Goal: Navigation & Orientation: Find specific page/section

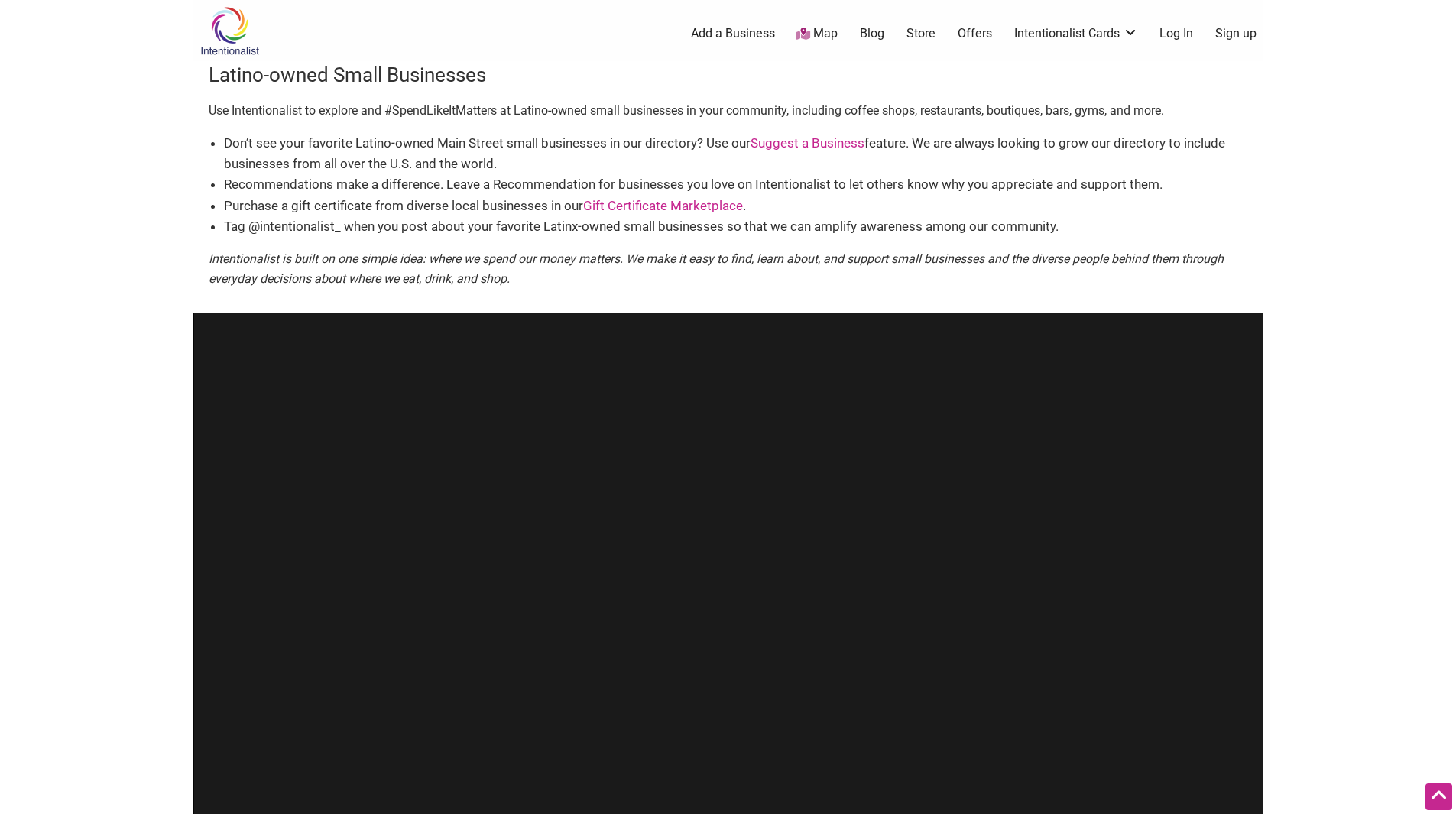
scroll to position [376, 0]
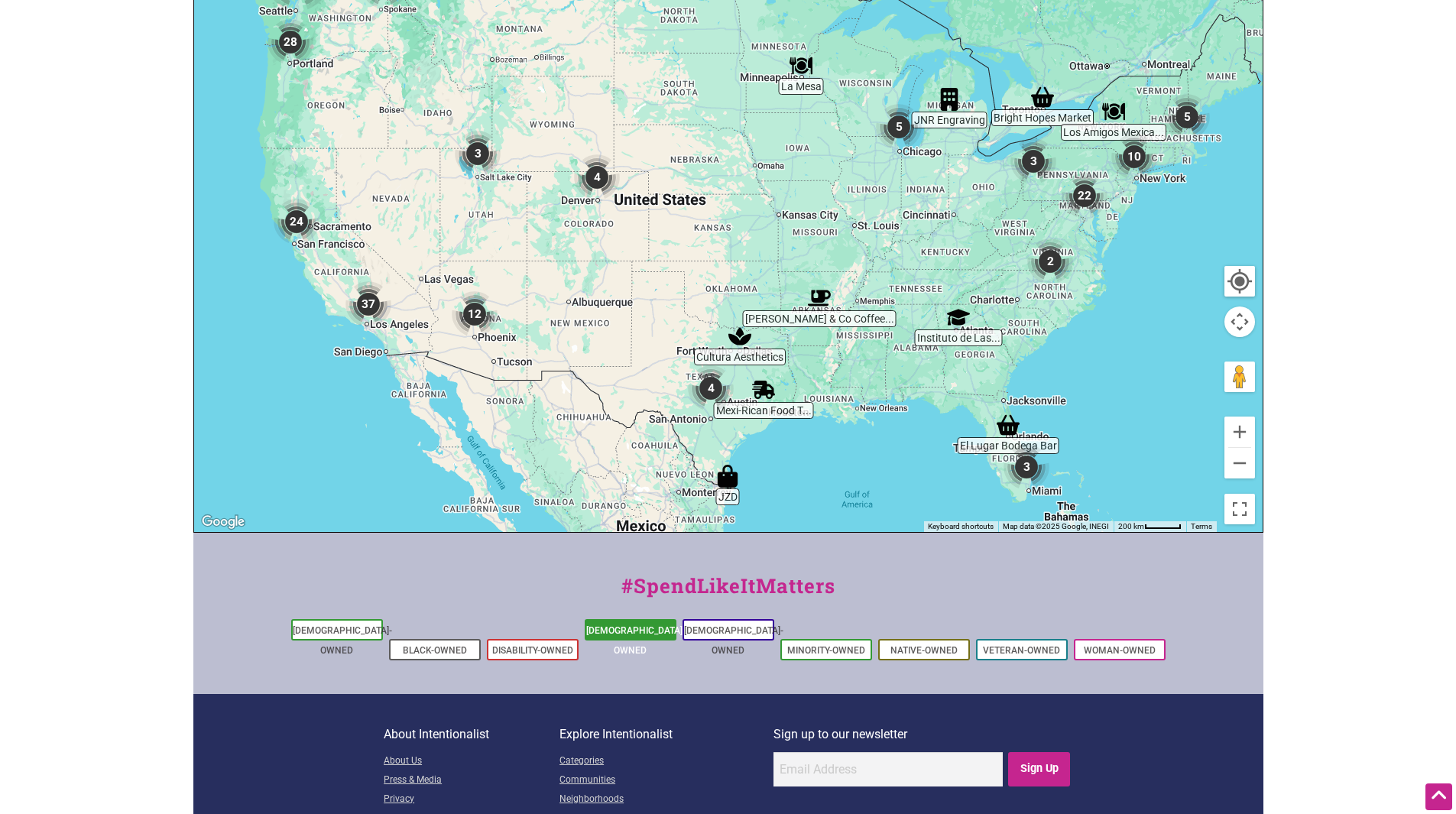
click at [624, 626] on link "[DEMOGRAPHIC_DATA]-Owned" at bounding box center [635, 640] width 99 height 30
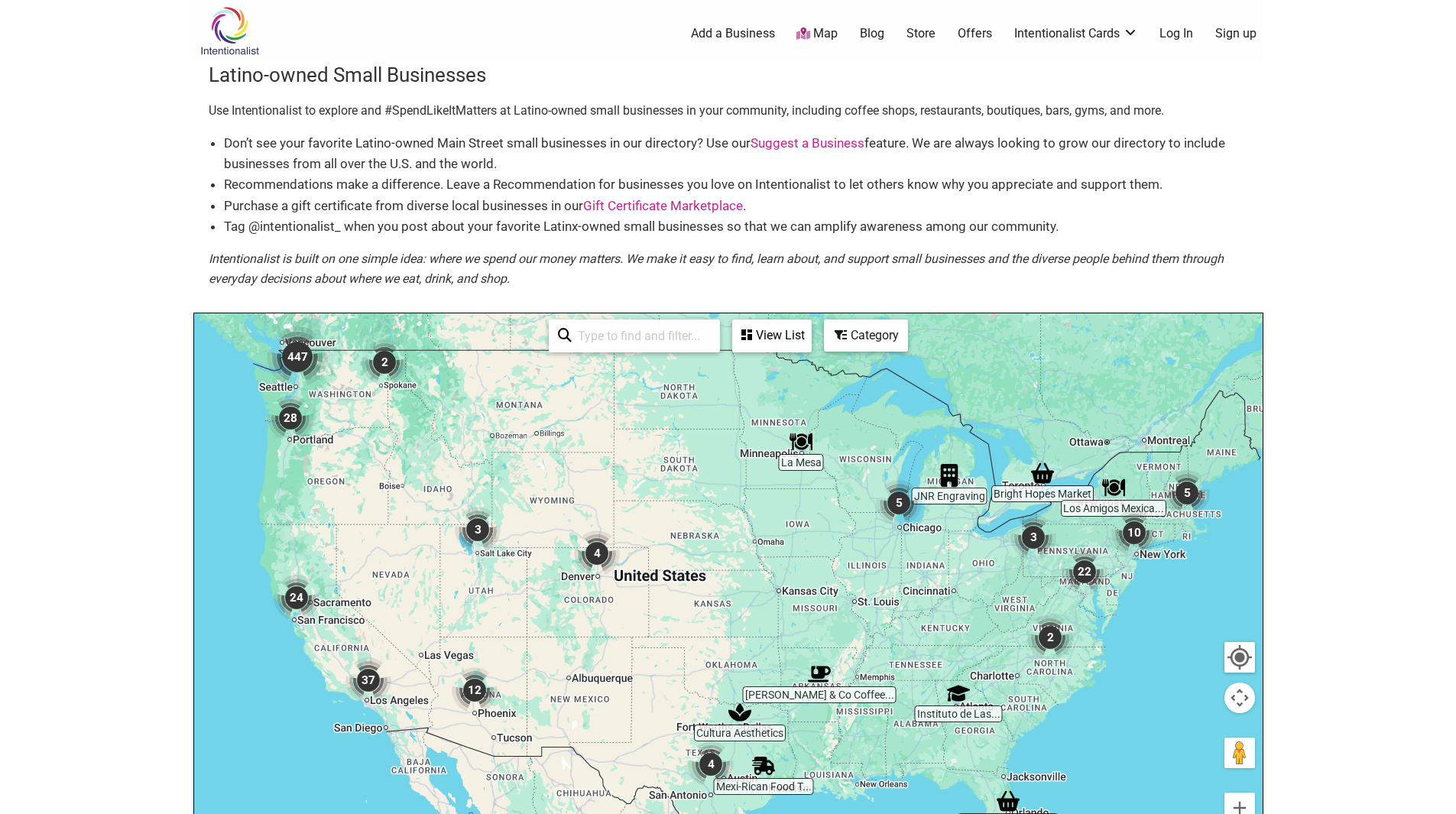
click at [303, 354] on img "447" at bounding box center [297, 357] width 61 height 61
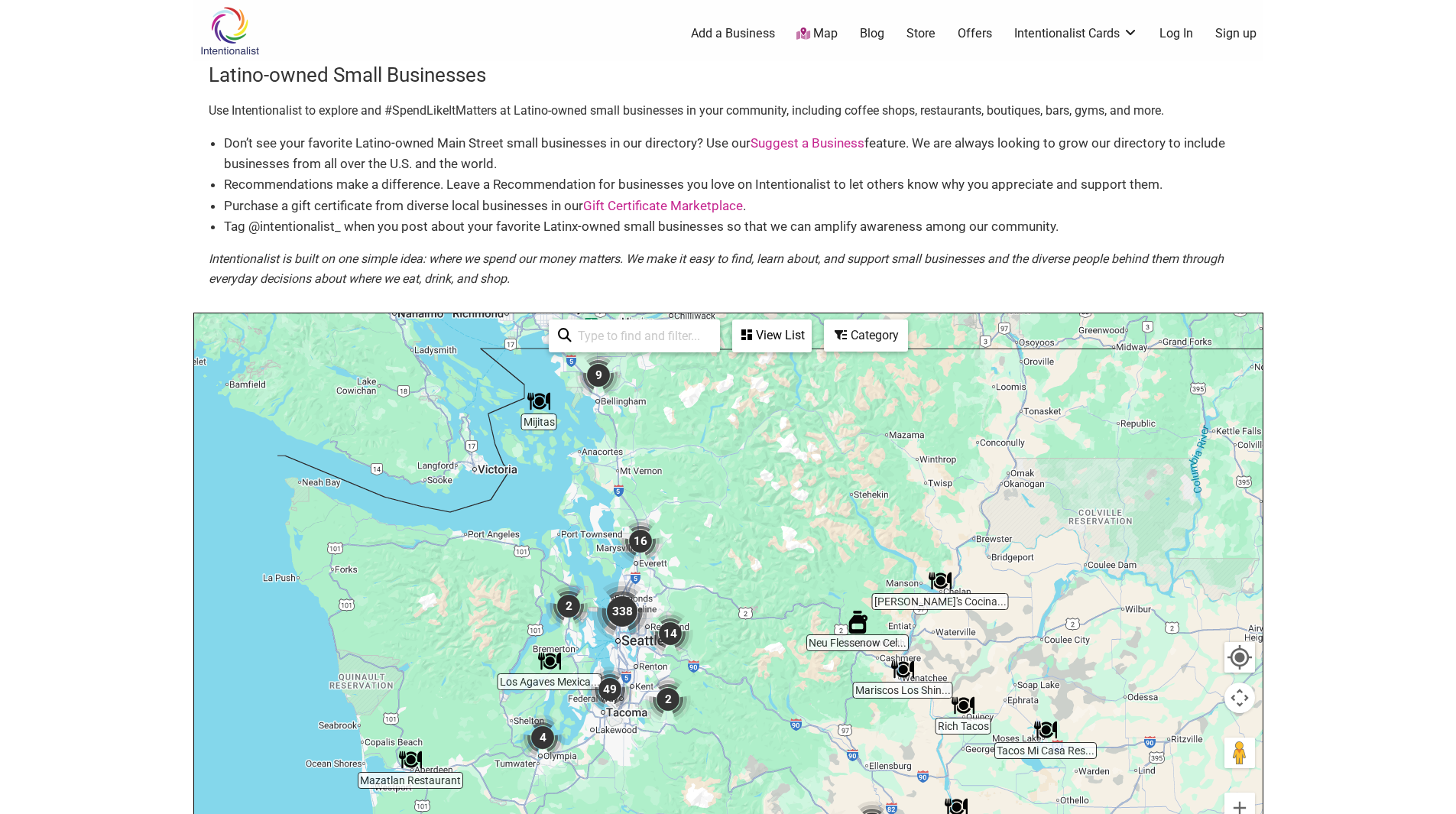
click at [644, 538] on img "16" at bounding box center [640, 541] width 46 height 46
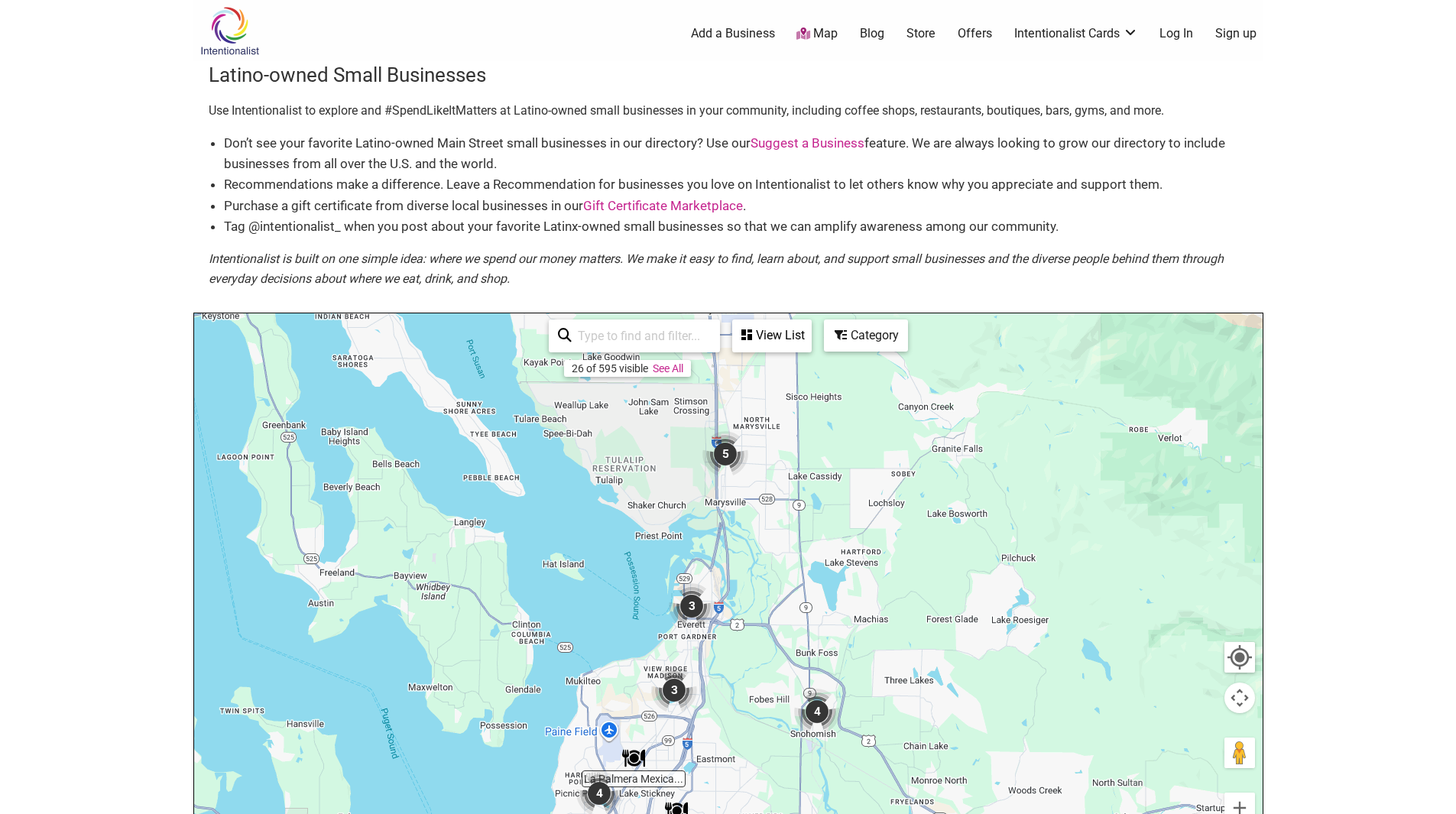
click at [725, 454] on img "5" at bounding box center [726, 454] width 46 height 46
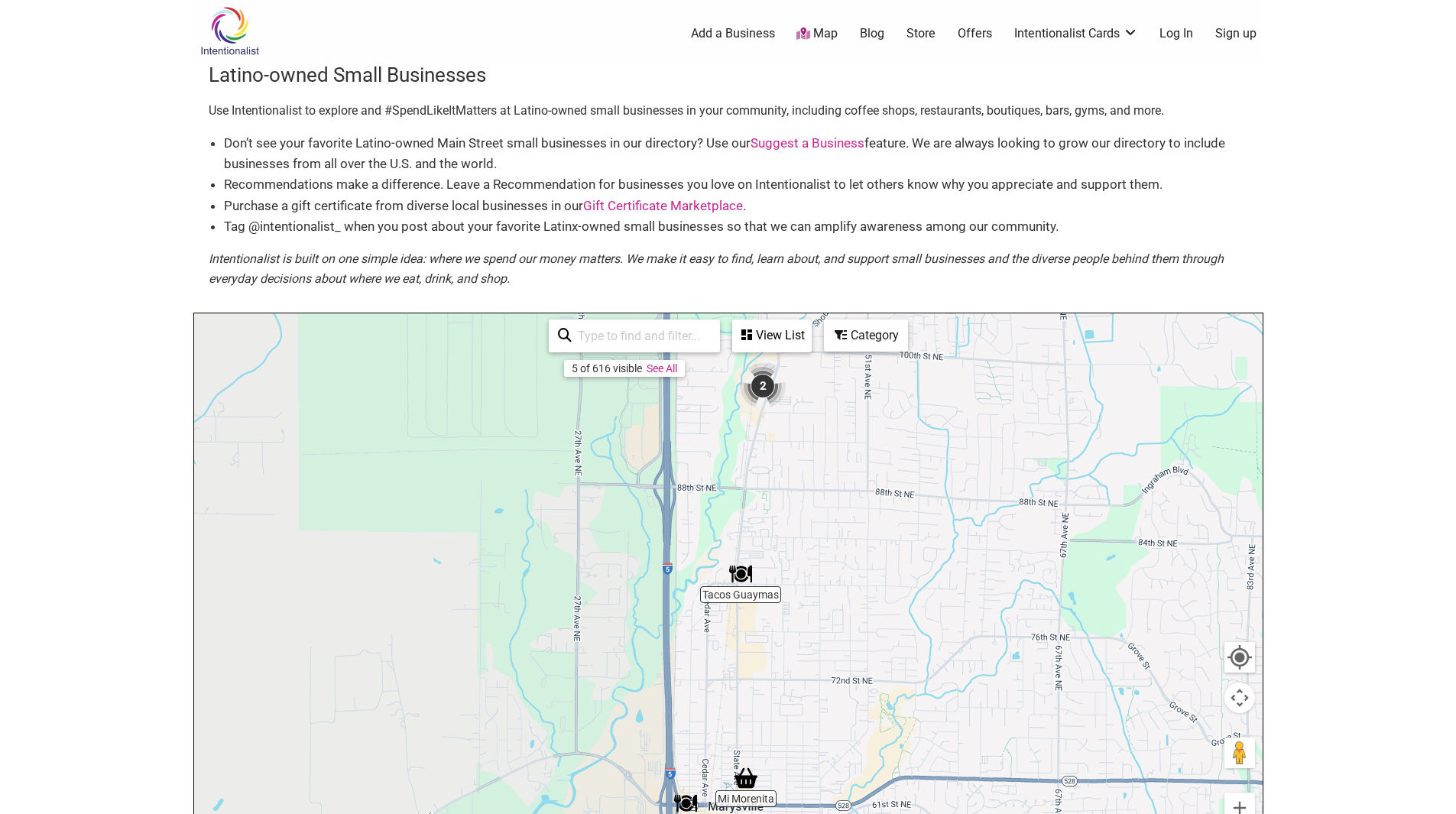
click at [767, 386] on img "2" at bounding box center [763, 386] width 46 height 46
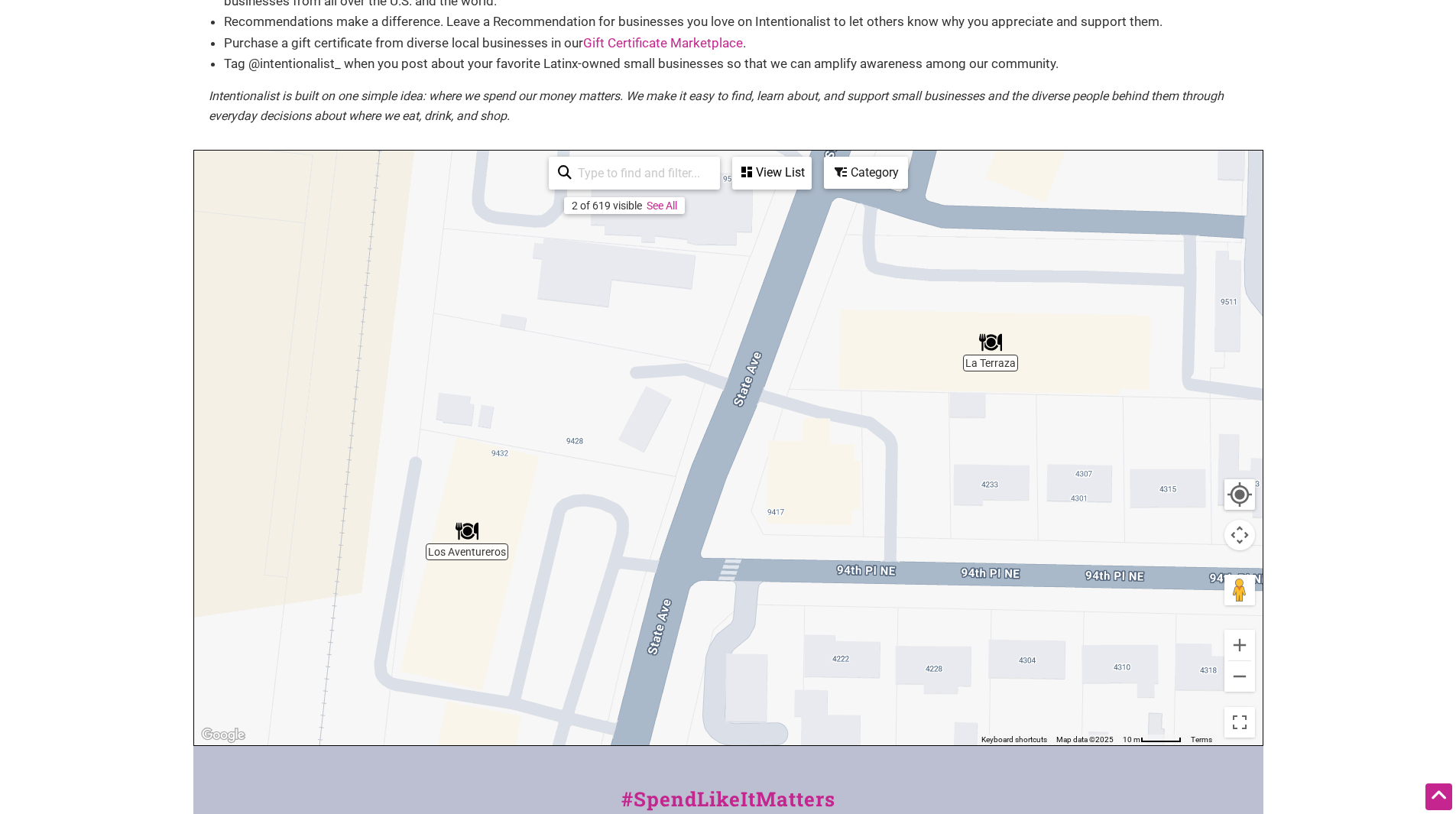
scroll to position [161, 0]
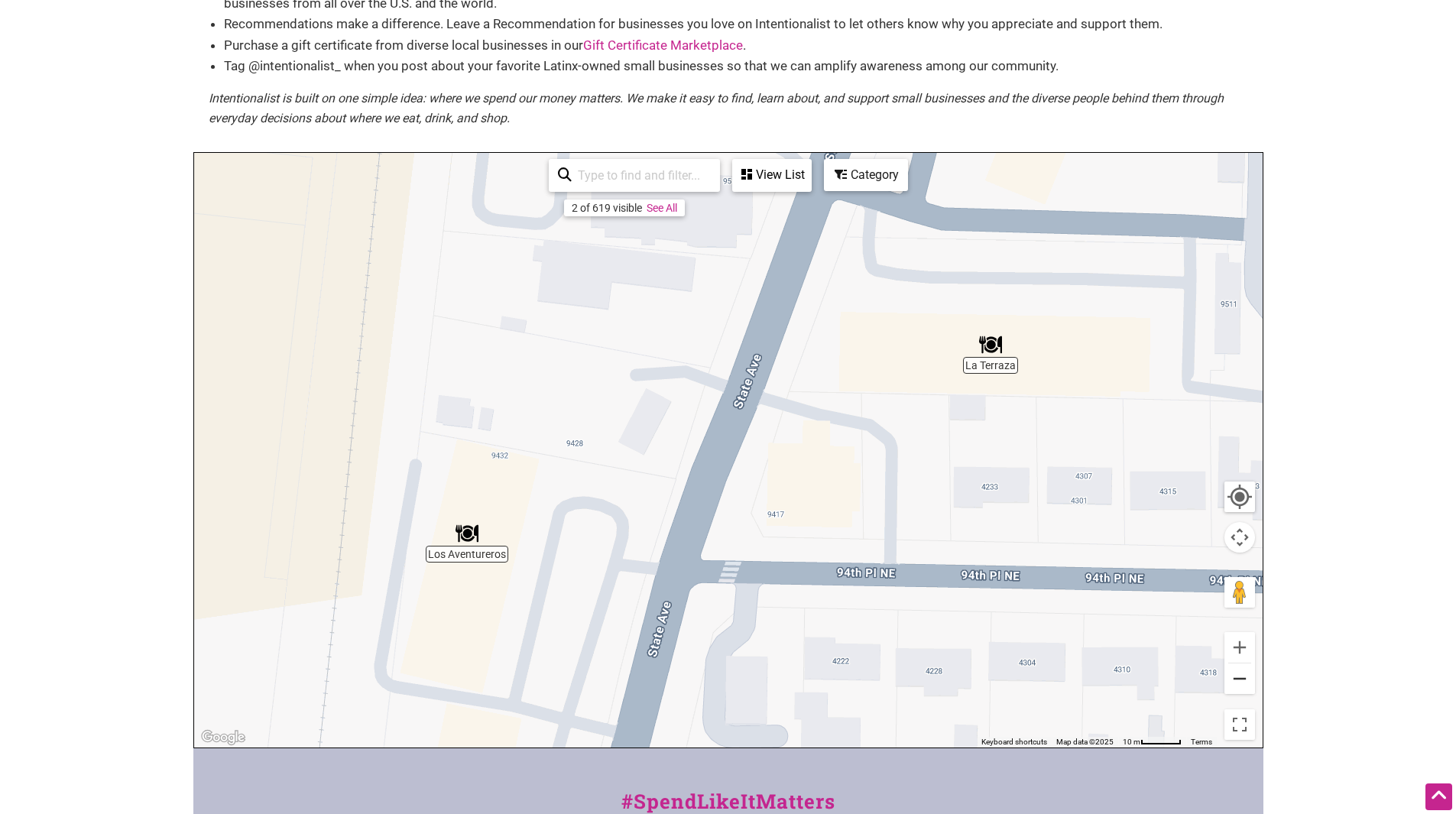
click at [1235, 683] on button "Zoom out" at bounding box center [1239, 679] width 30 height 30
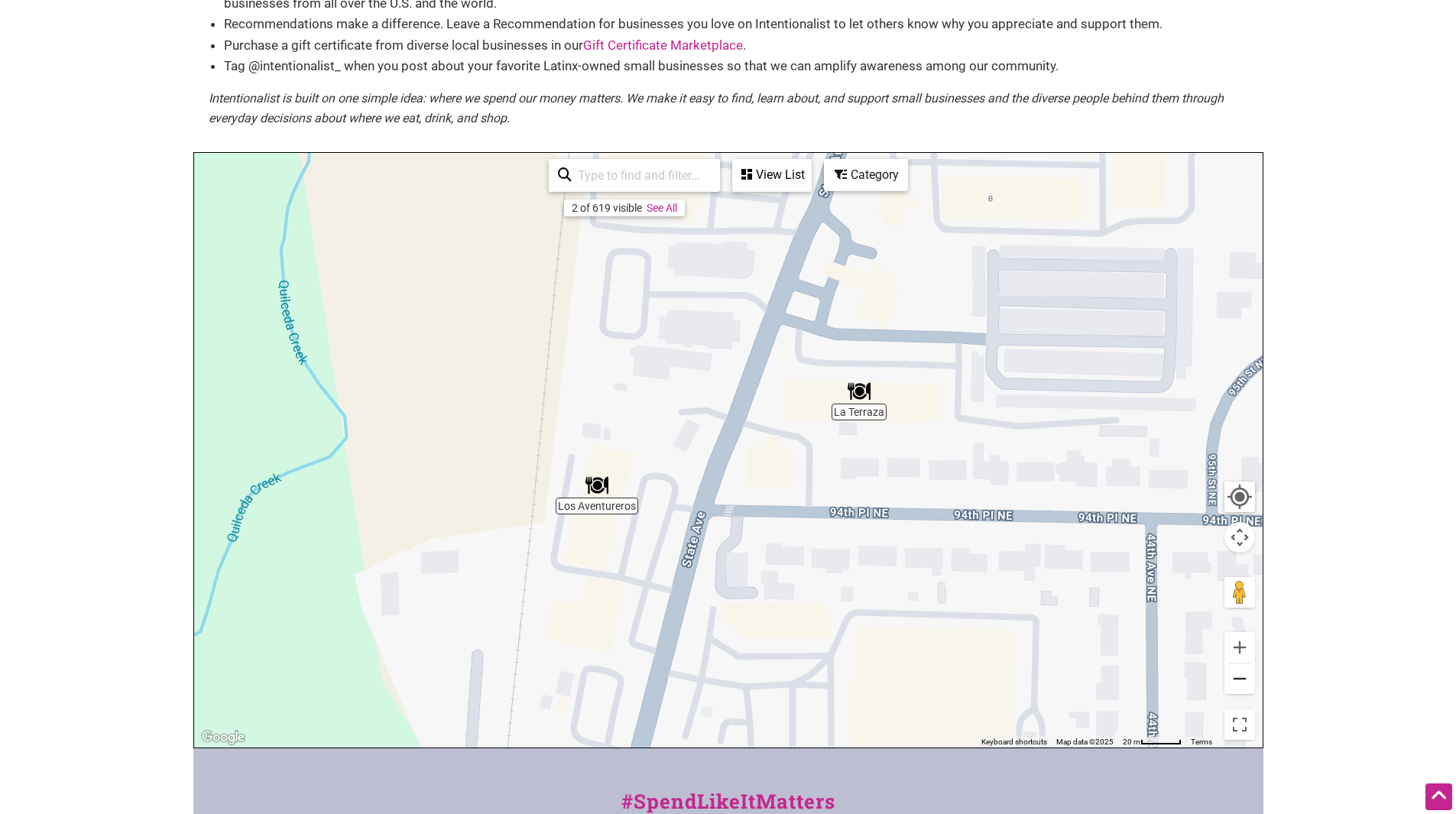
click at [1235, 683] on button "Zoom out" at bounding box center [1239, 679] width 30 height 30
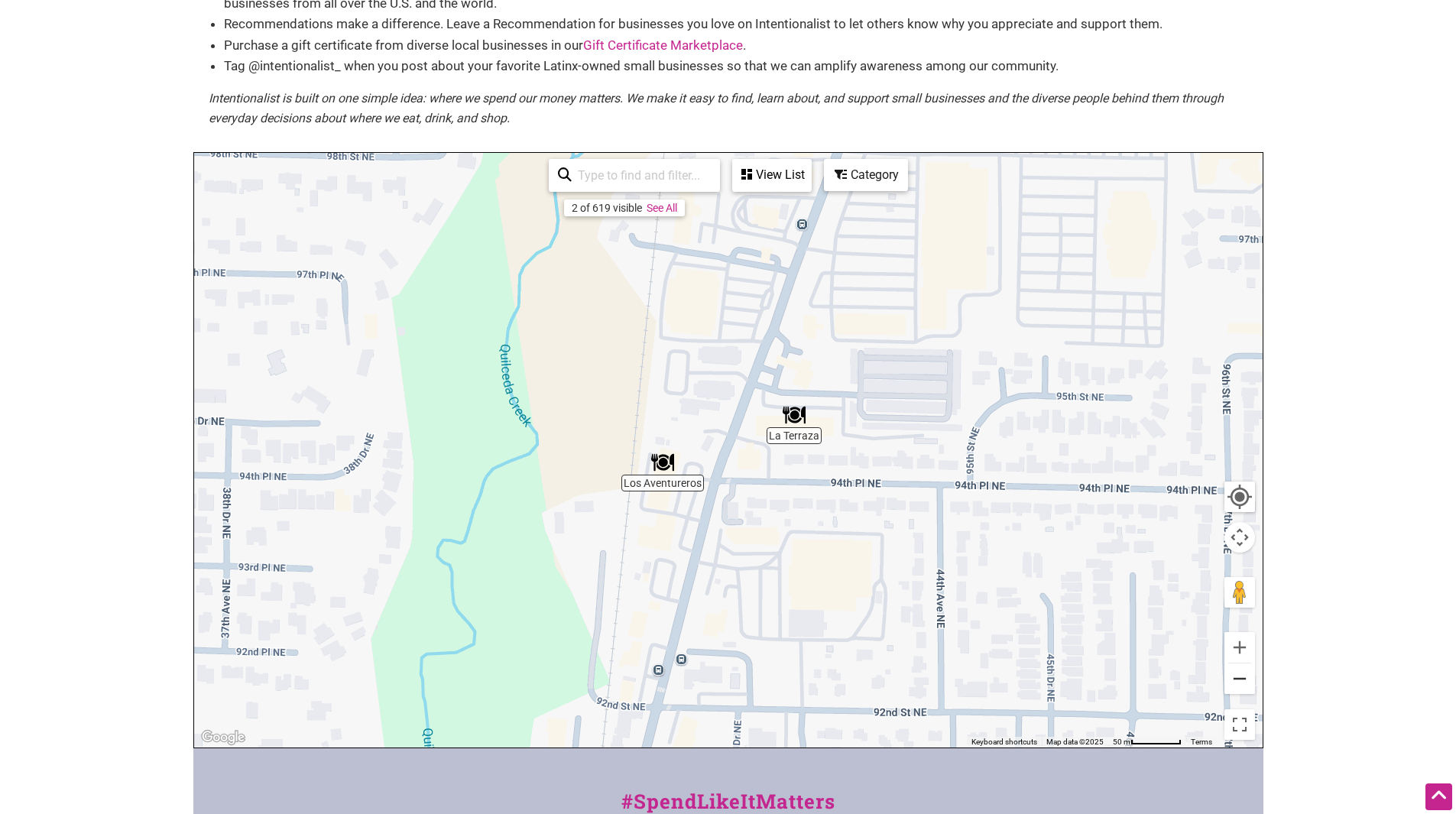
click at [1235, 683] on button "Zoom out" at bounding box center [1239, 679] width 30 height 30
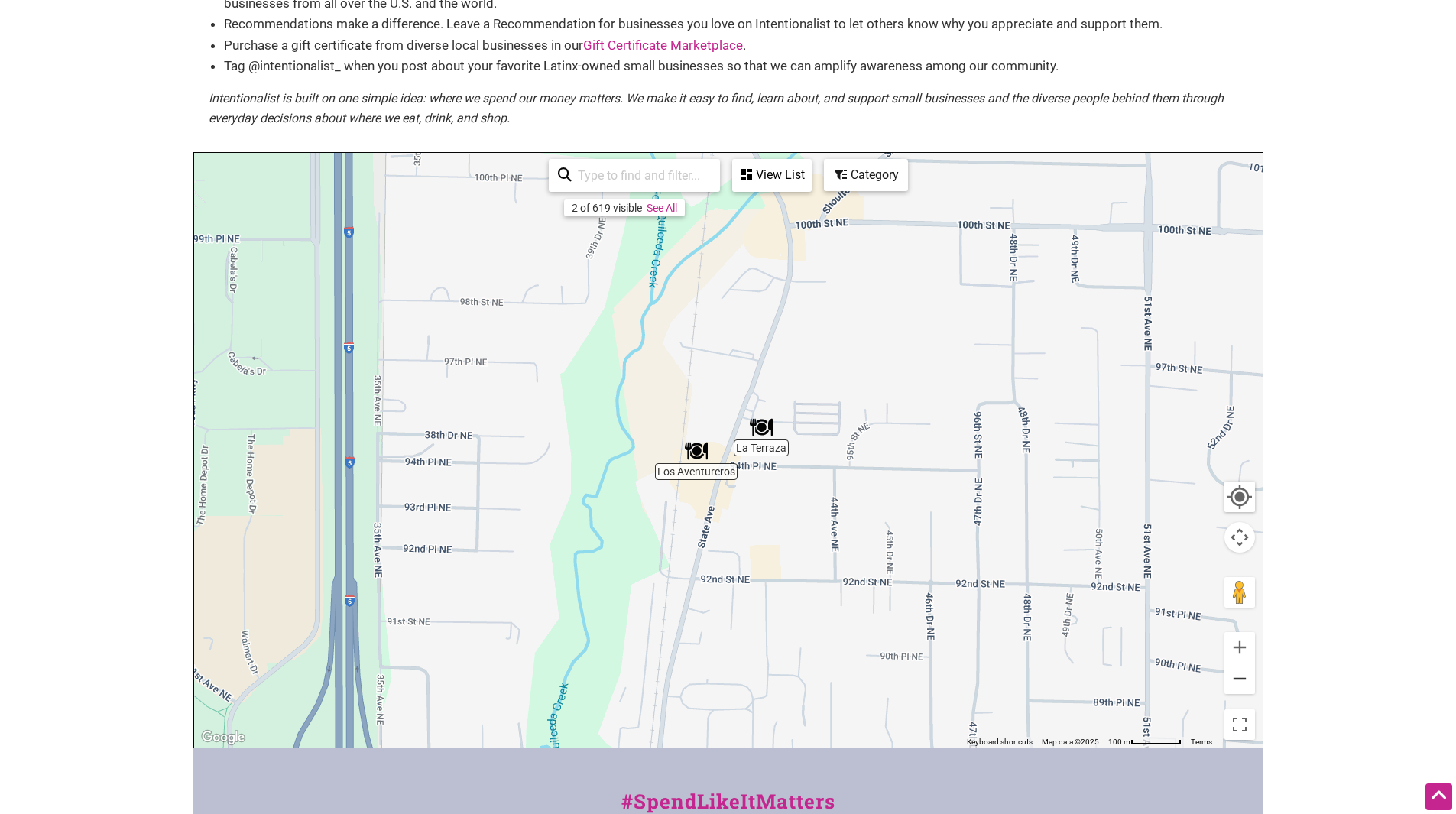
click at [1235, 683] on button "Zoom out" at bounding box center [1239, 679] width 30 height 30
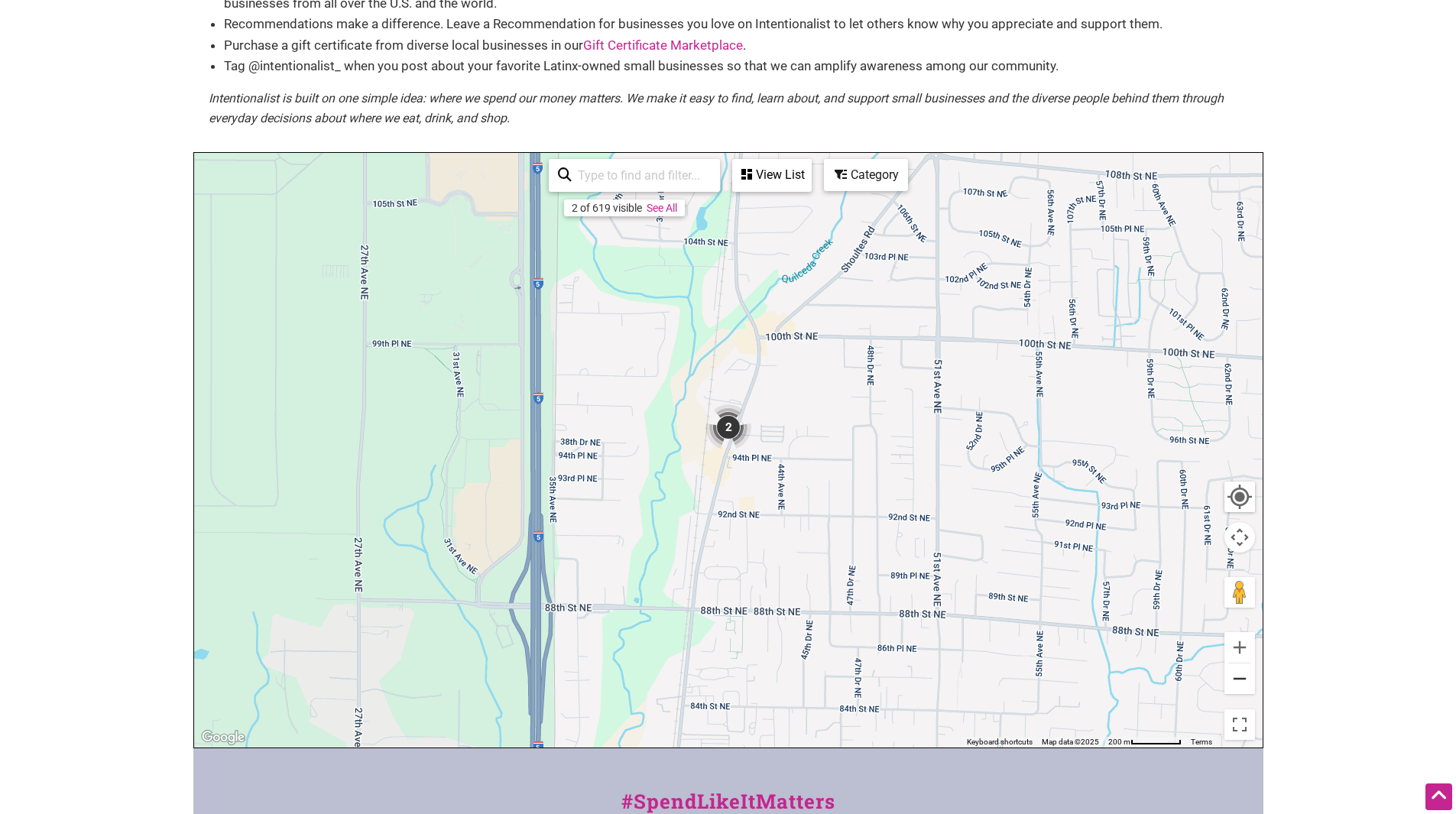
click at [1235, 683] on button "Zoom out" at bounding box center [1239, 679] width 30 height 30
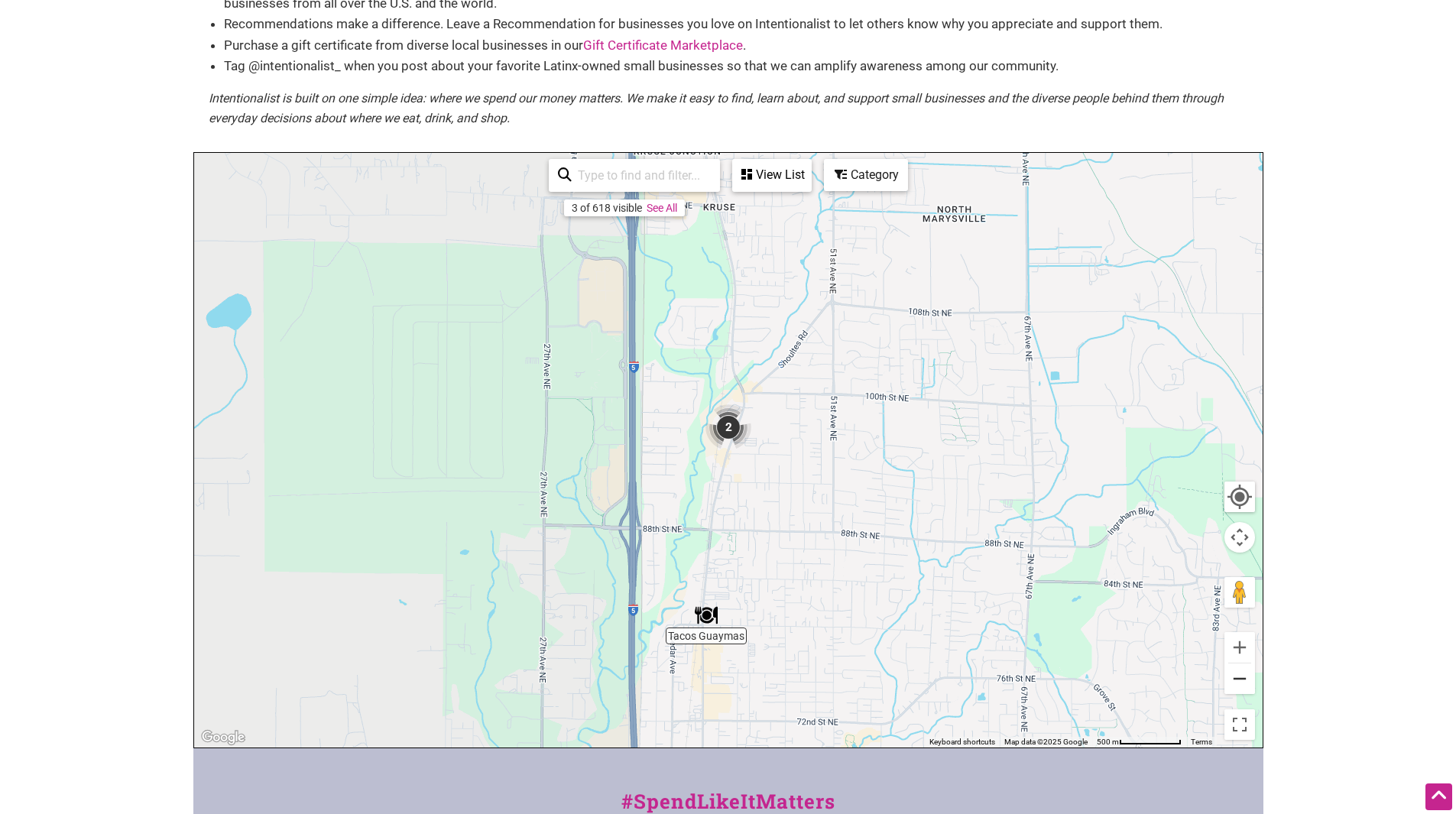
click at [1235, 683] on button "Zoom out" at bounding box center [1239, 679] width 30 height 30
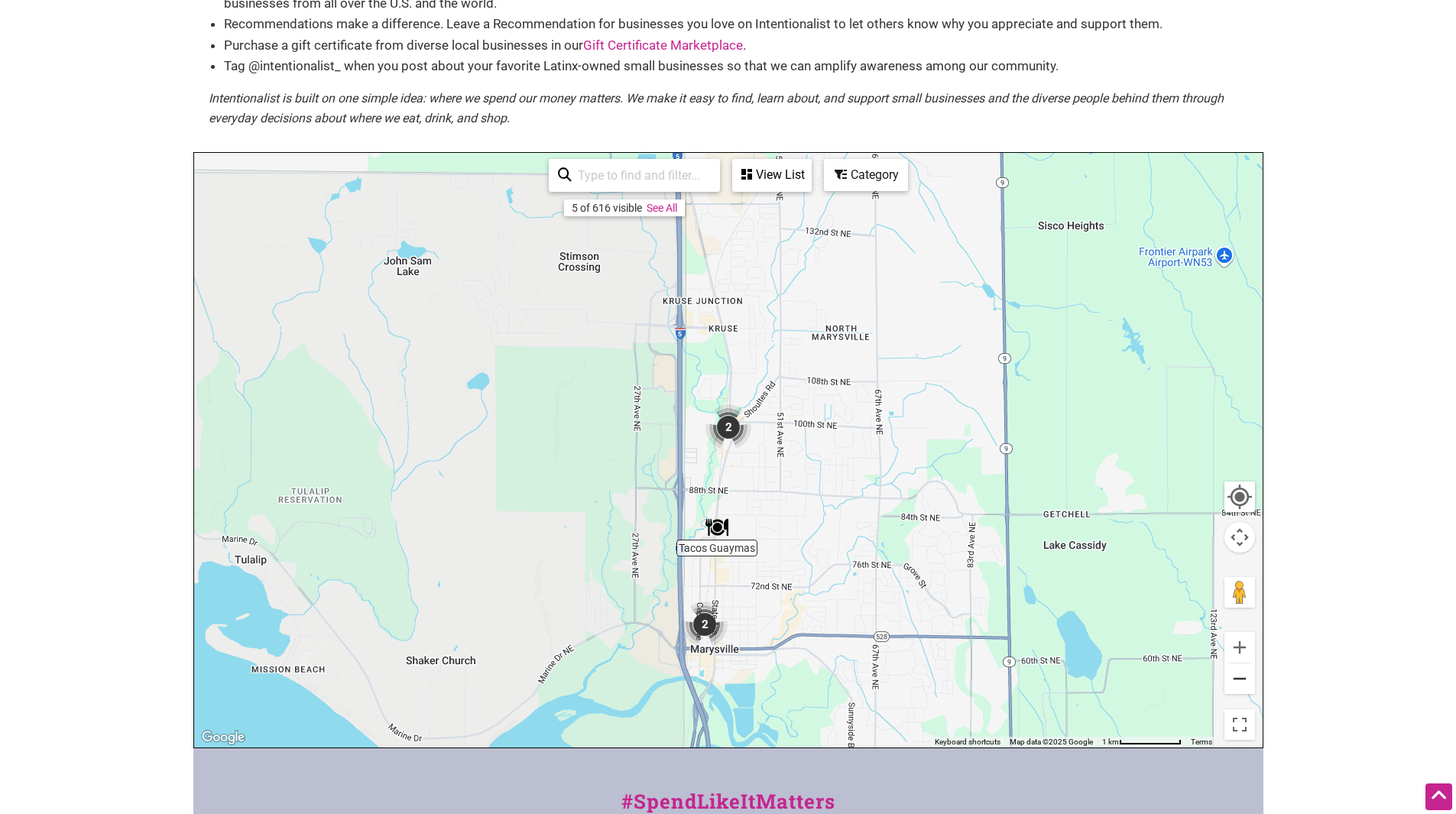
click at [1235, 683] on button "Zoom out" at bounding box center [1239, 679] width 30 height 30
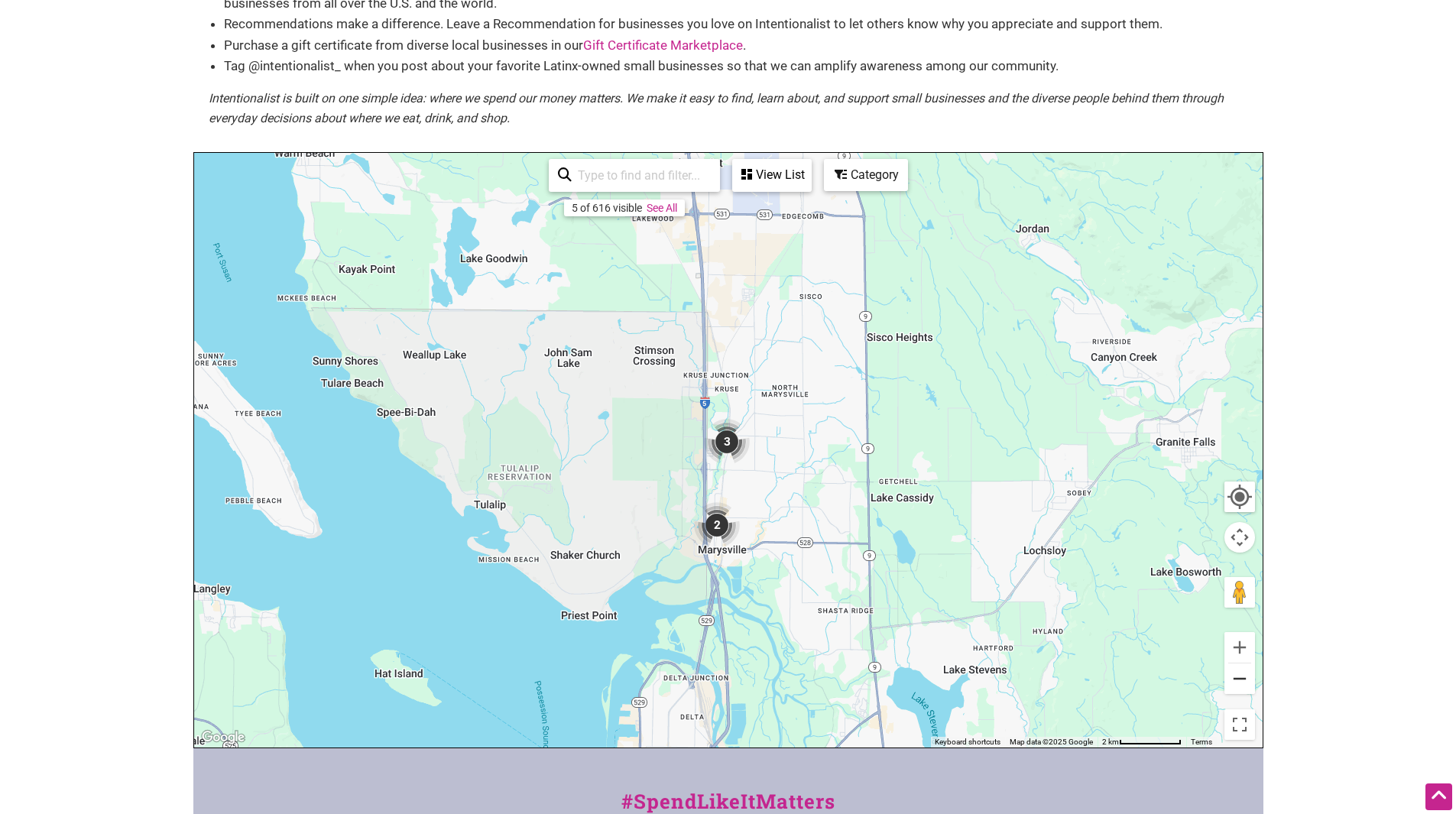
click at [1235, 683] on button "Zoom out" at bounding box center [1239, 679] width 30 height 30
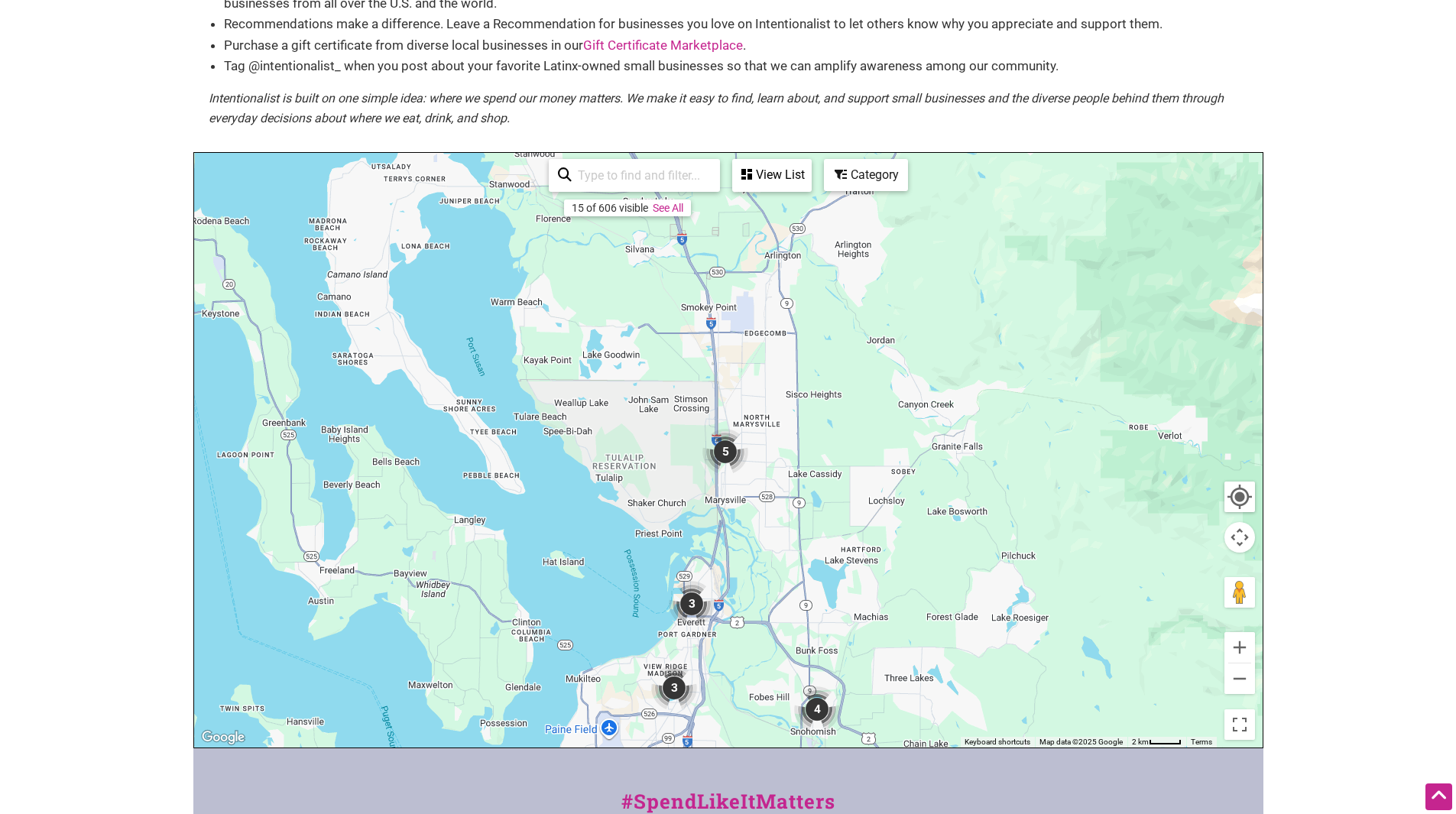
click at [690, 603] on img "3" at bounding box center [691, 604] width 46 height 46
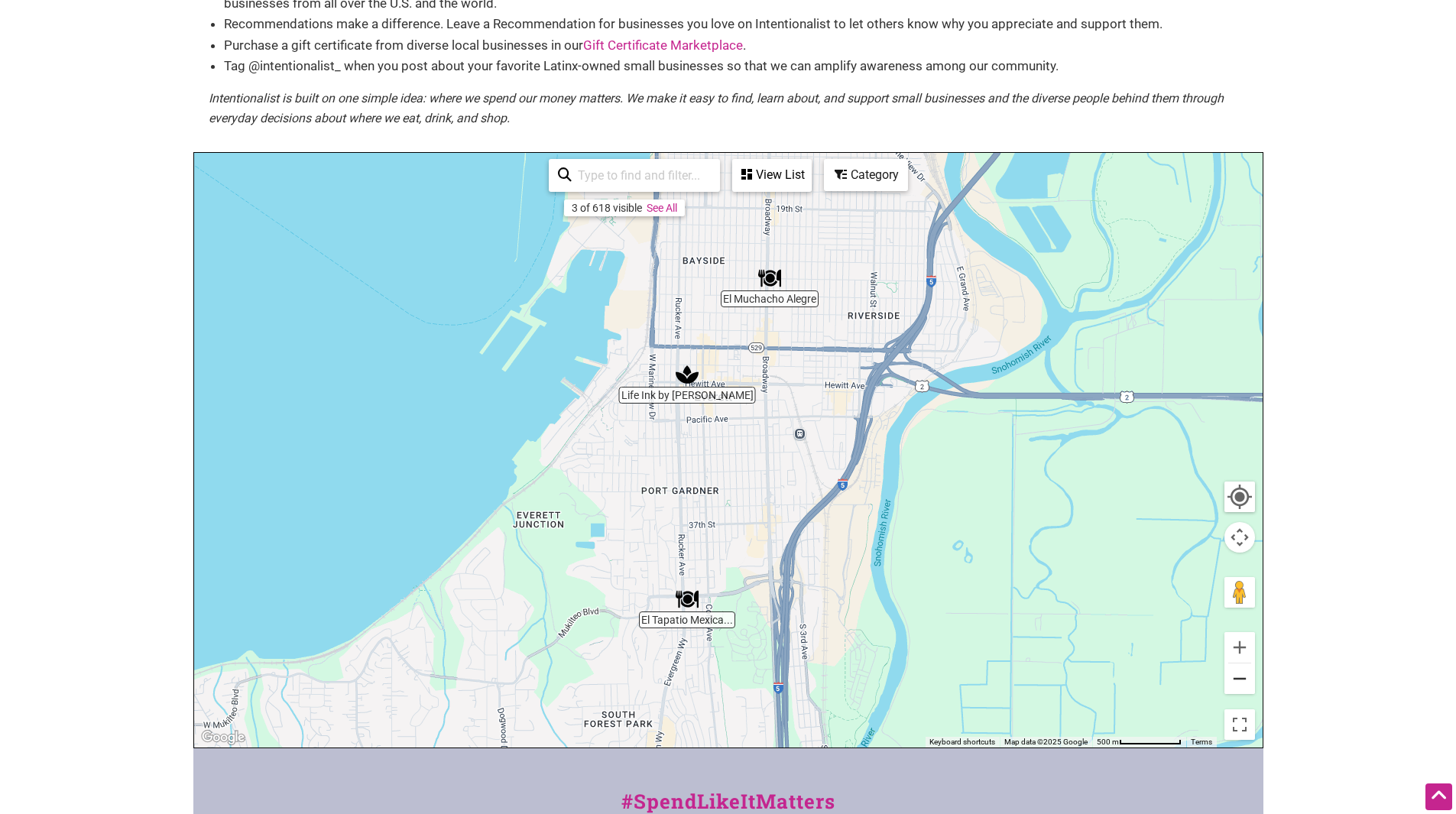
click at [1239, 677] on button "Zoom out" at bounding box center [1239, 679] width 30 height 30
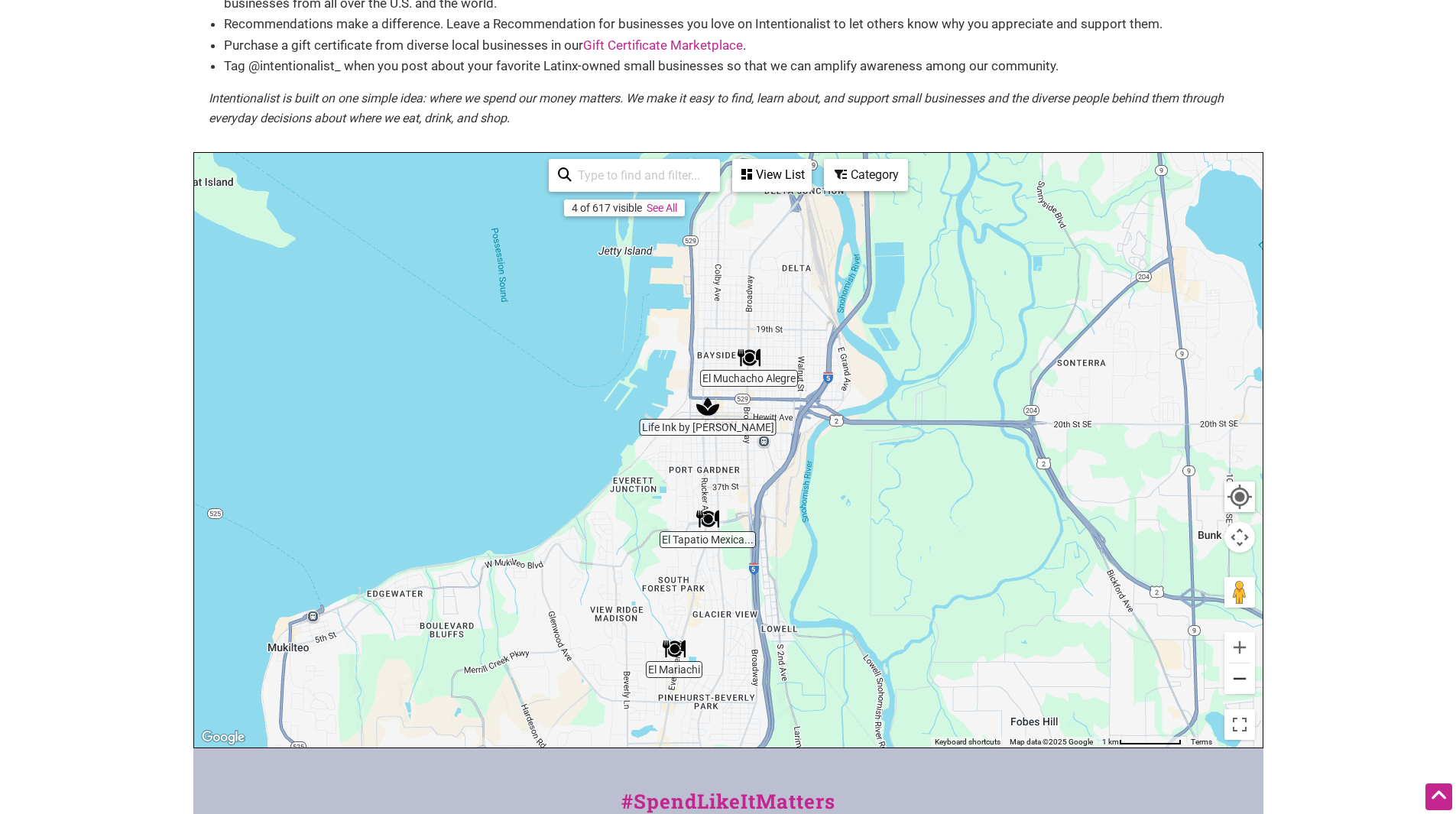
click at [1239, 677] on button "Zoom out" at bounding box center [1239, 679] width 30 height 30
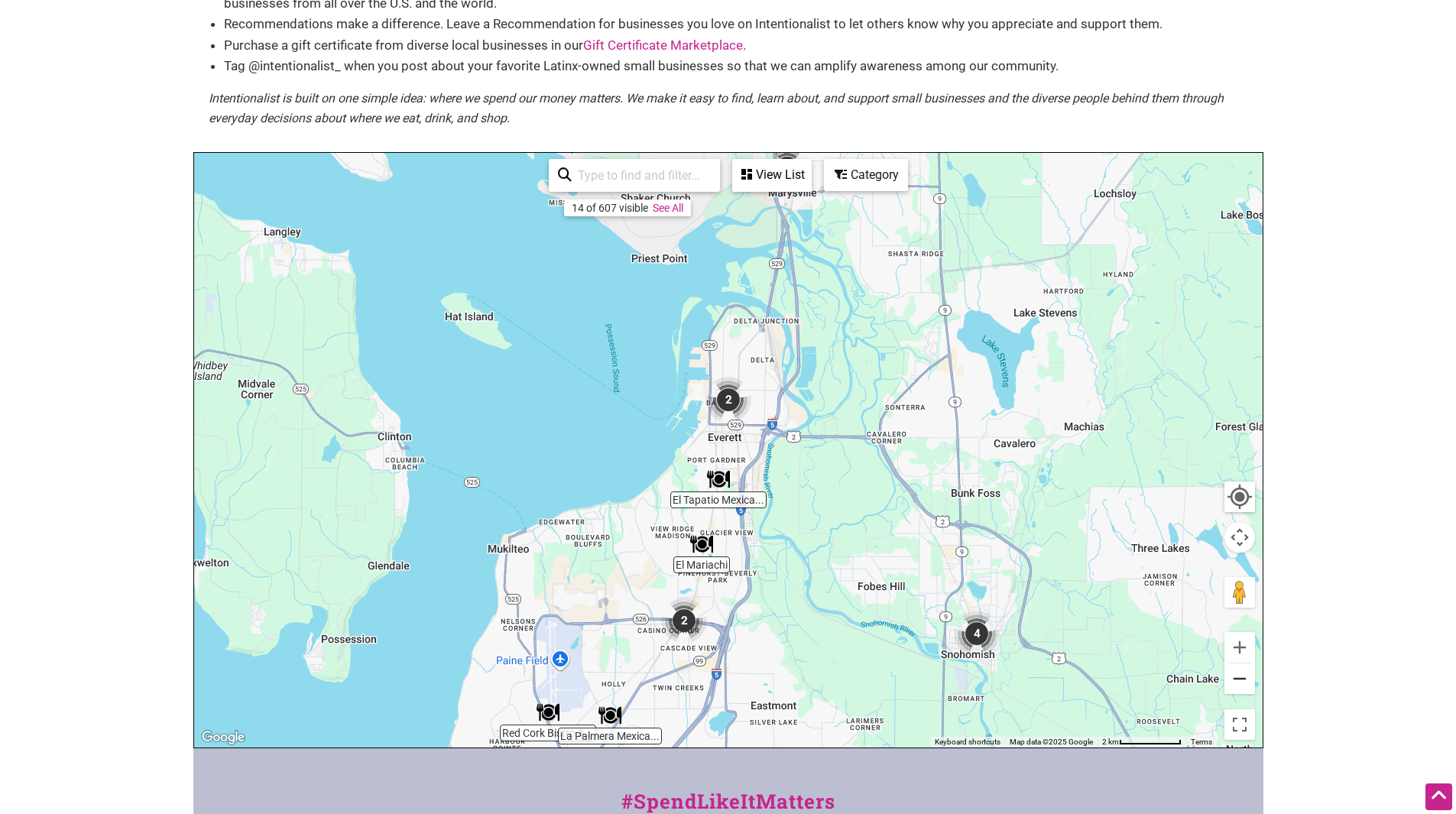
click at [1239, 677] on button "Zoom out" at bounding box center [1239, 679] width 30 height 30
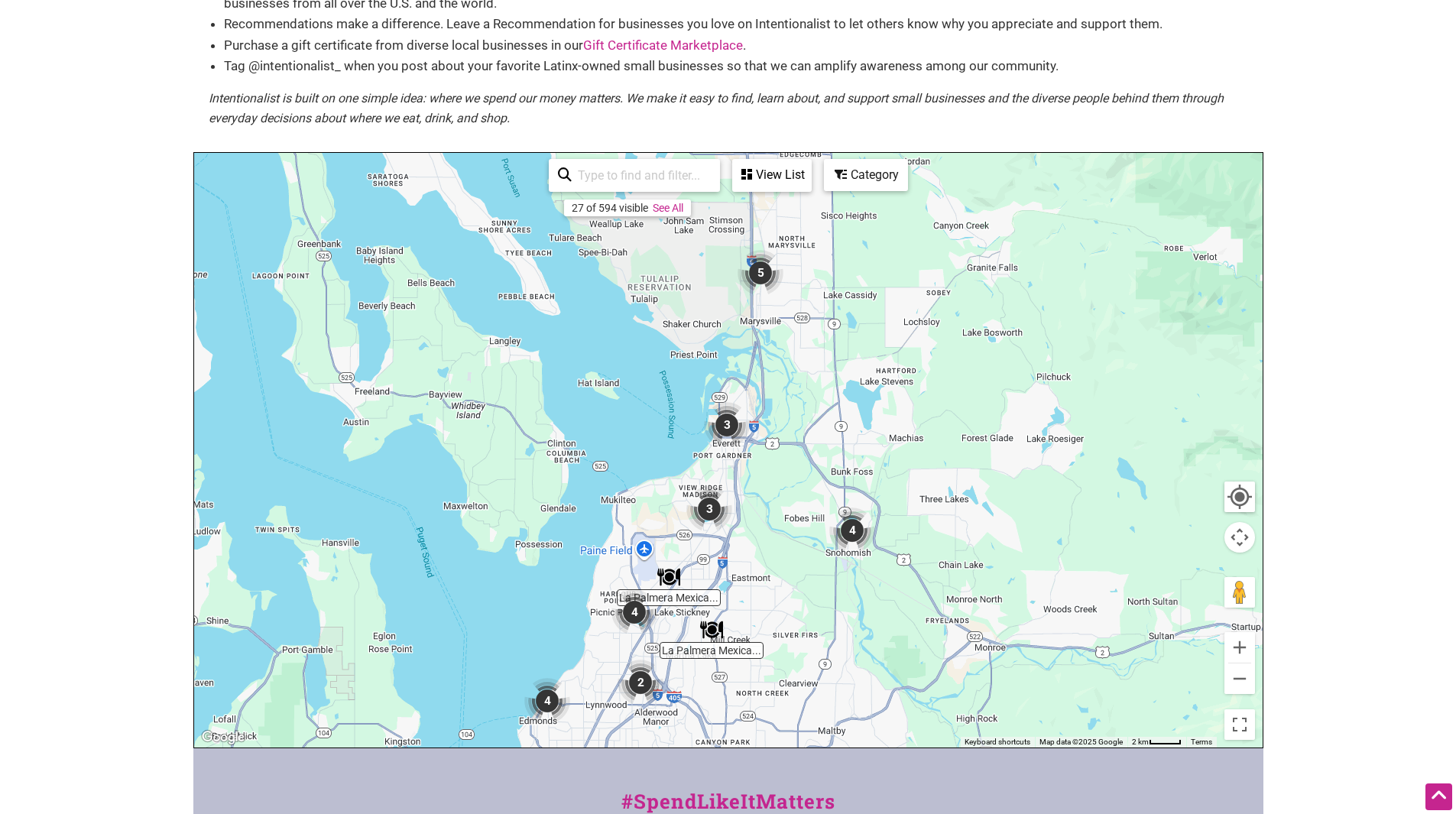
click at [709, 508] on img "3" at bounding box center [709, 509] width 46 height 46
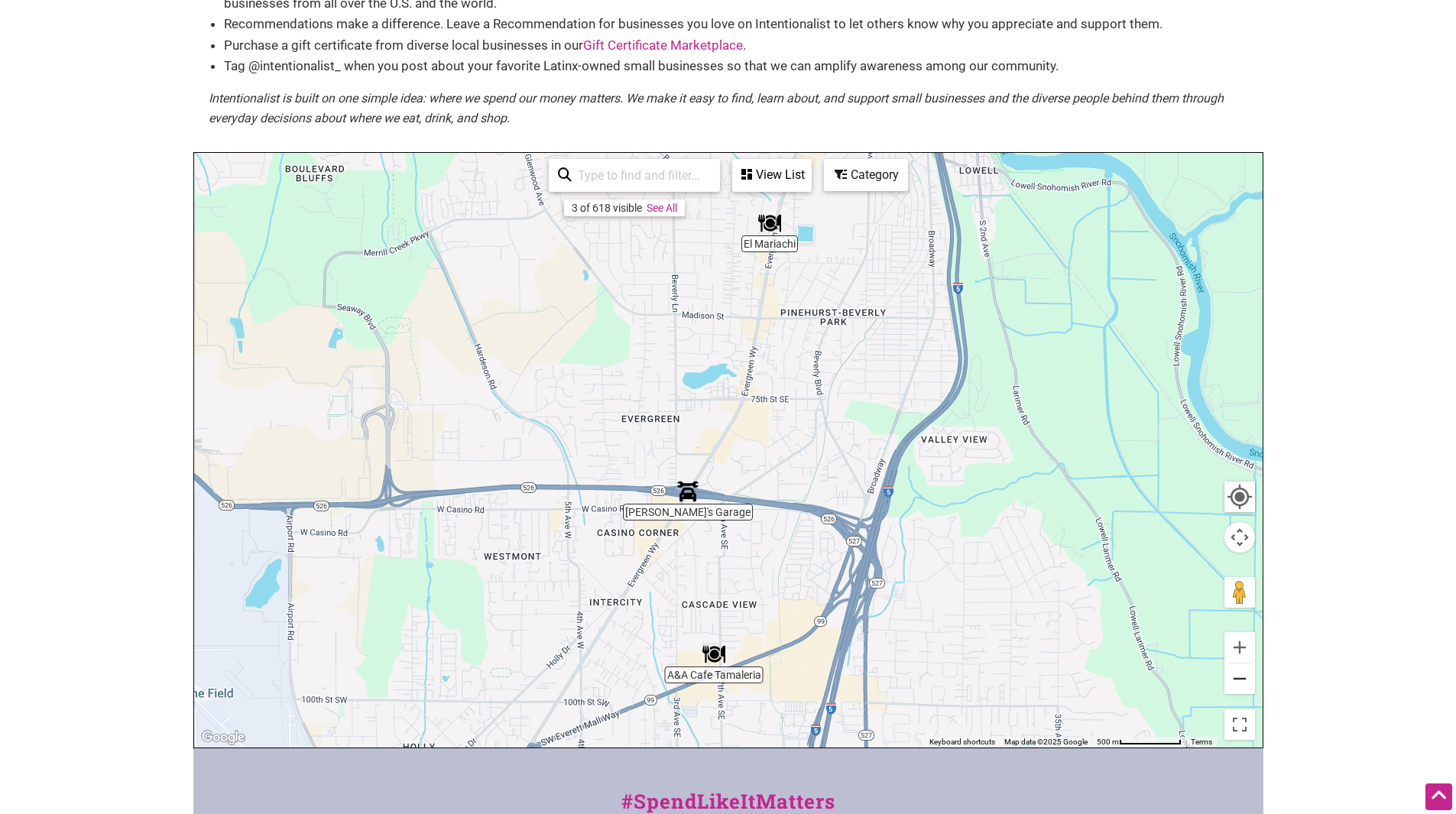
click at [1235, 672] on button "Zoom out" at bounding box center [1239, 679] width 30 height 30
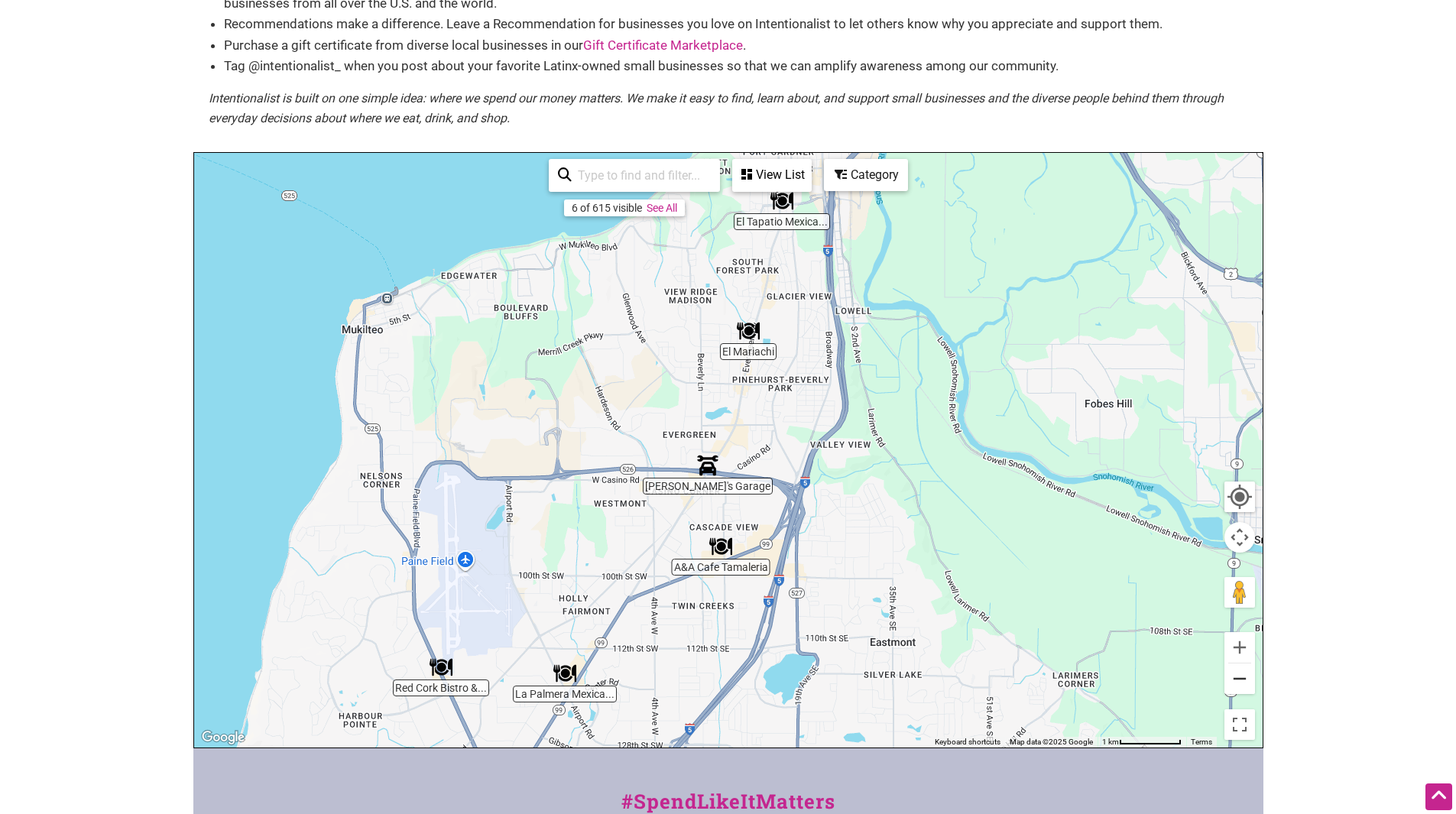
click at [1236, 675] on button "Zoom out" at bounding box center [1239, 679] width 30 height 30
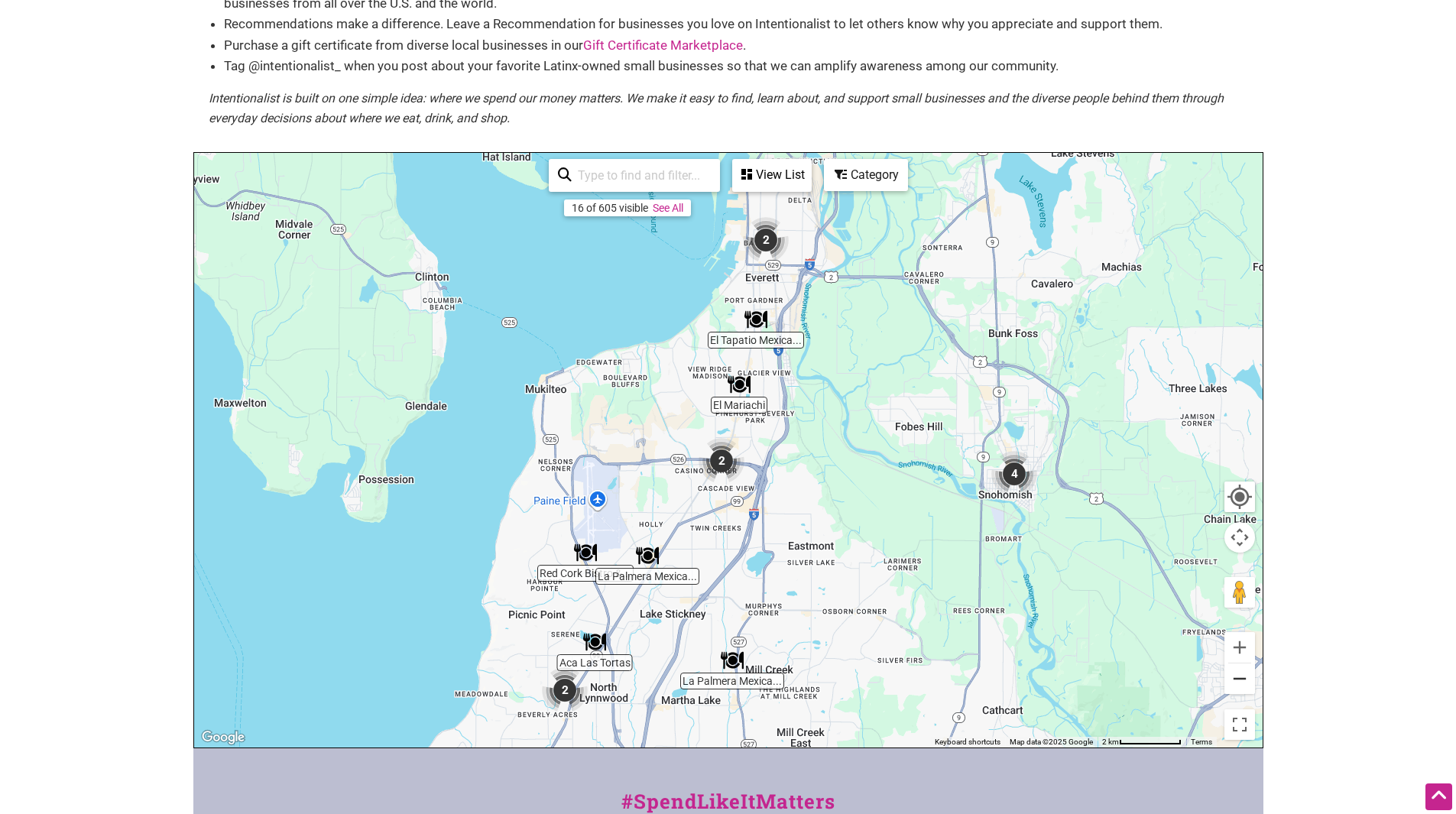
click at [1237, 675] on button "Zoom out" at bounding box center [1239, 679] width 30 height 30
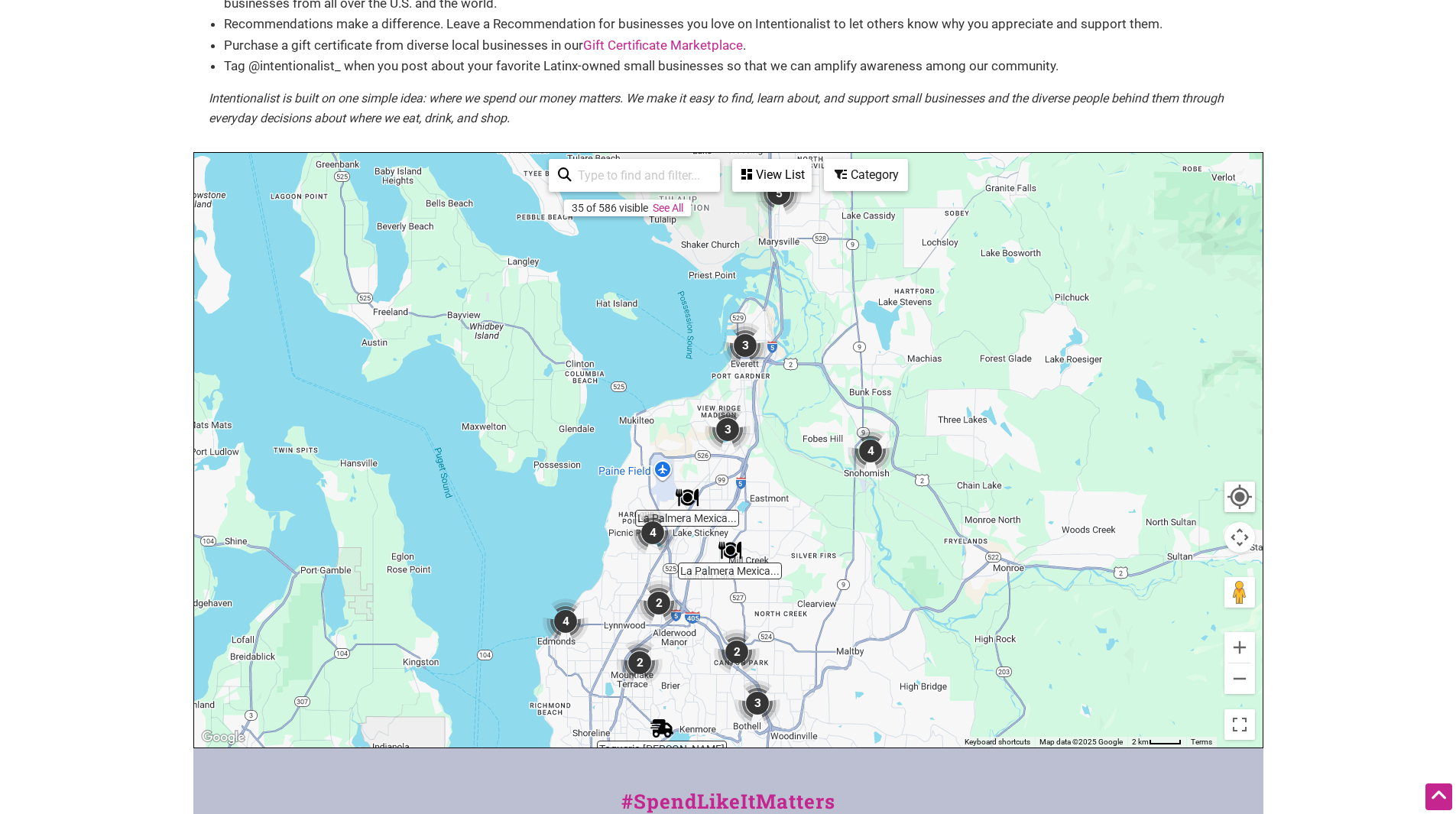
click at [656, 530] on img "4" at bounding box center [652, 533] width 46 height 46
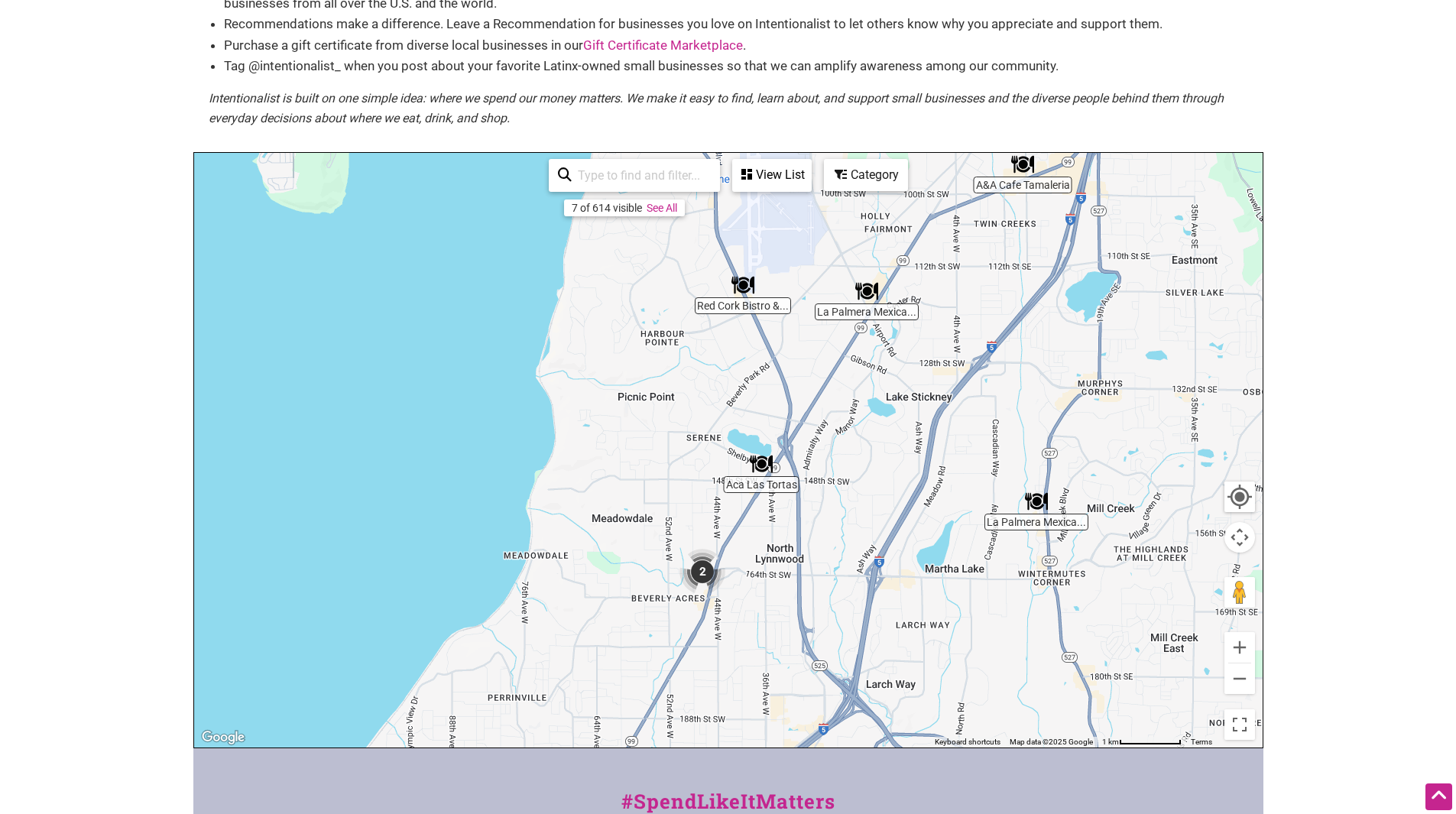
click at [702, 569] on img "2" at bounding box center [702, 572] width 46 height 46
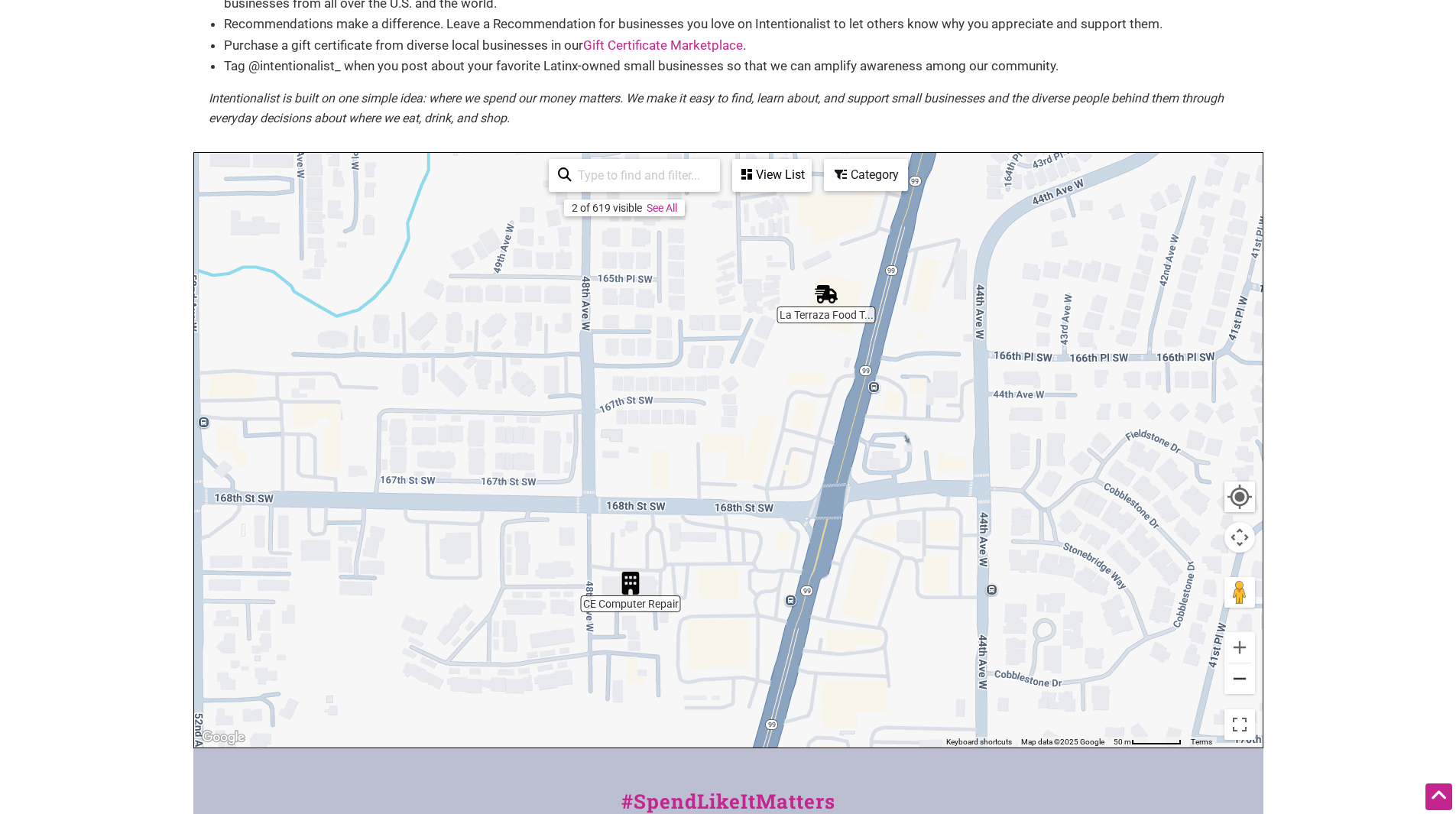
click at [1239, 676] on button "Zoom out" at bounding box center [1239, 679] width 30 height 30
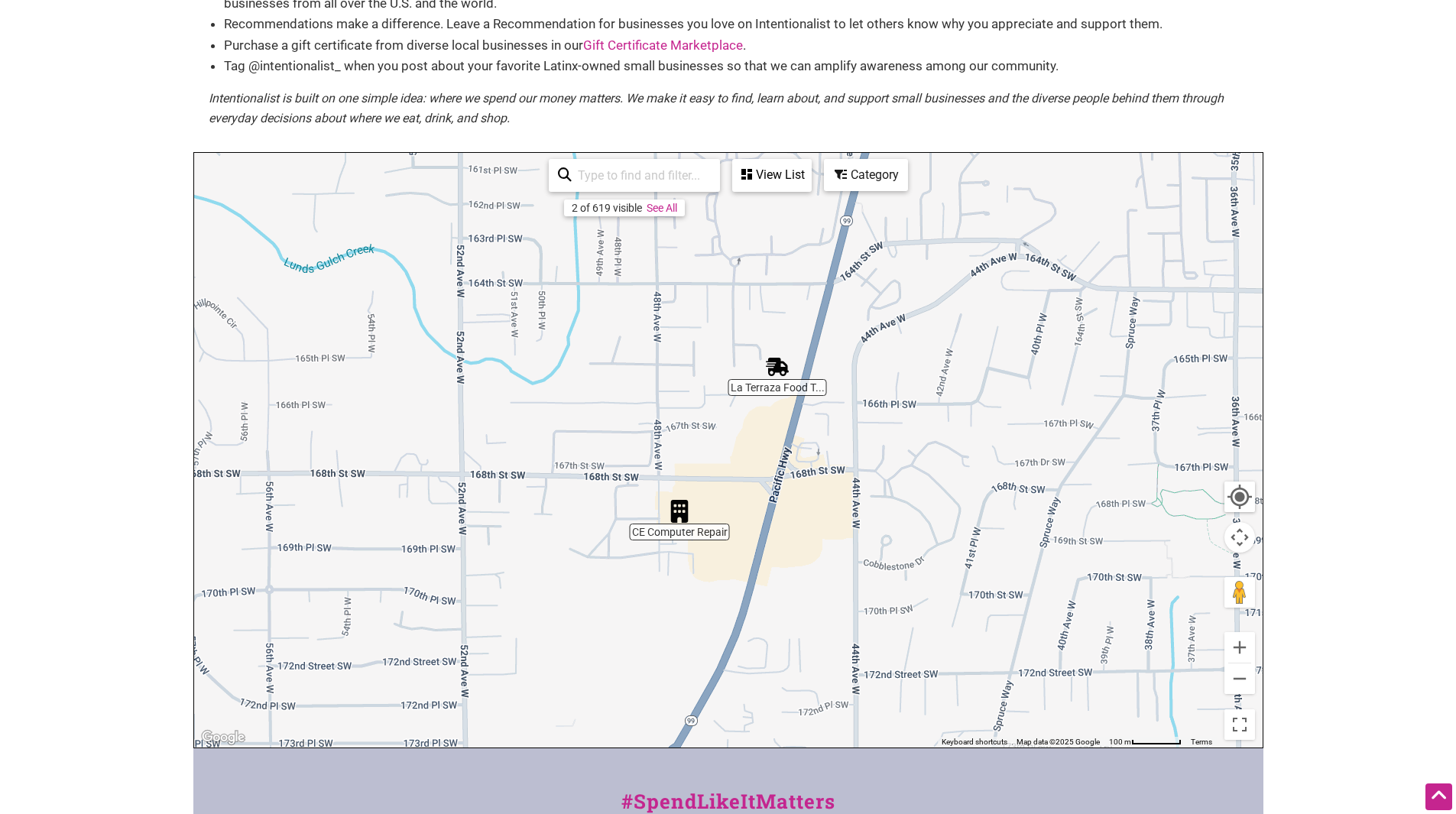
click at [783, 371] on img "La Terraza Food Truck" at bounding box center [777, 367] width 23 height 23
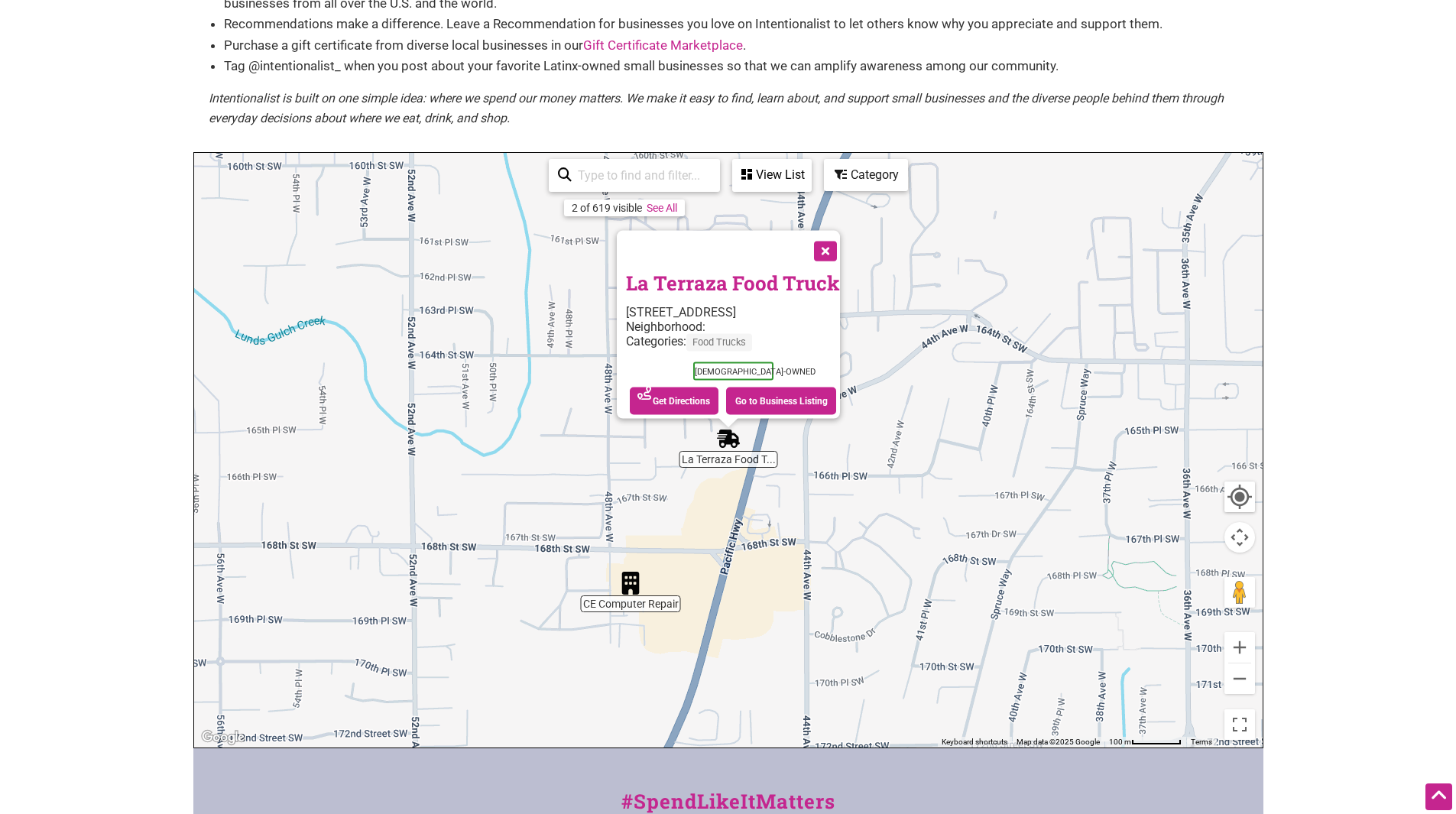
click at [825, 240] on button "Close" at bounding box center [824, 250] width 38 height 38
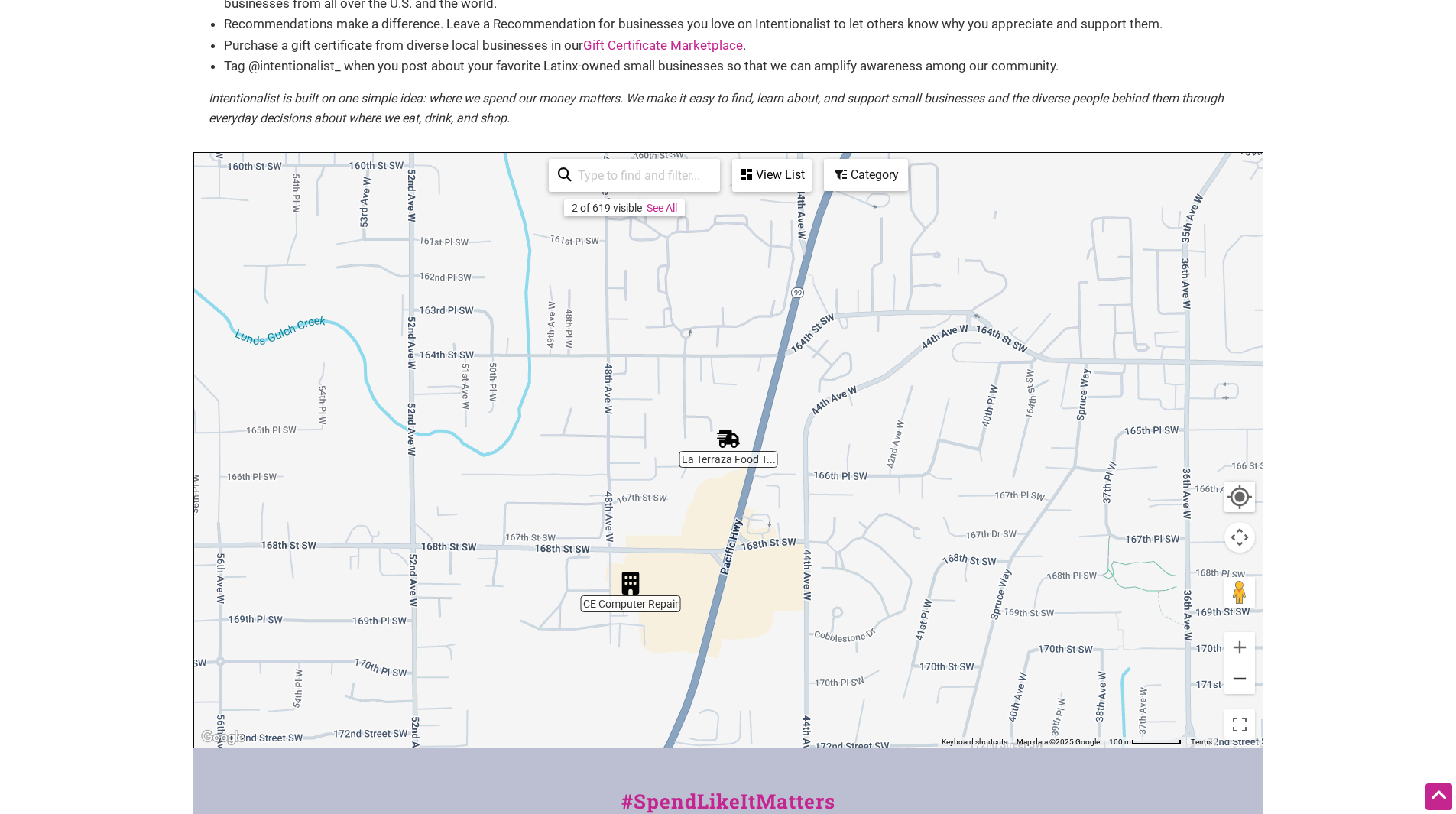
click at [1242, 680] on button "Zoom out" at bounding box center [1239, 679] width 30 height 30
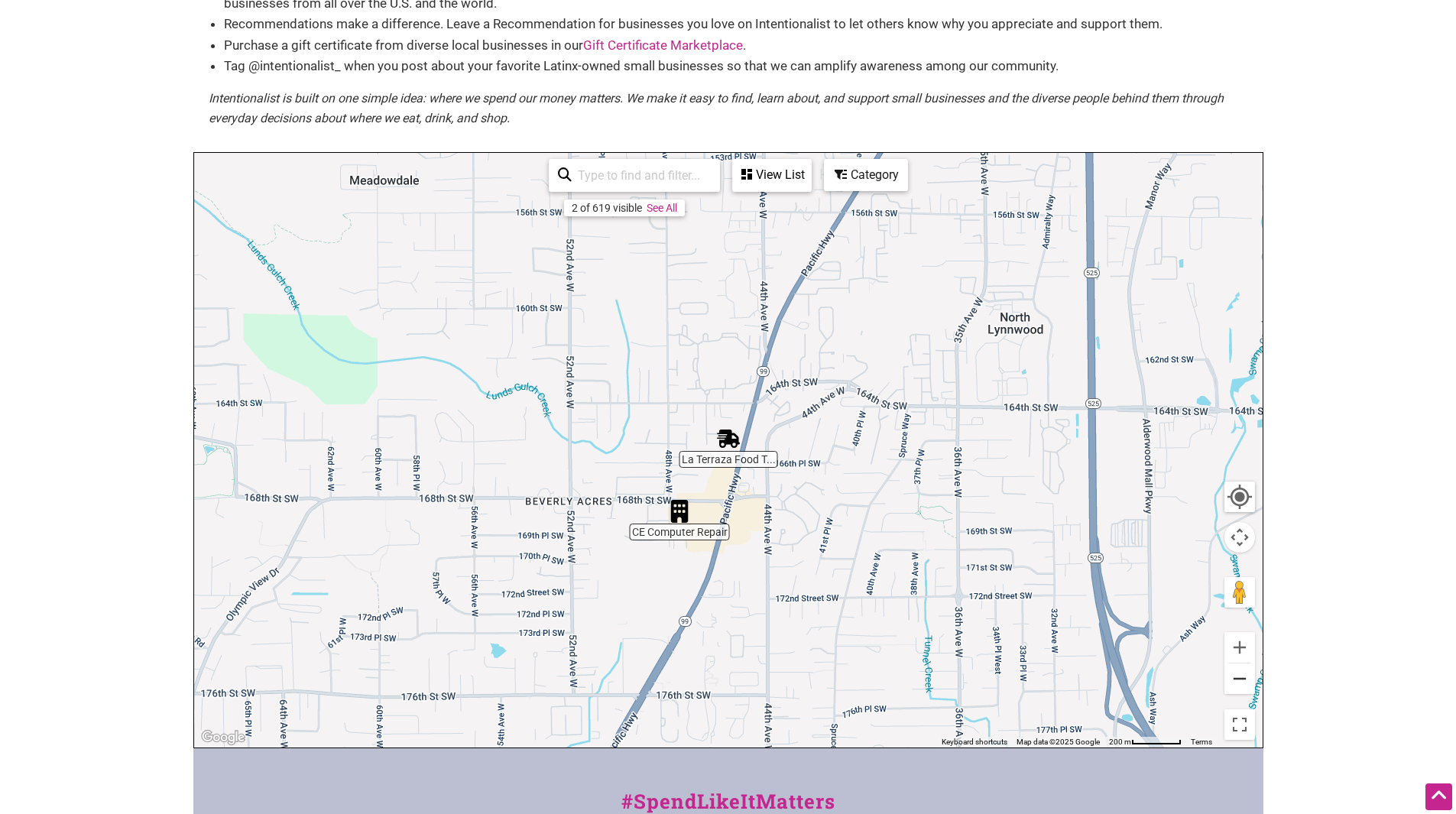
click at [1242, 680] on button "Zoom out" at bounding box center [1239, 679] width 30 height 30
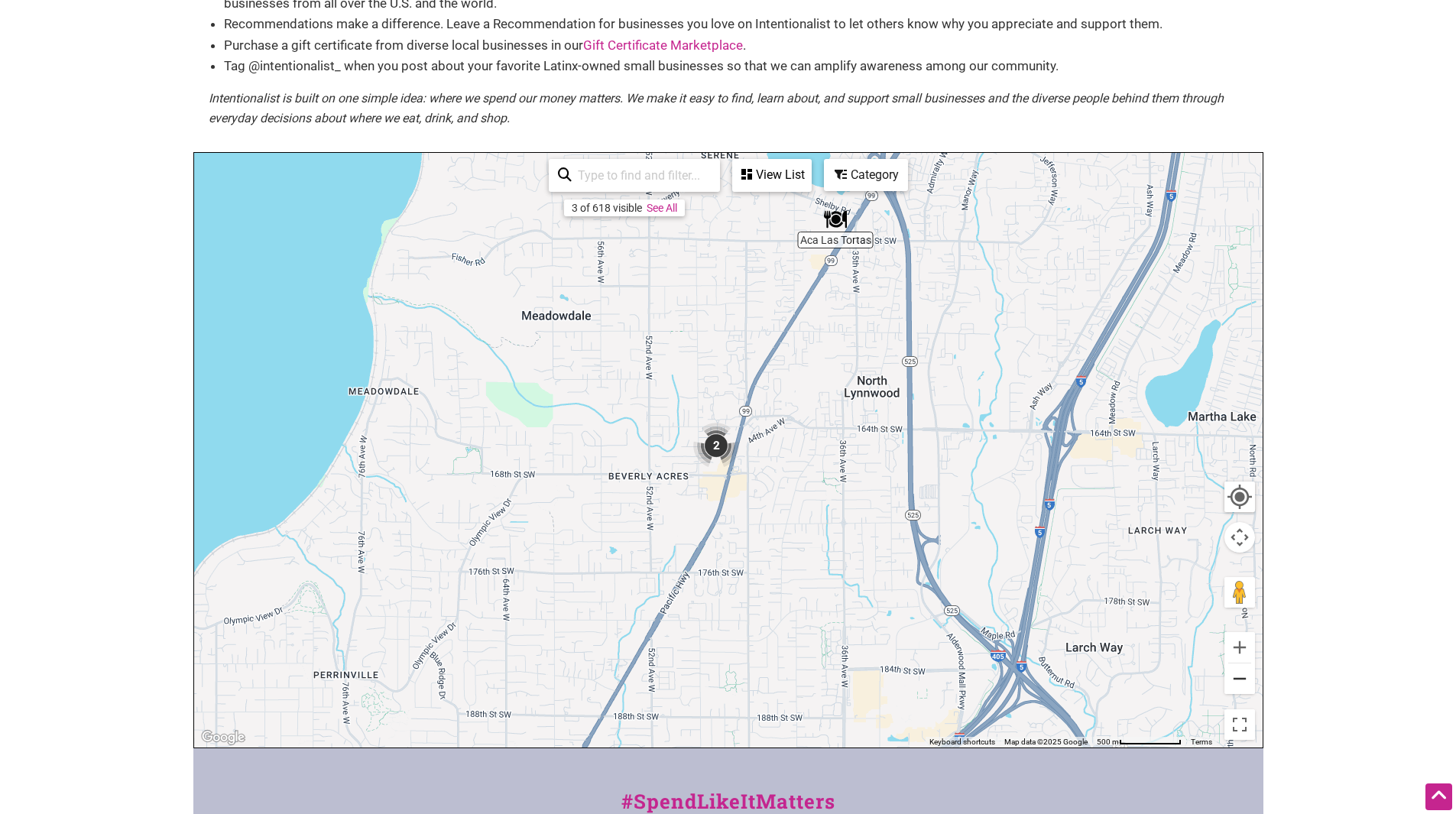
click at [1242, 680] on button "Zoom out" at bounding box center [1239, 679] width 30 height 30
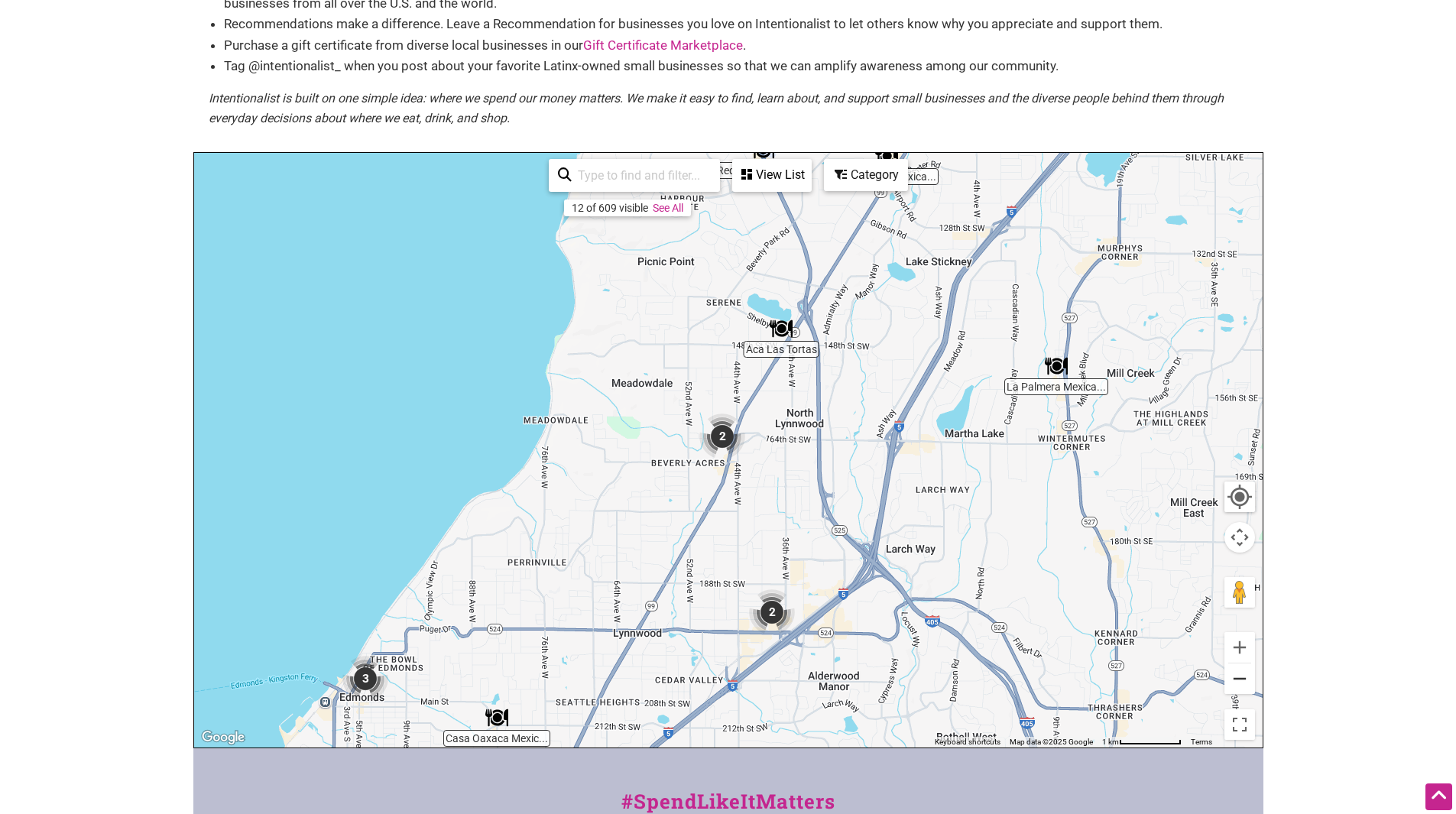
click at [1242, 680] on button "Zoom out" at bounding box center [1239, 679] width 30 height 30
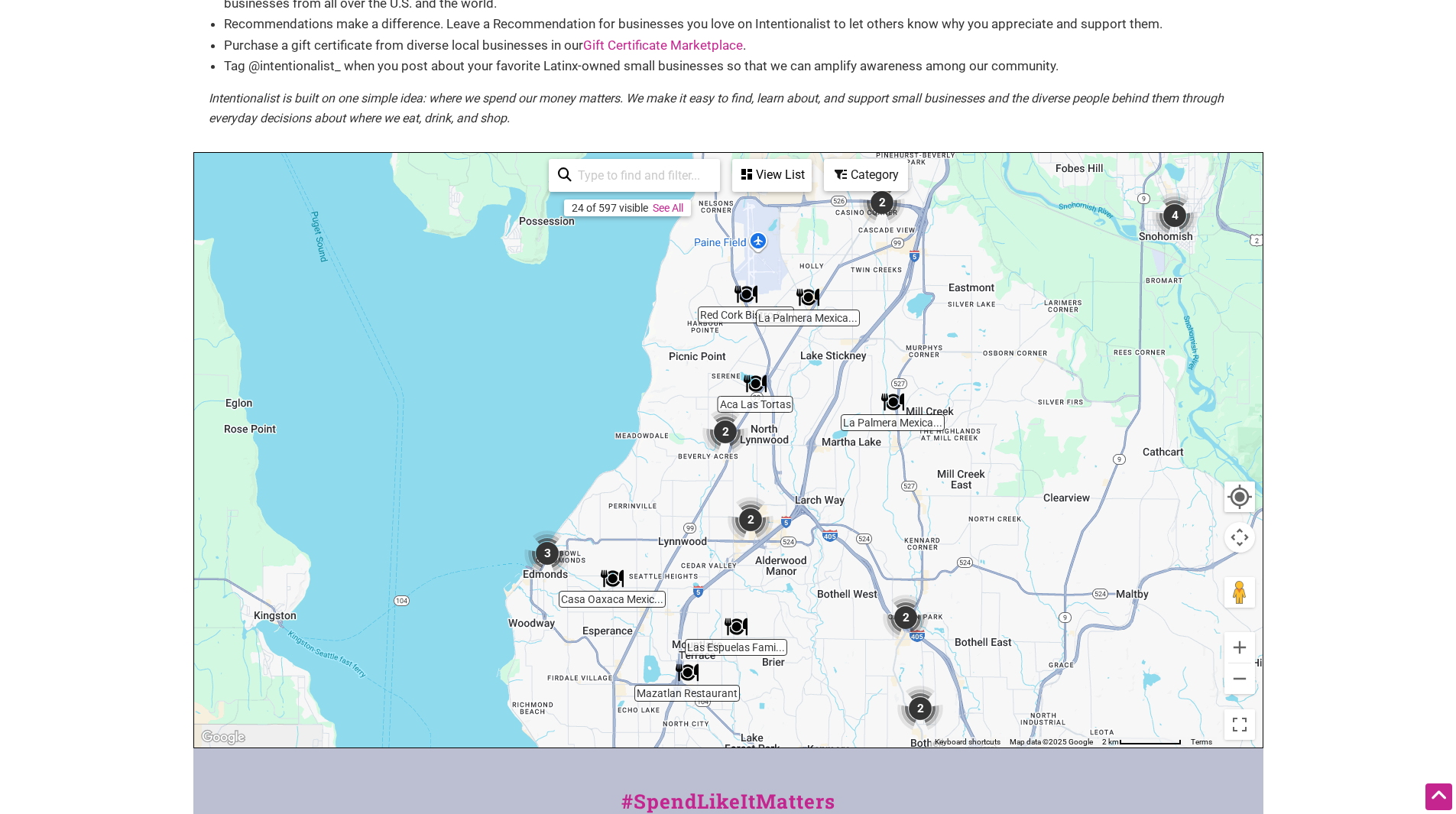
click at [751, 519] on img "2" at bounding box center [750, 519] width 46 height 46
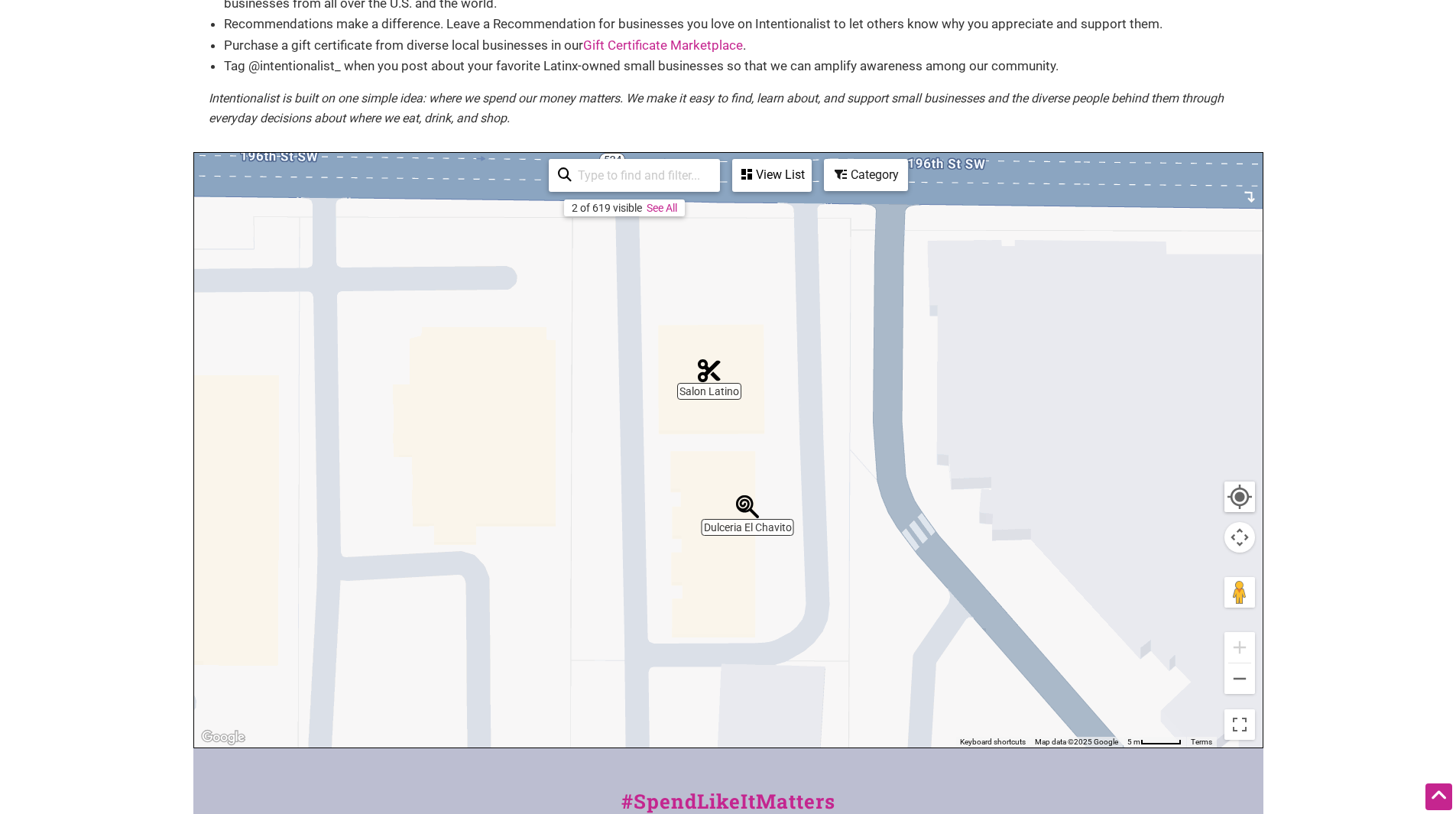
click at [747, 508] on img "Dulceria El Chavito" at bounding box center [747, 507] width 23 height 23
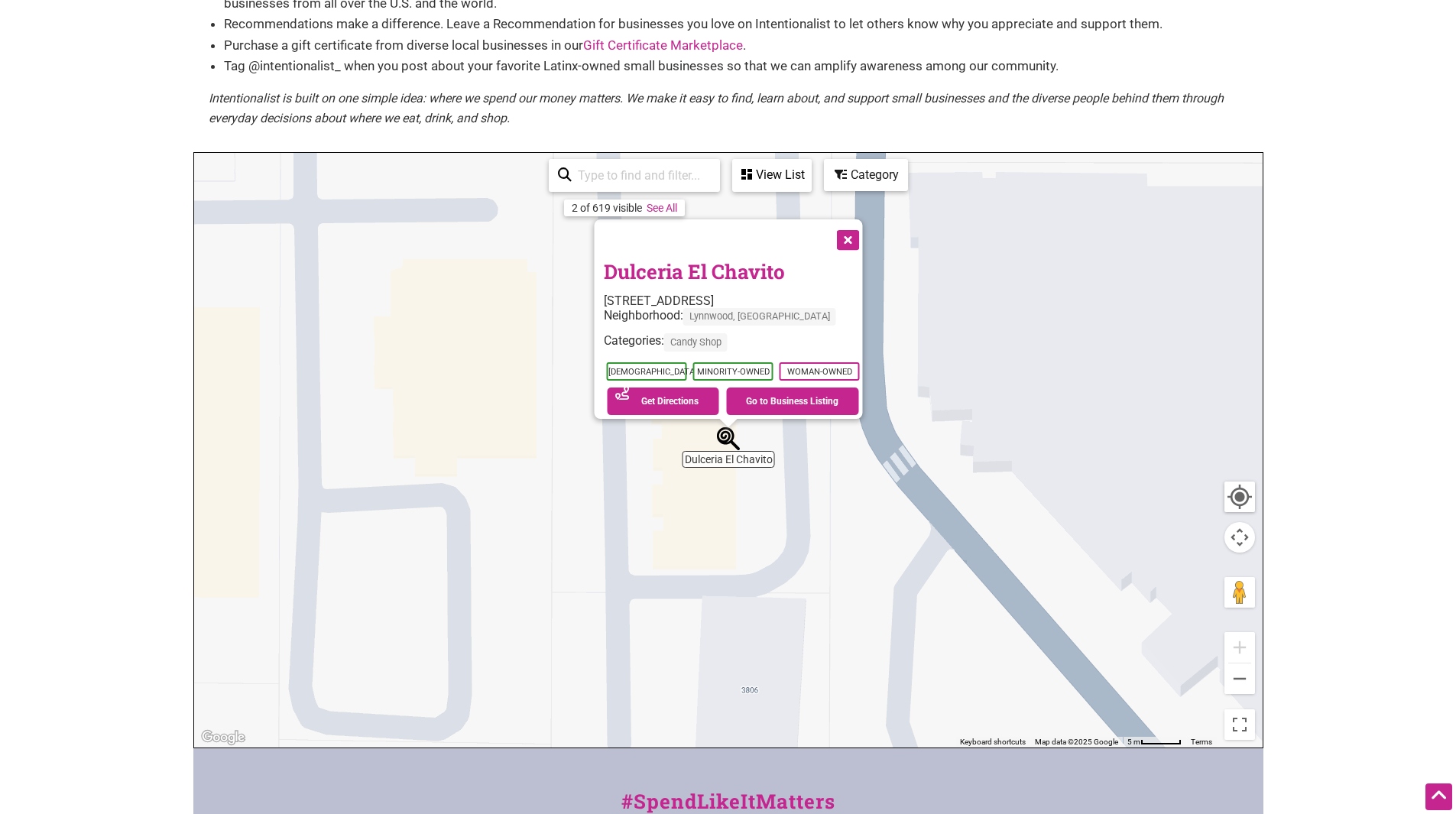
click at [855, 229] on button "Close" at bounding box center [846, 239] width 38 height 38
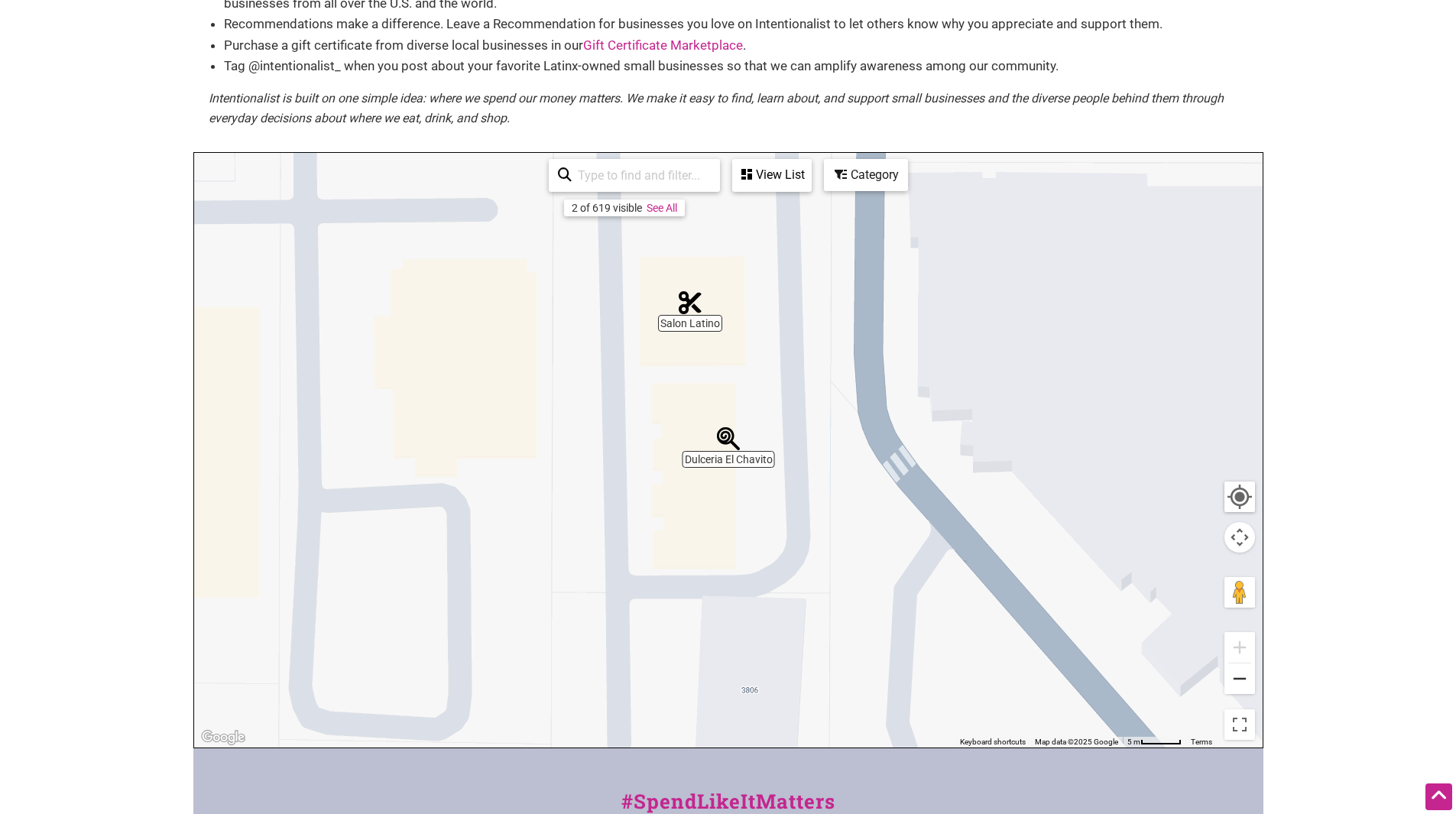
click at [1240, 679] on button "Zoom out" at bounding box center [1239, 679] width 30 height 30
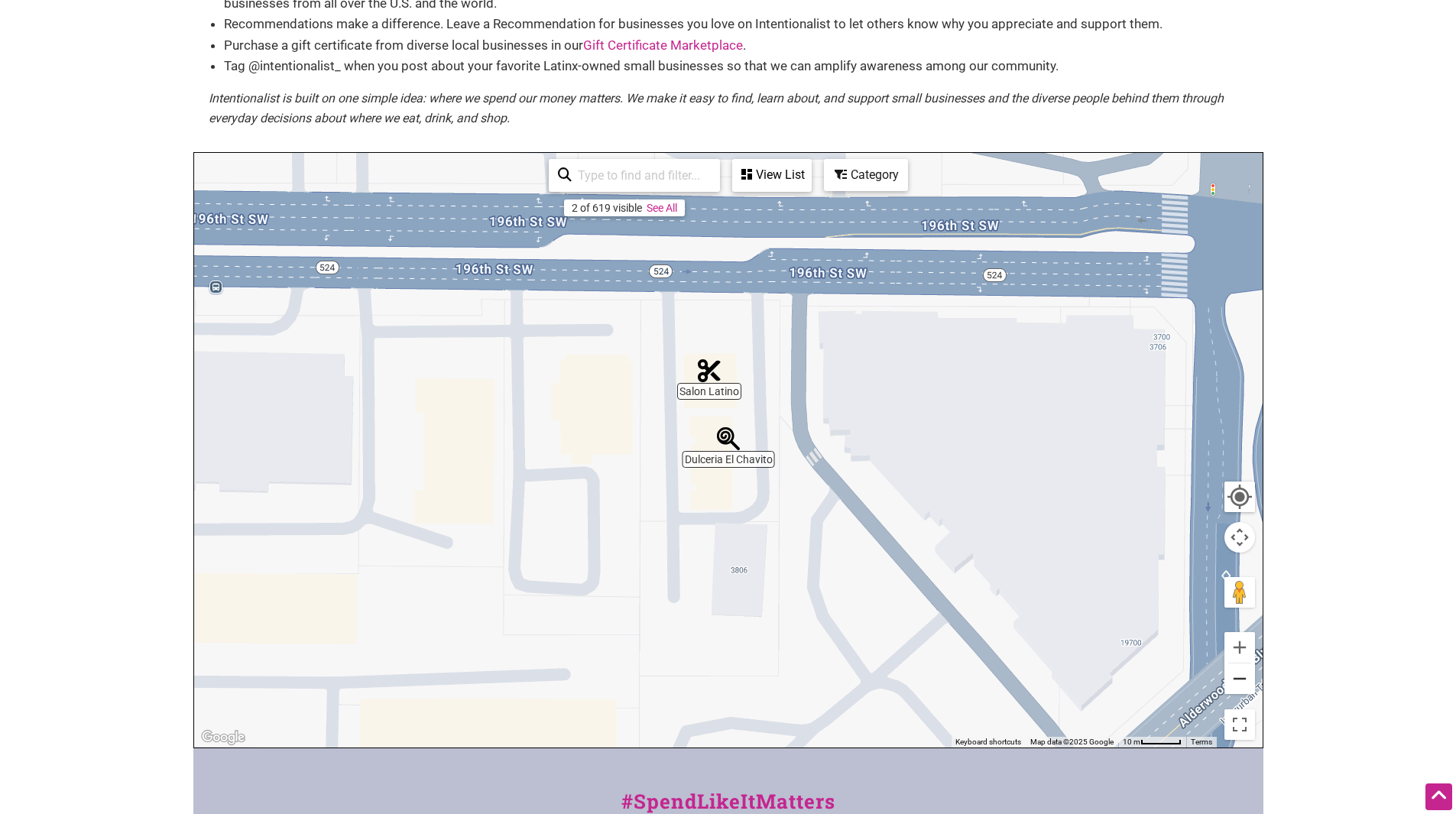
click at [1240, 679] on button "Zoom out" at bounding box center [1239, 679] width 30 height 30
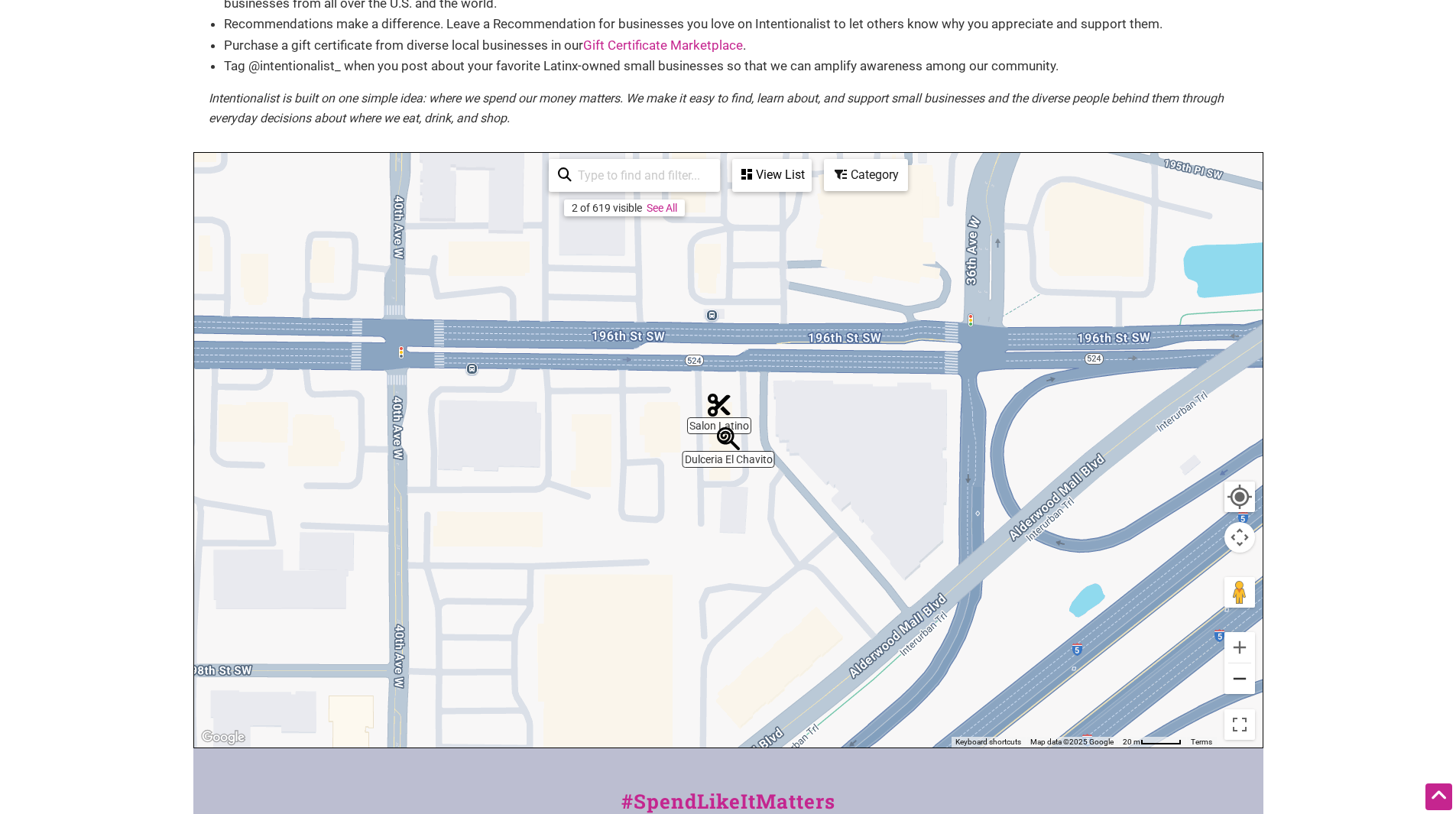
click at [1240, 679] on button "Zoom out" at bounding box center [1239, 679] width 30 height 30
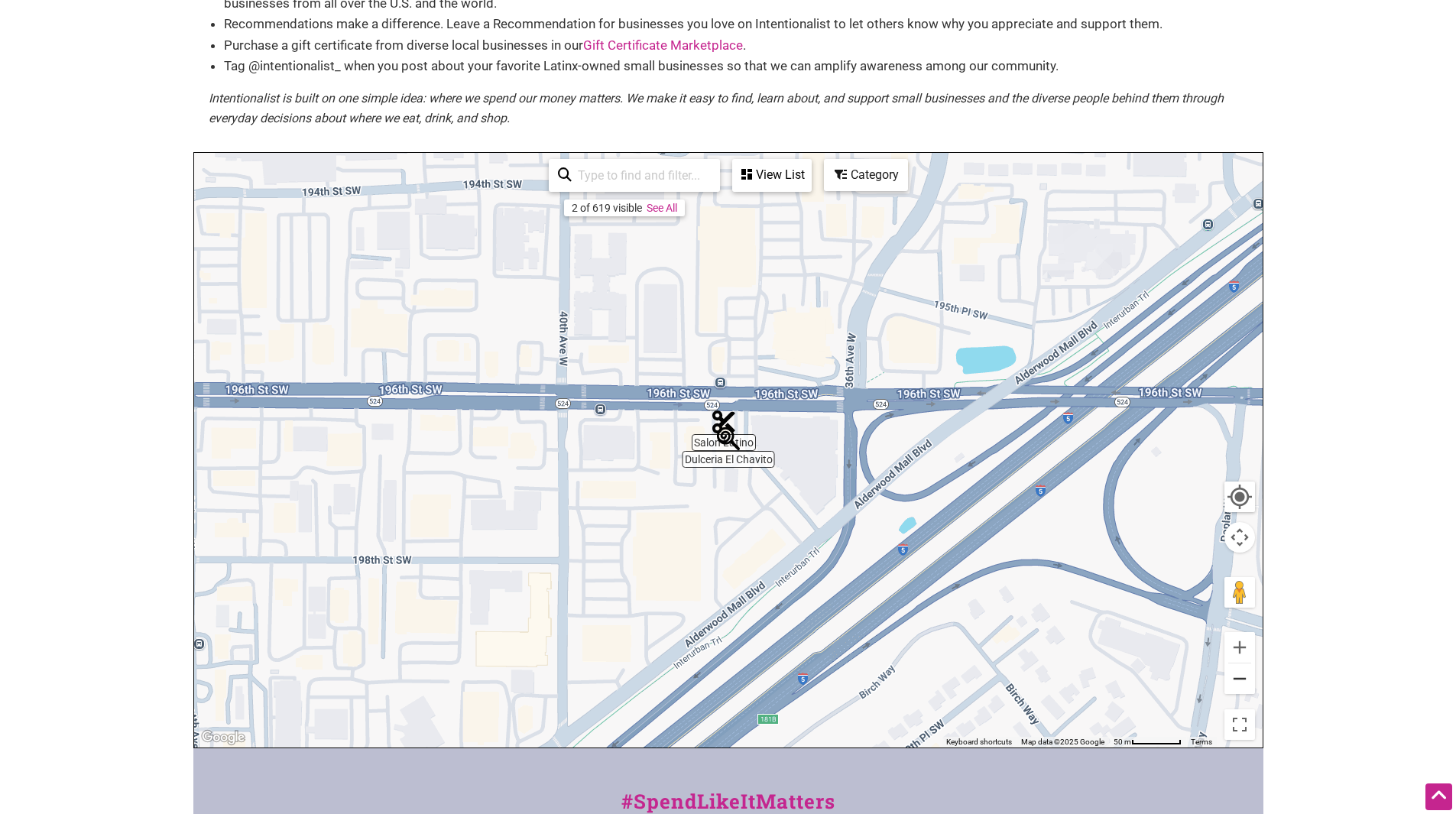
click at [1240, 679] on button "Zoom out" at bounding box center [1239, 679] width 30 height 30
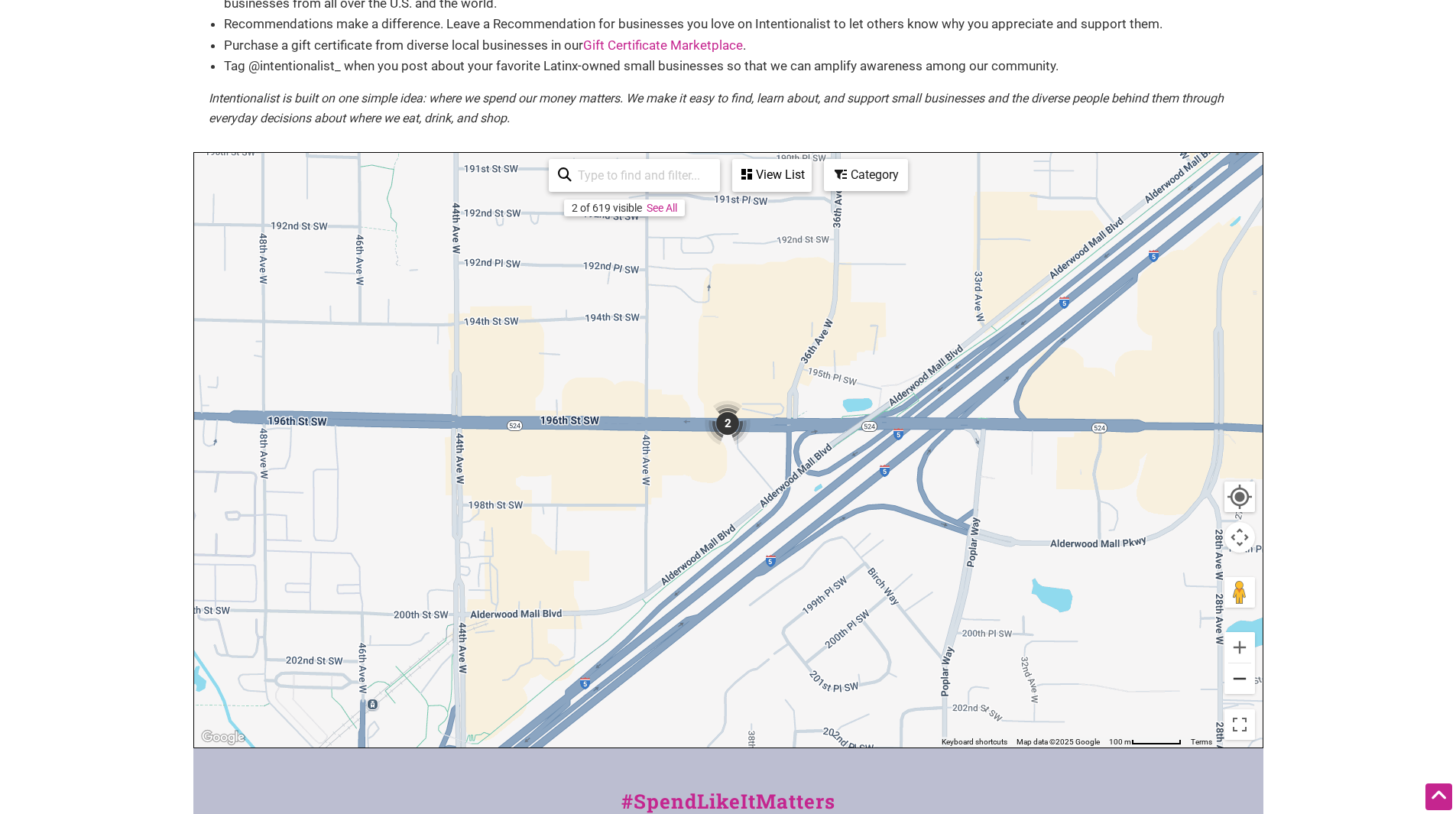
click at [1240, 679] on button "Zoom out" at bounding box center [1239, 679] width 30 height 30
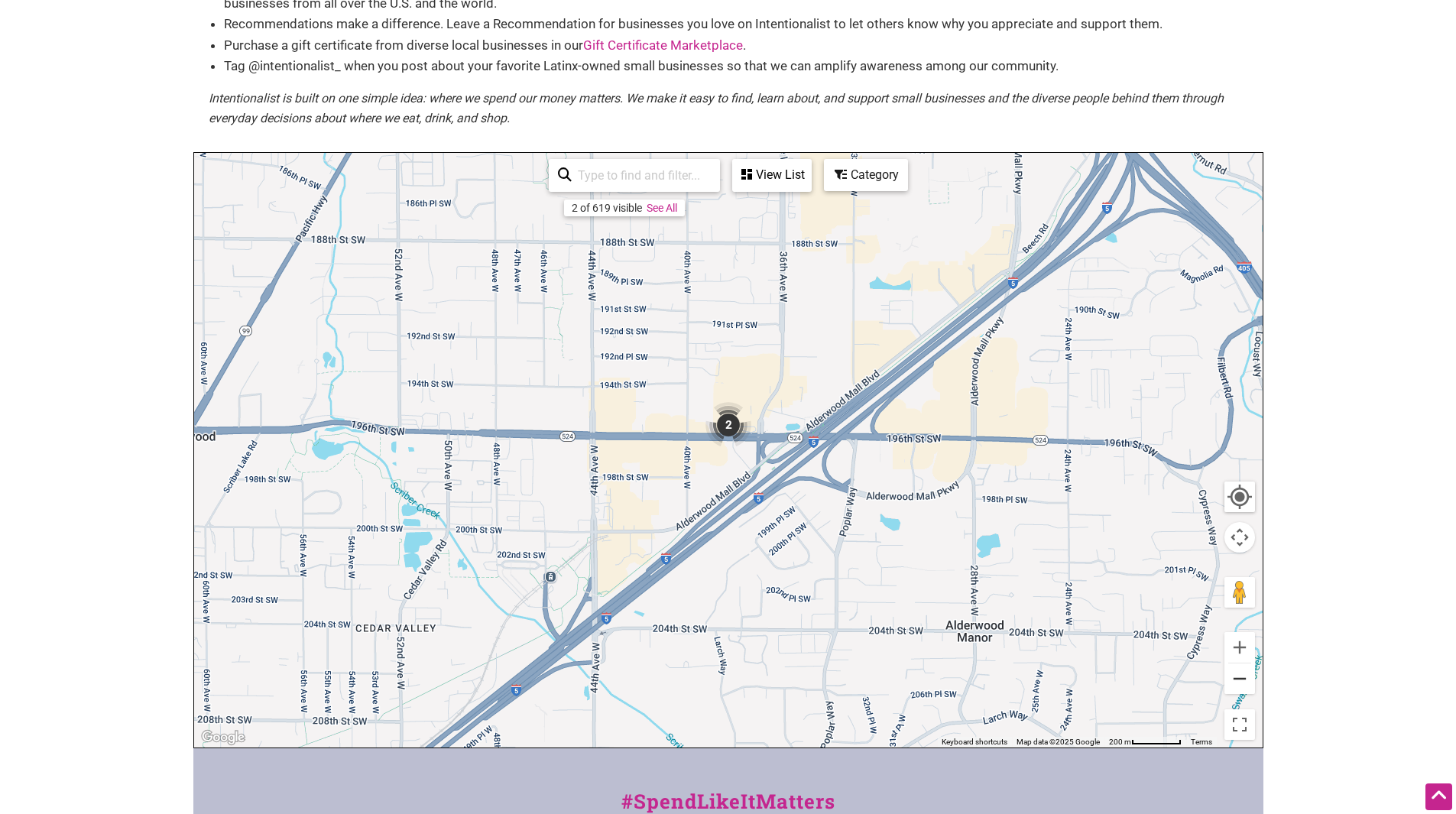
click at [1240, 679] on button "Zoom out" at bounding box center [1239, 679] width 30 height 30
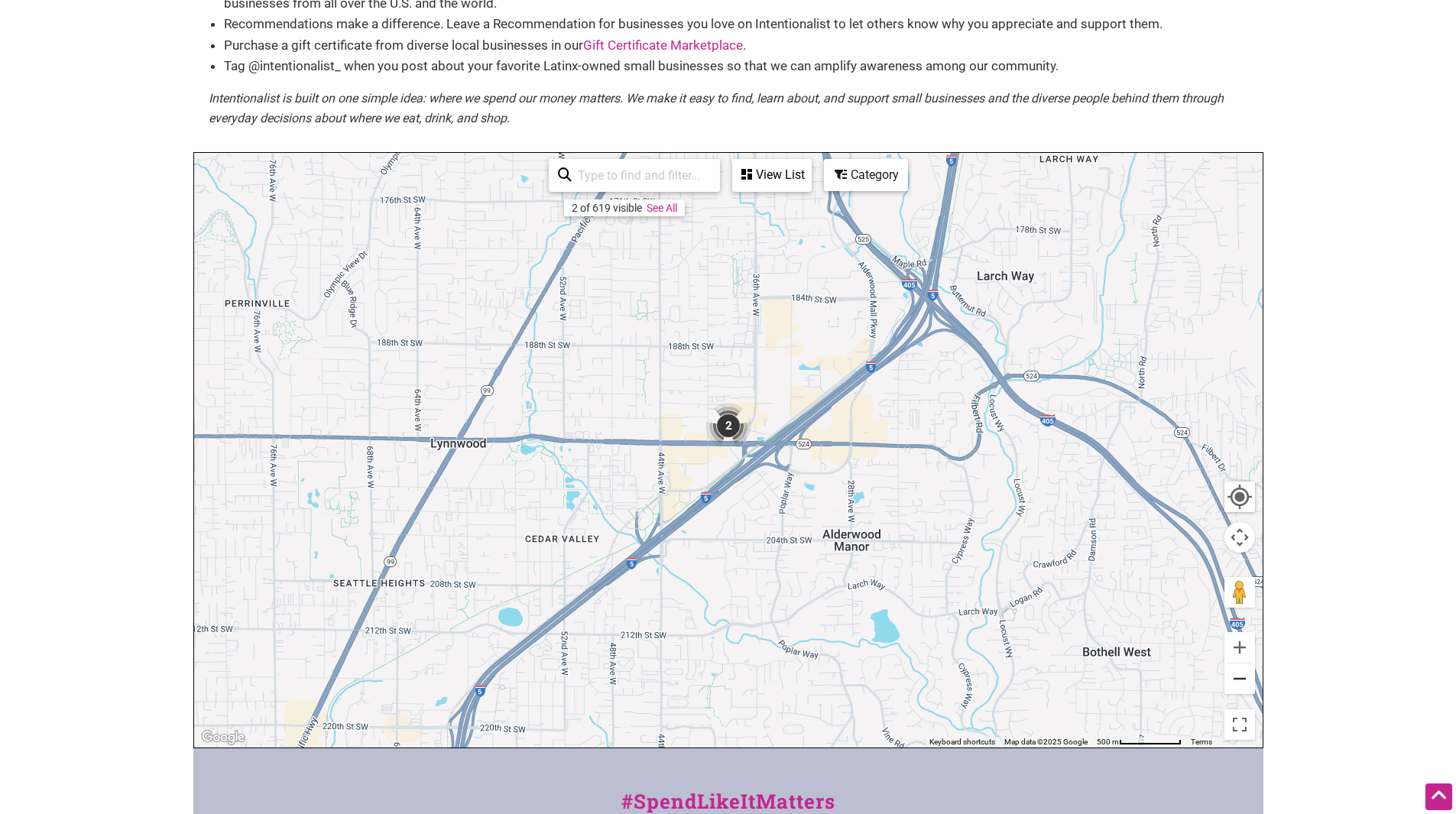
click at [1240, 679] on button "Zoom out" at bounding box center [1239, 679] width 30 height 30
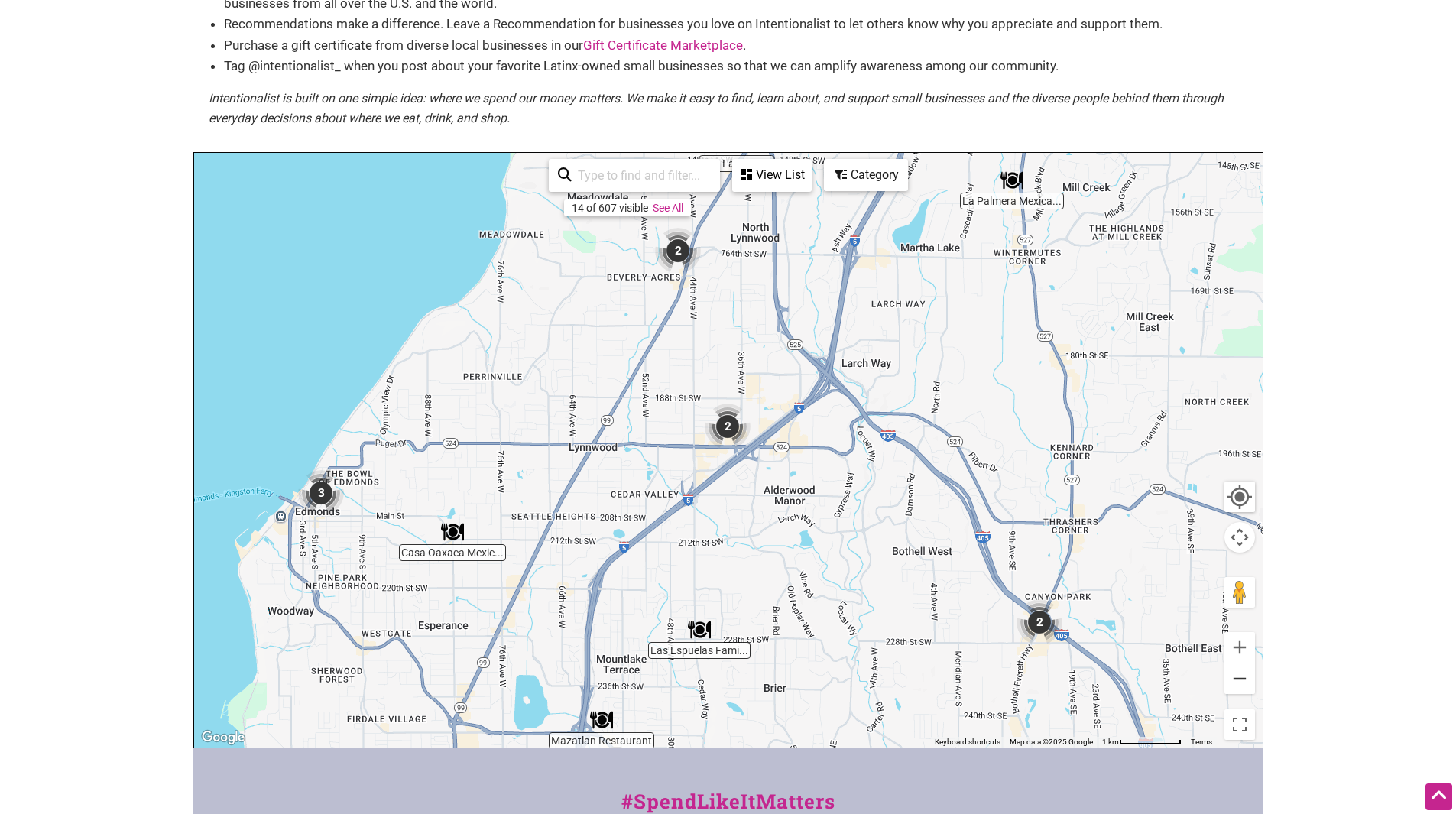
click at [1240, 679] on button "Zoom out" at bounding box center [1239, 679] width 30 height 30
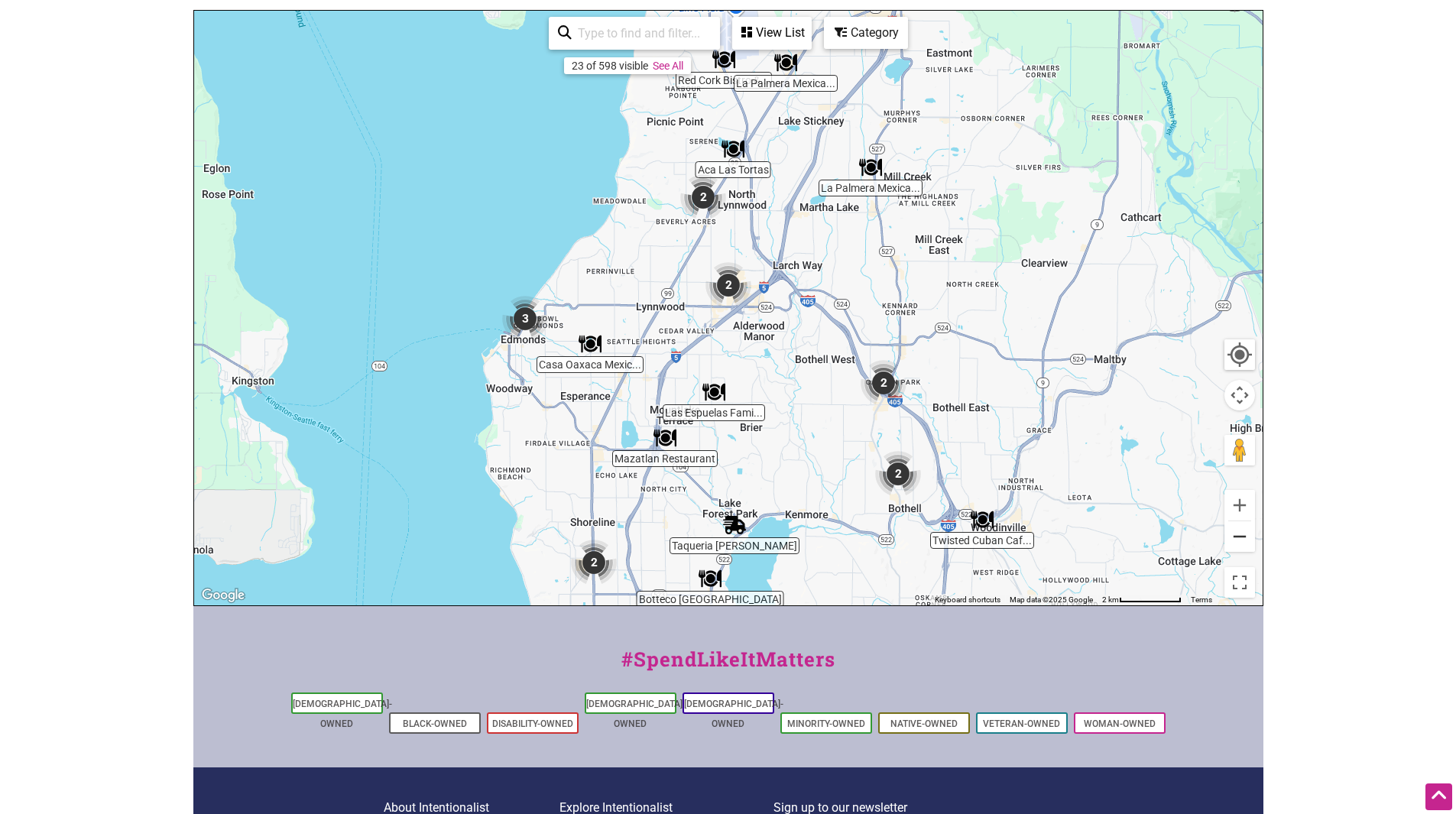
scroll to position [261, 0]
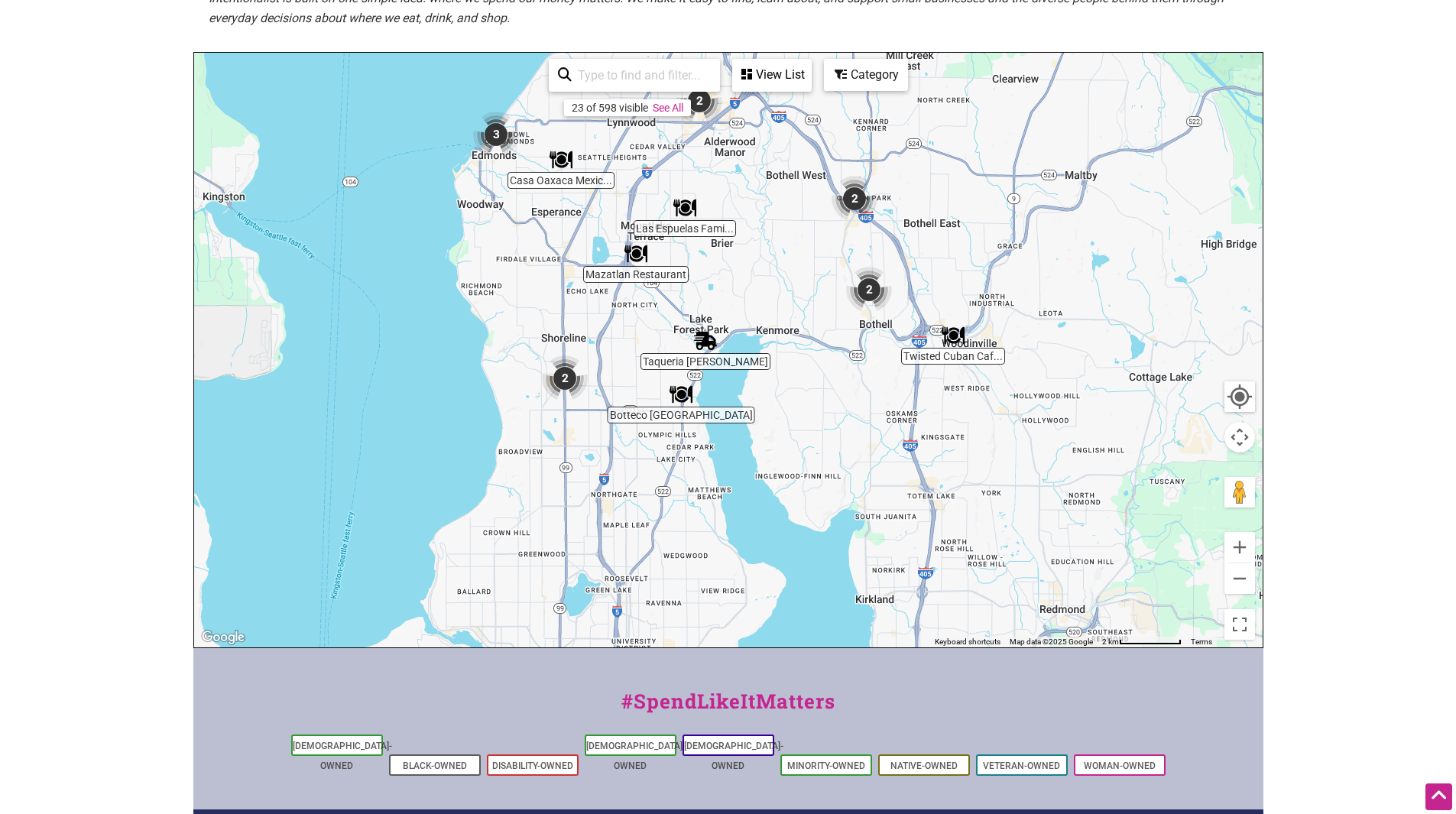
drag, startPoint x: 980, startPoint y: 551, endPoint x: 954, endPoint y: 298, distance: 254.3
click at [954, 298] on div "To navigate, press the arrow keys." at bounding box center [728, 349] width 1068 height 594
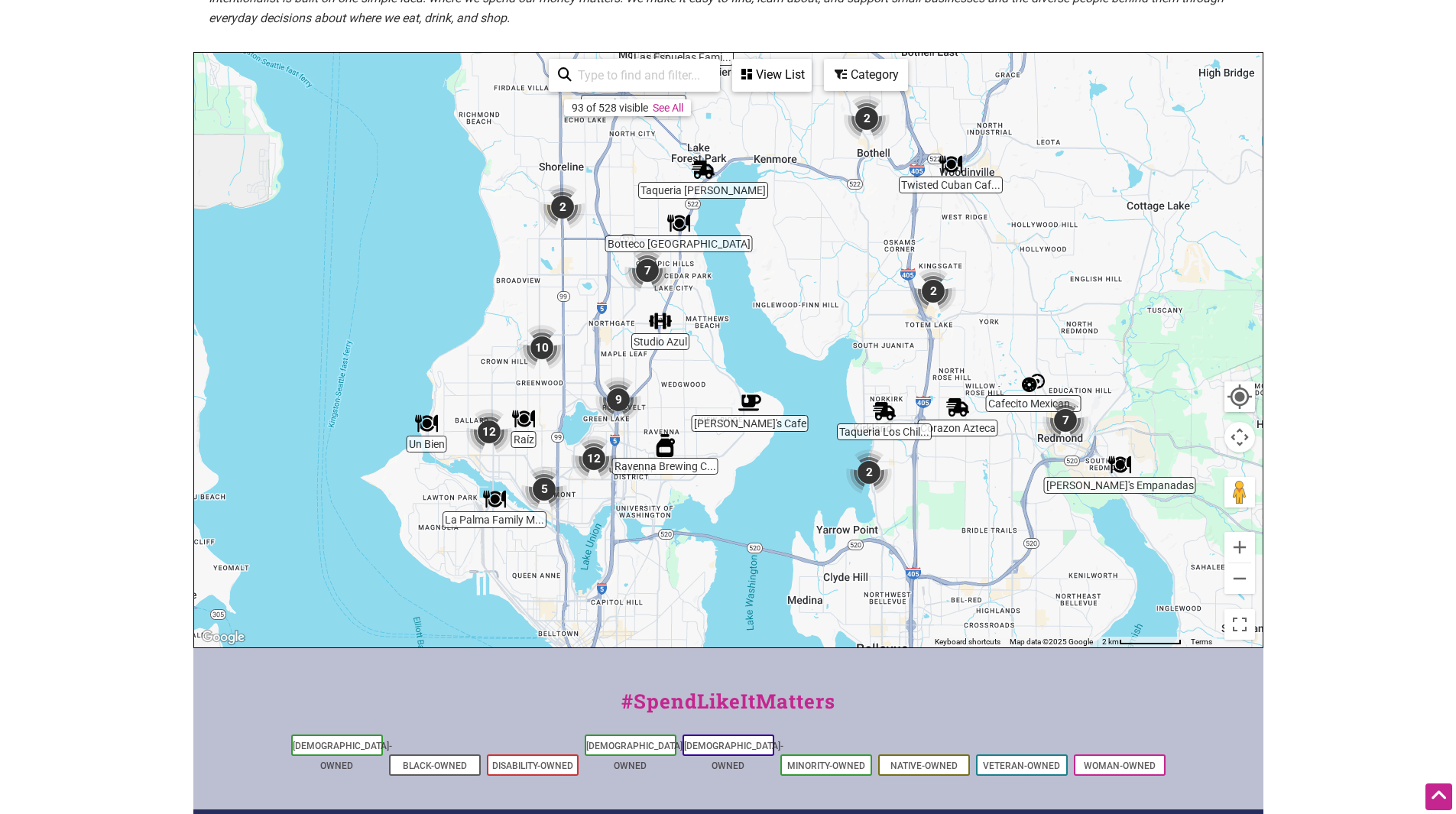
drag, startPoint x: 895, startPoint y: 391, endPoint x: 885, endPoint y: 267, distance: 124.4
click at [885, 267] on div "To navigate, press the arrow keys." at bounding box center [728, 349] width 1068 height 594
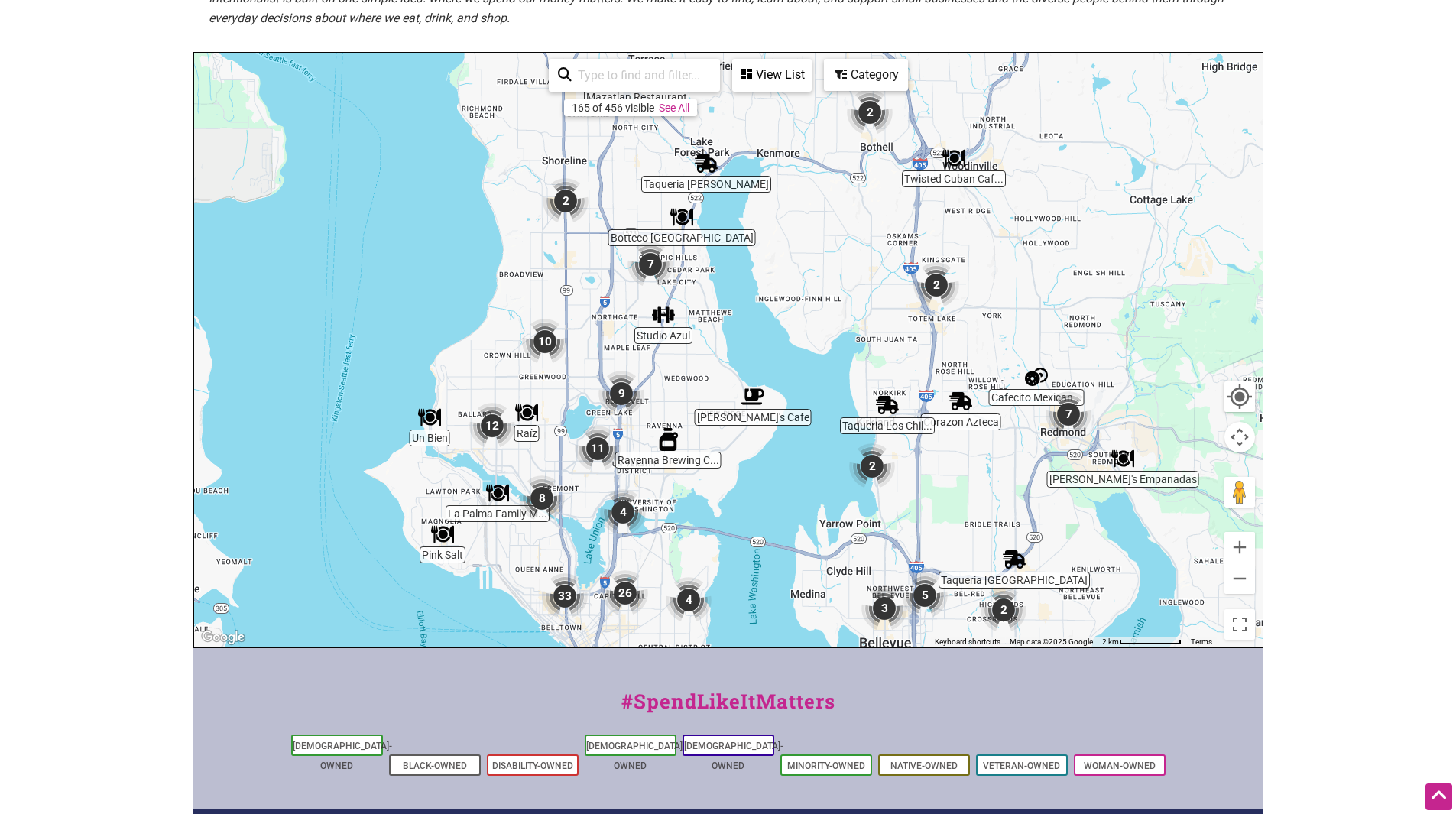
click at [558, 201] on img "2" at bounding box center [566, 201] width 46 height 46
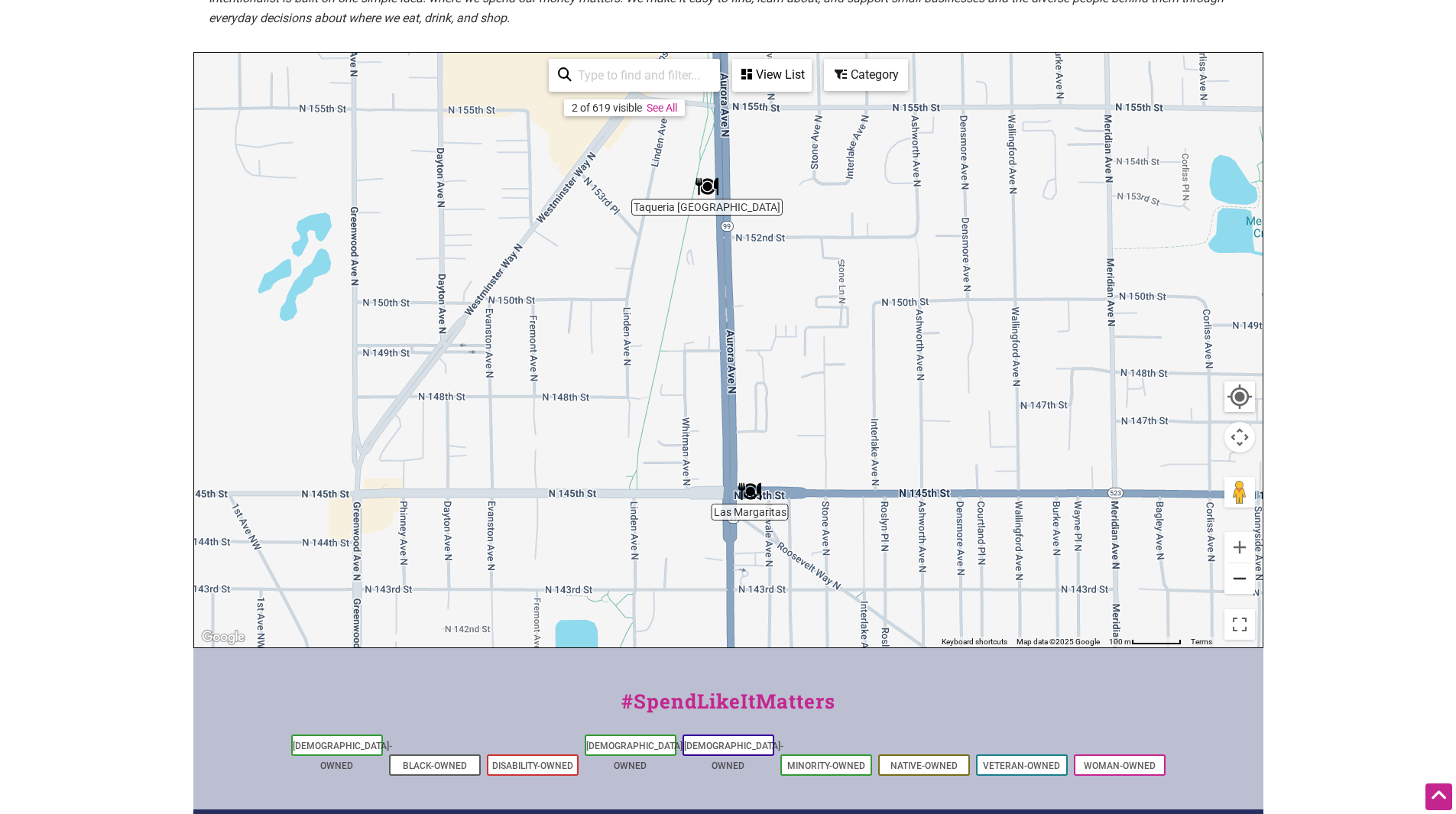
click at [1237, 578] on button "Zoom out" at bounding box center [1239, 578] width 30 height 30
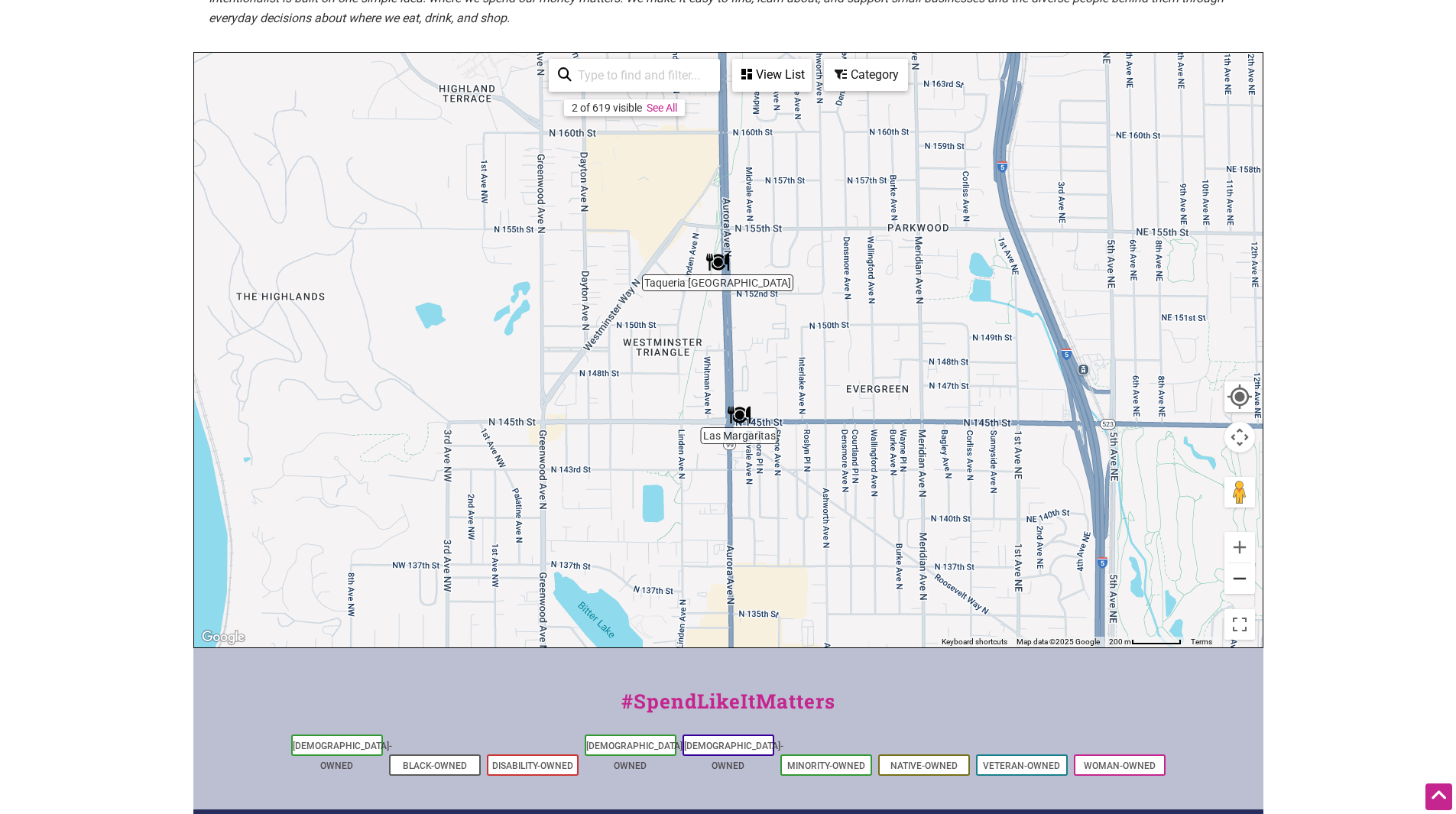
click at [1237, 578] on button "Zoom out" at bounding box center [1239, 578] width 30 height 30
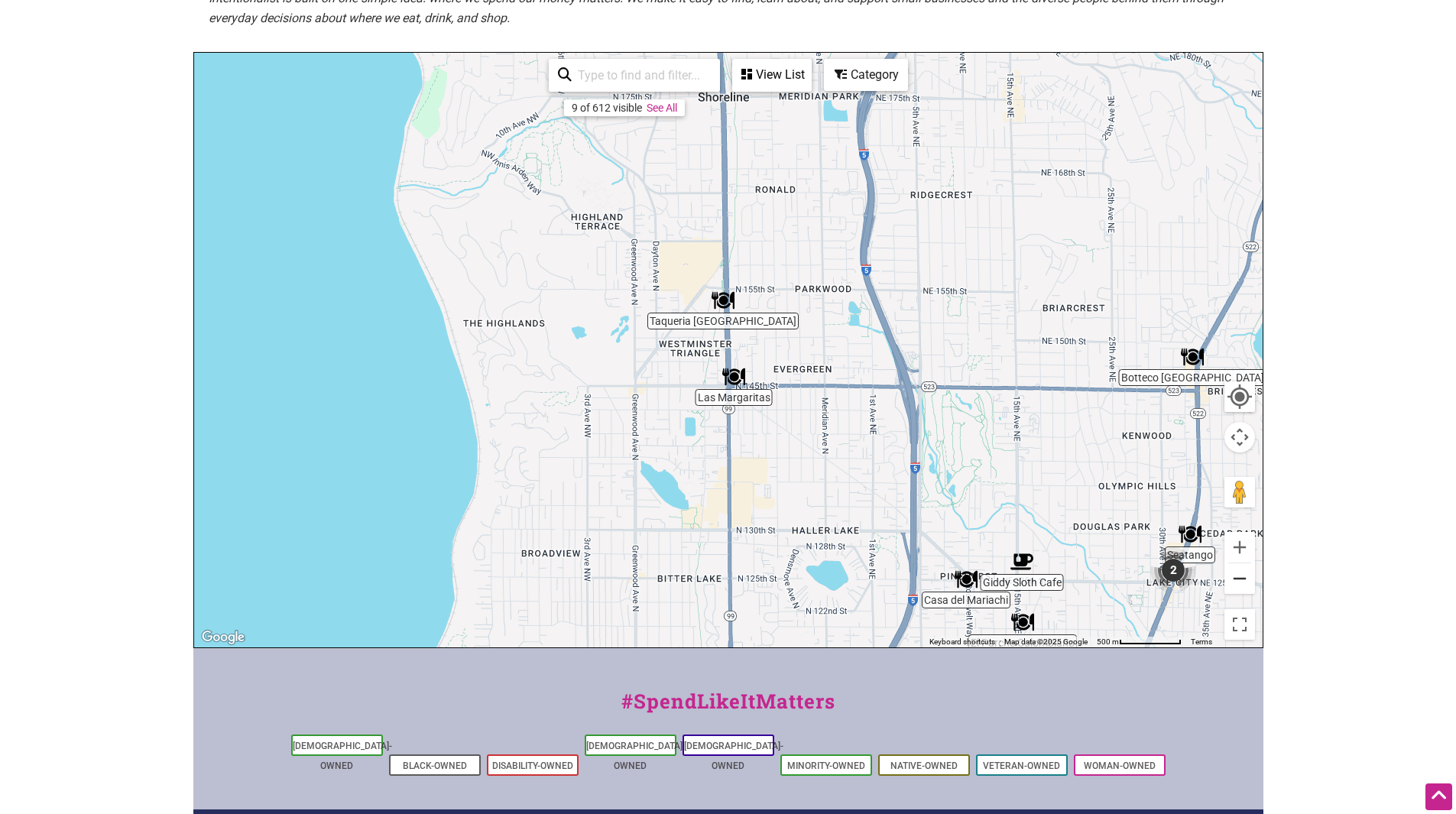
click at [1237, 578] on button "Zoom out" at bounding box center [1239, 578] width 30 height 30
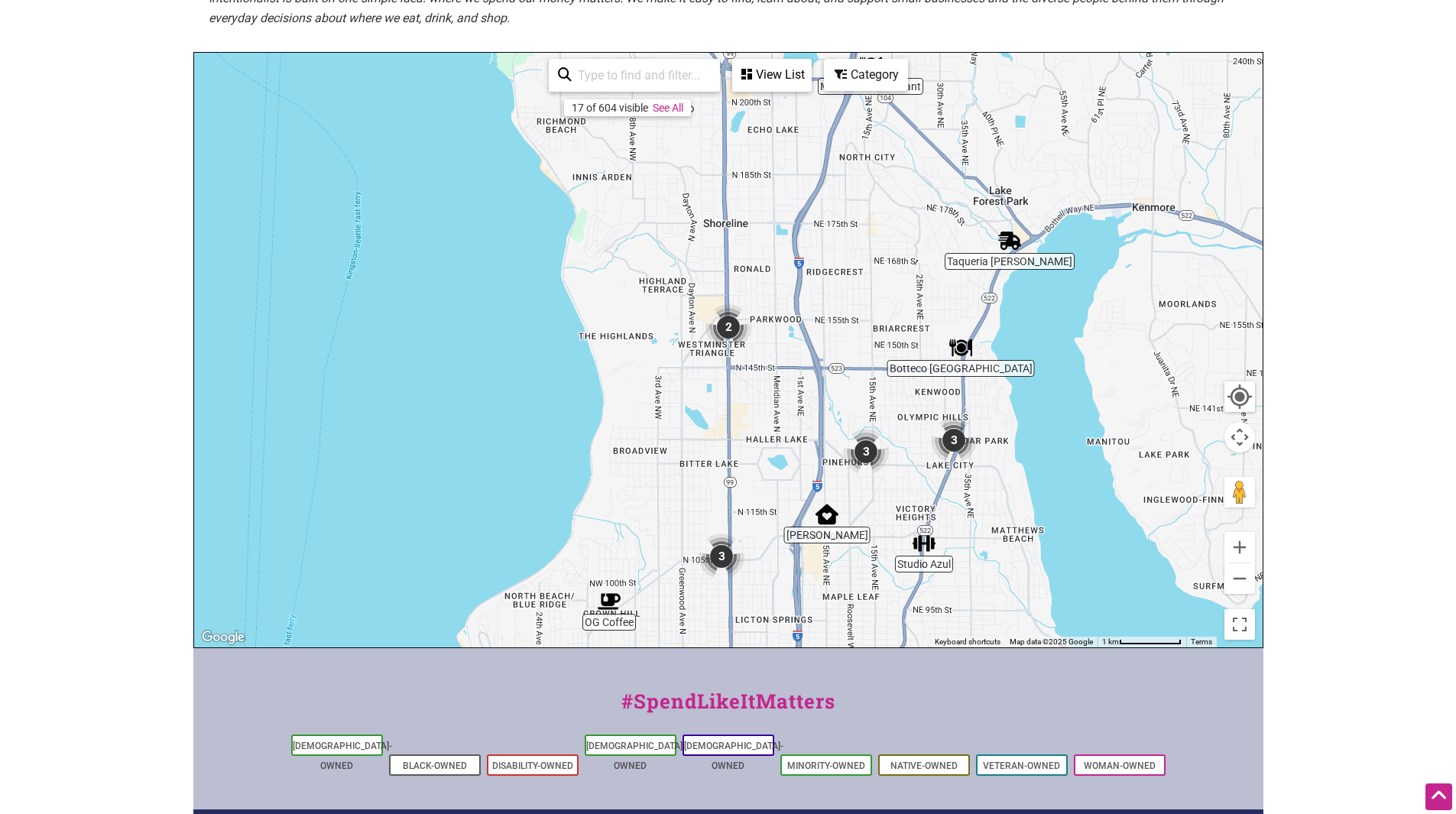
click at [956, 446] on img "3" at bounding box center [954, 440] width 46 height 46
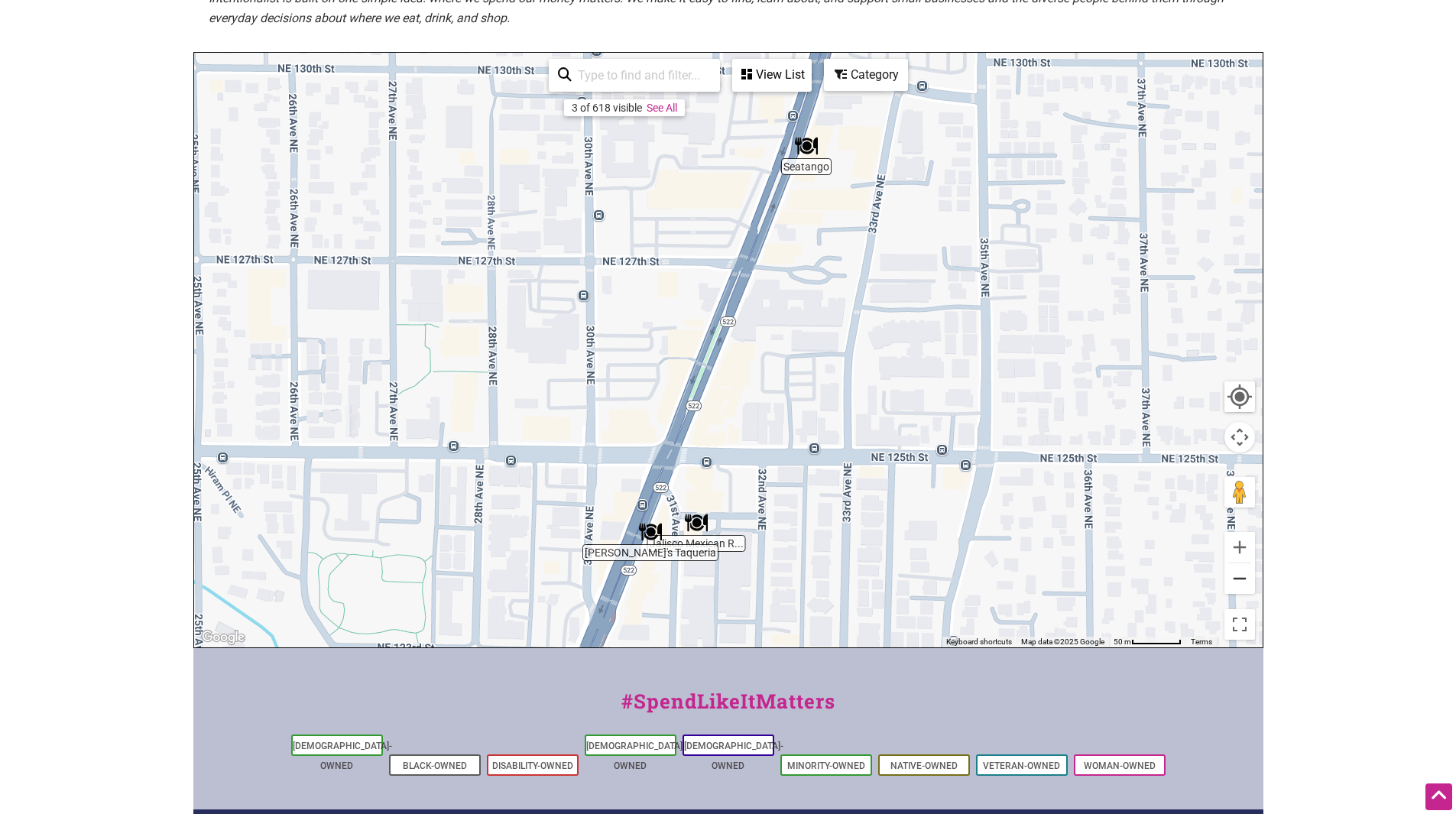
click at [1239, 579] on button "Zoom out" at bounding box center [1239, 578] width 30 height 30
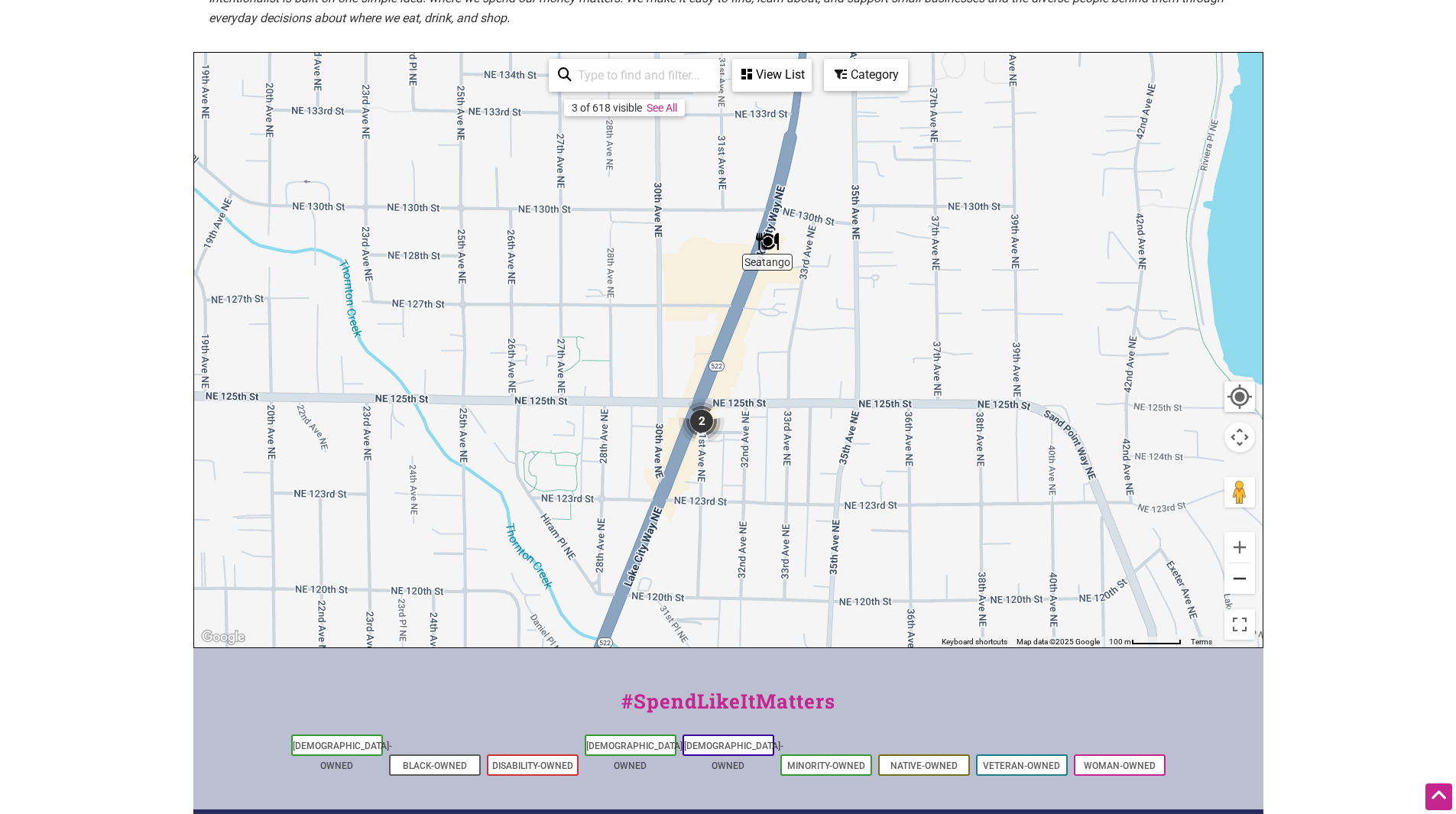
click at [1239, 579] on button "Zoom out" at bounding box center [1239, 578] width 30 height 30
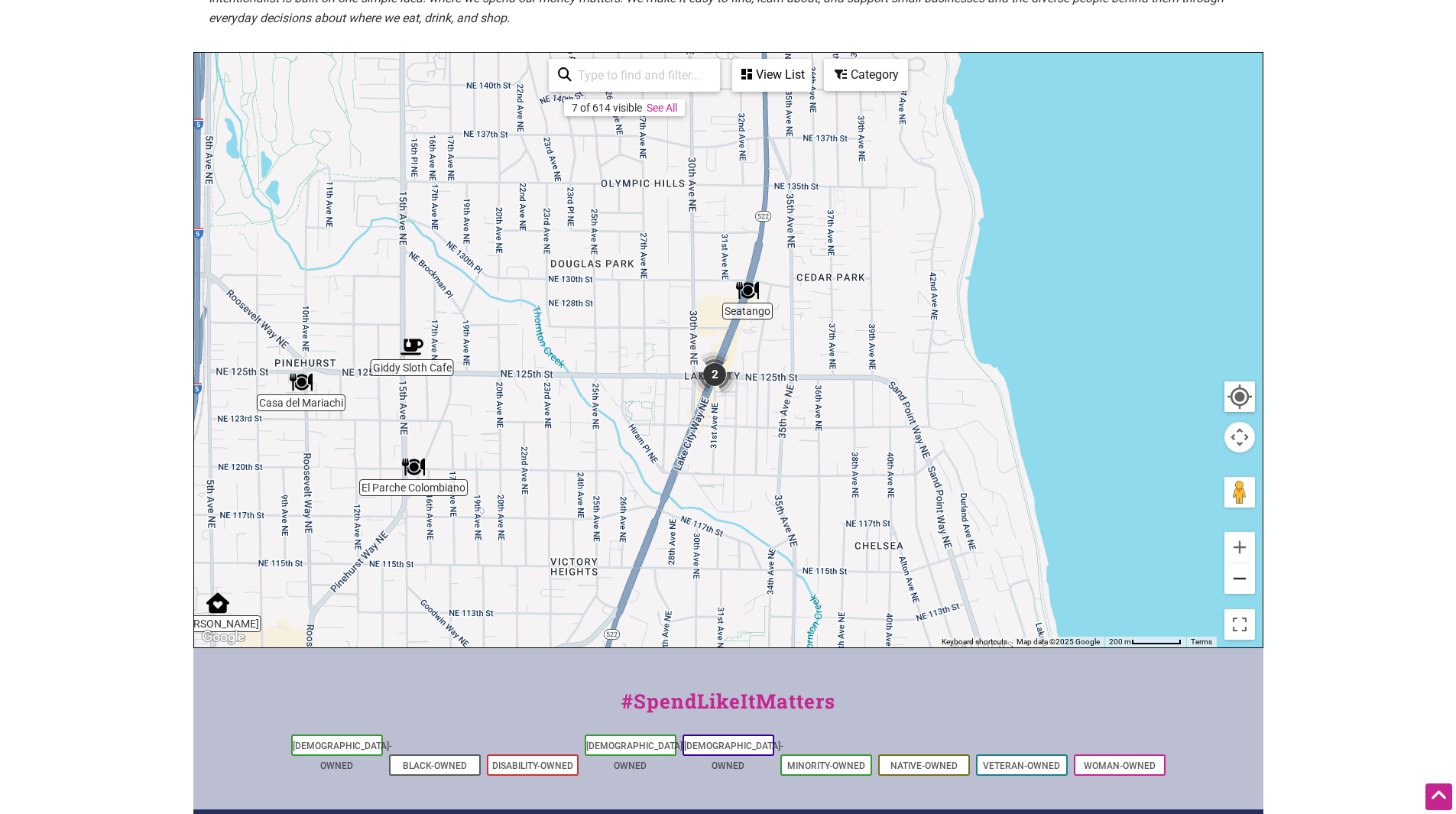
click at [1243, 577] on button "Zoom out" at bounding box center [1239, 578] width 30 height 30
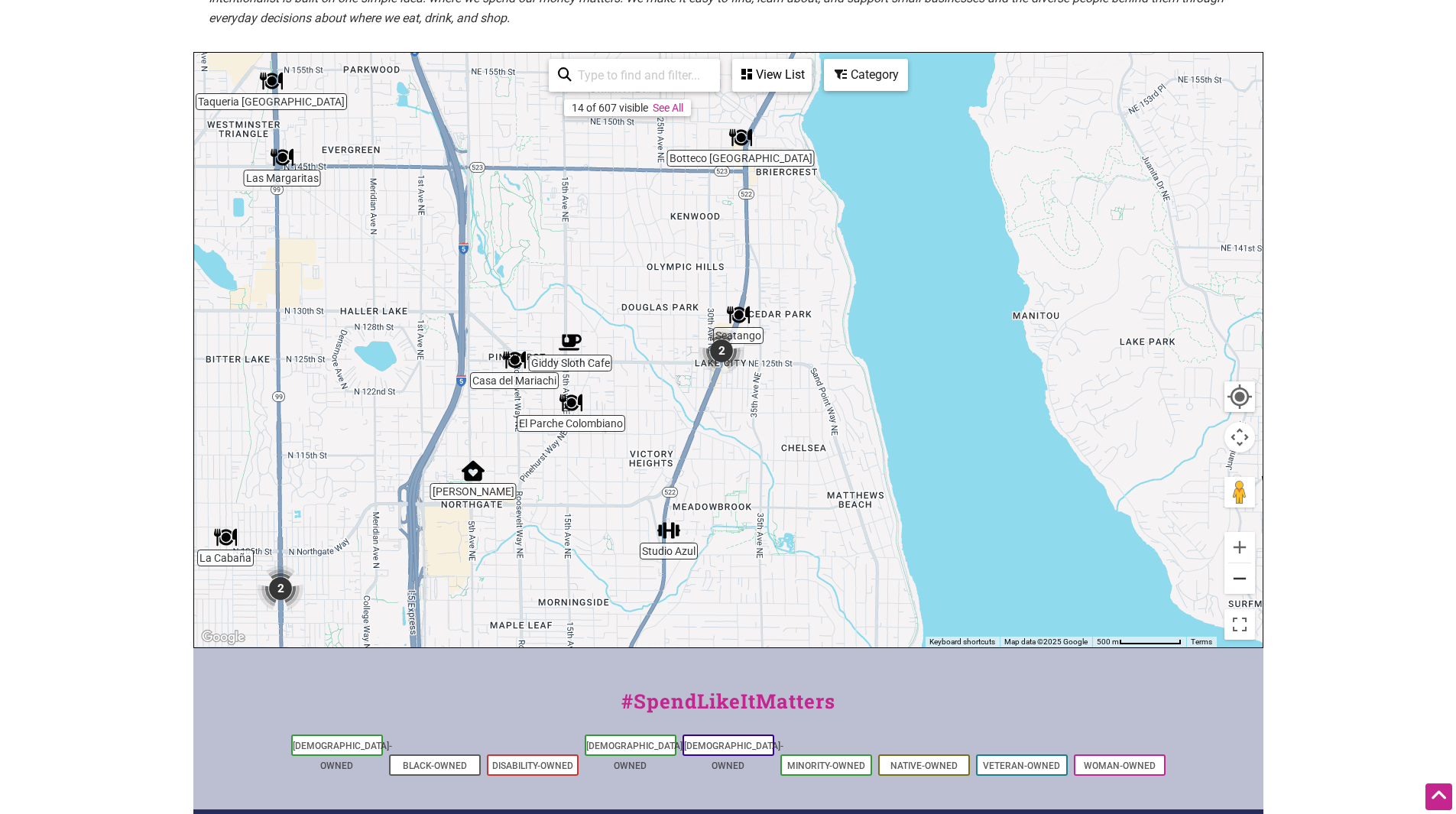
click at [1243, 577] on button "Zoom out" at bounding box center [1239, 578] width 30 height 30
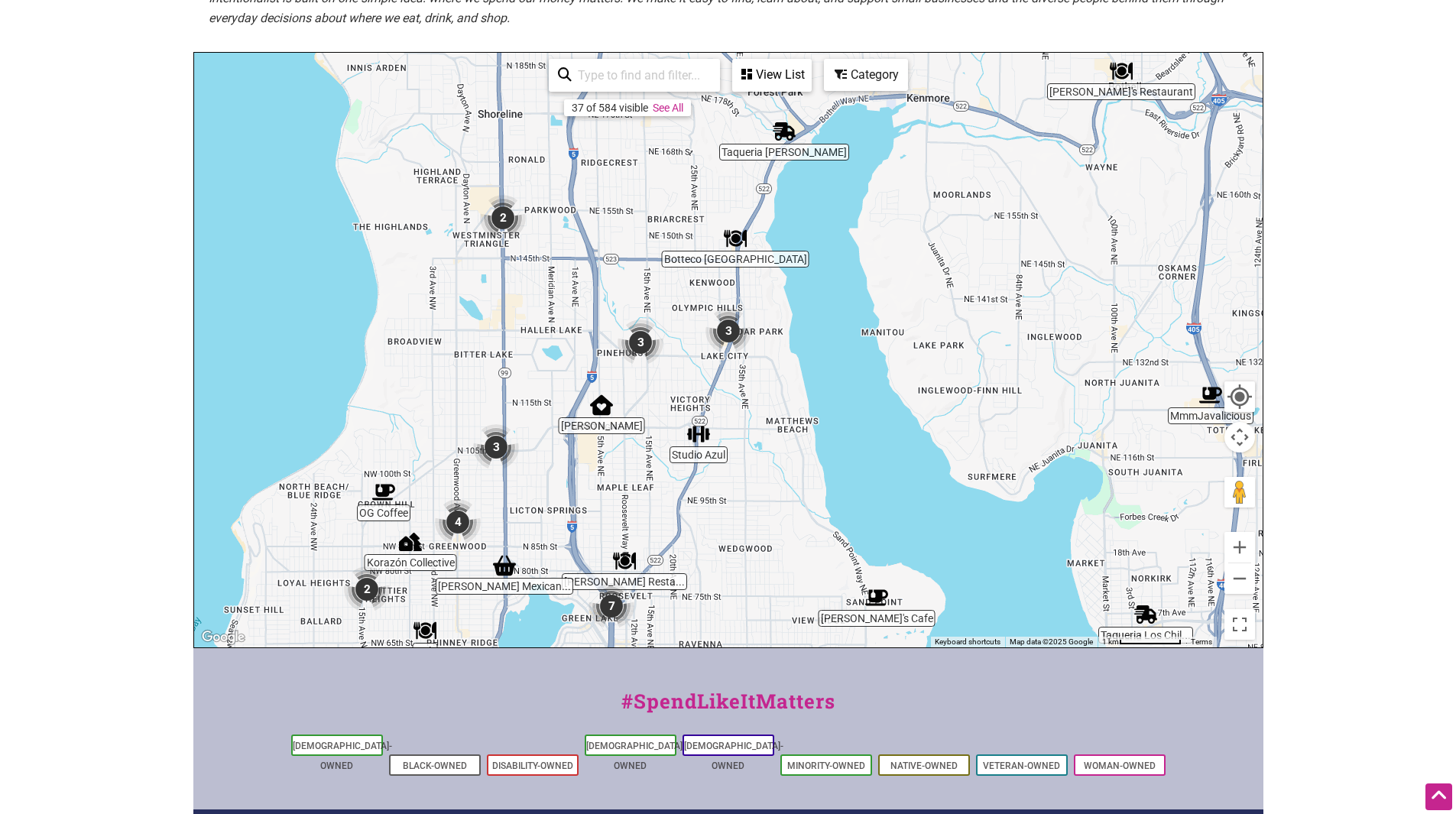
click at [496, 444] on img "3" at bounding box center [495, 447] width 46 height 46
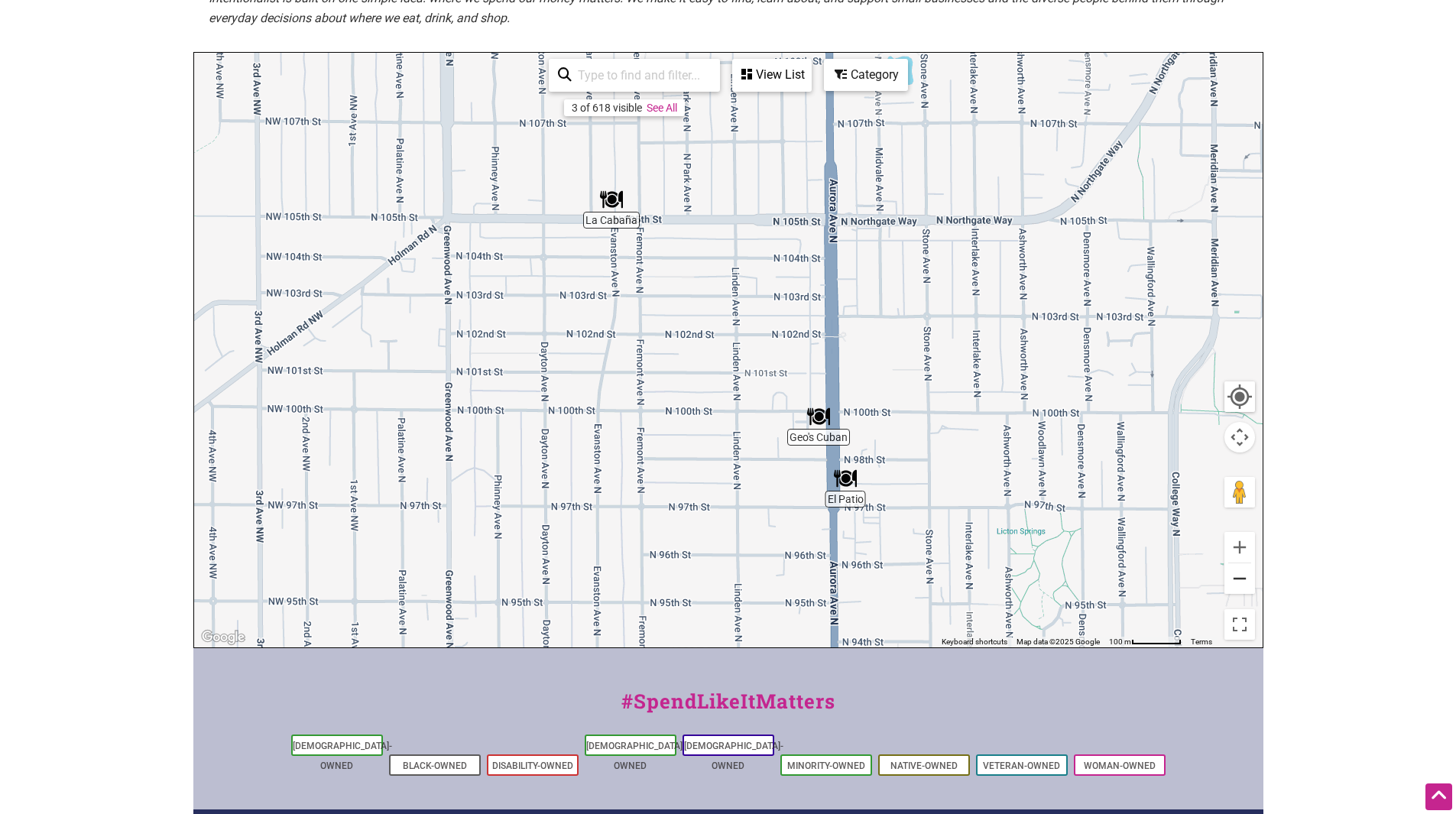
click at [1236, 577] on button "Zoom out" at bounding box center [1239, 578] width 30 height 30
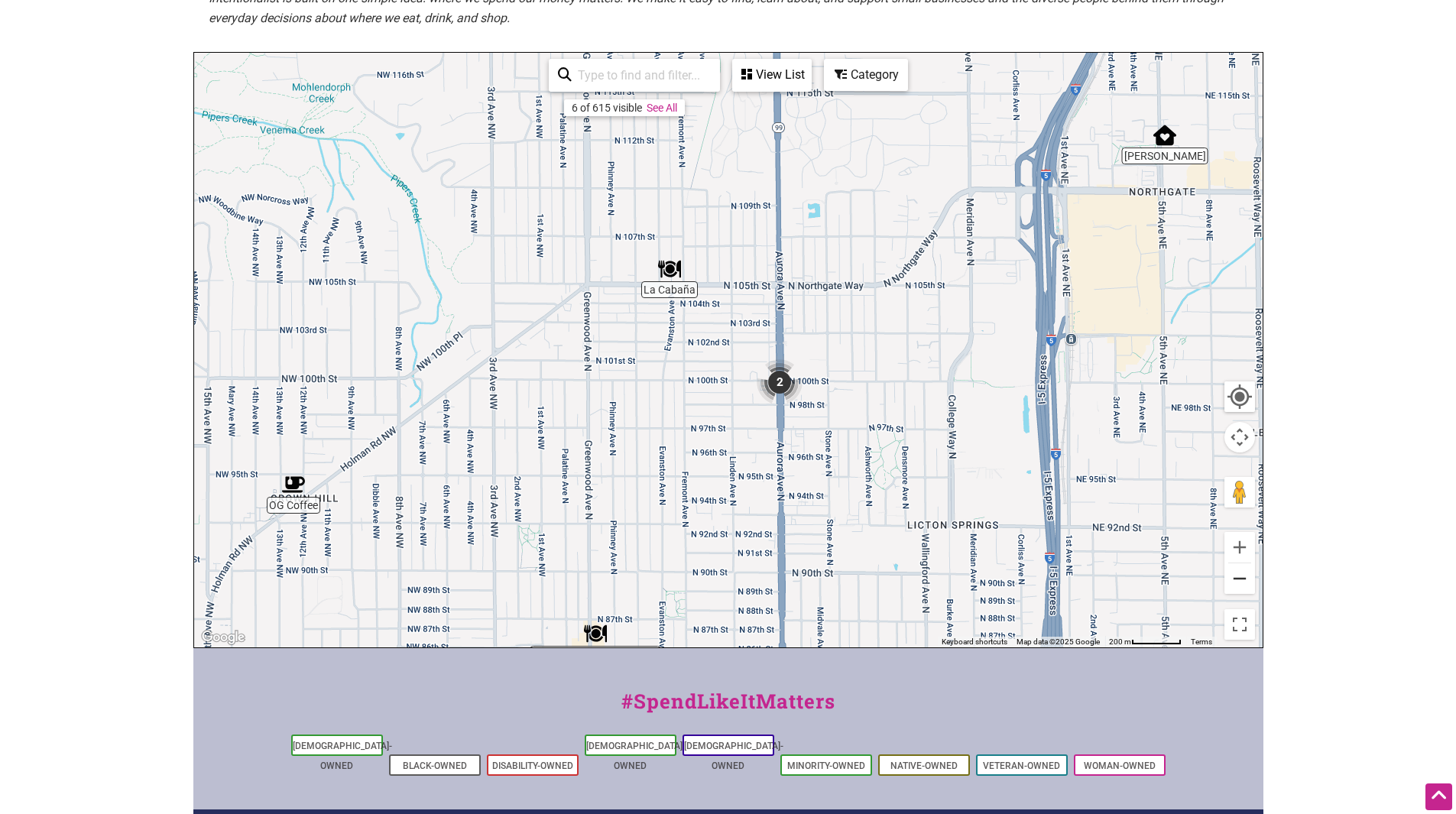
click at [1236, 577] on button "Zoom out" at bounding box center [1239, 578] width 30 height 30
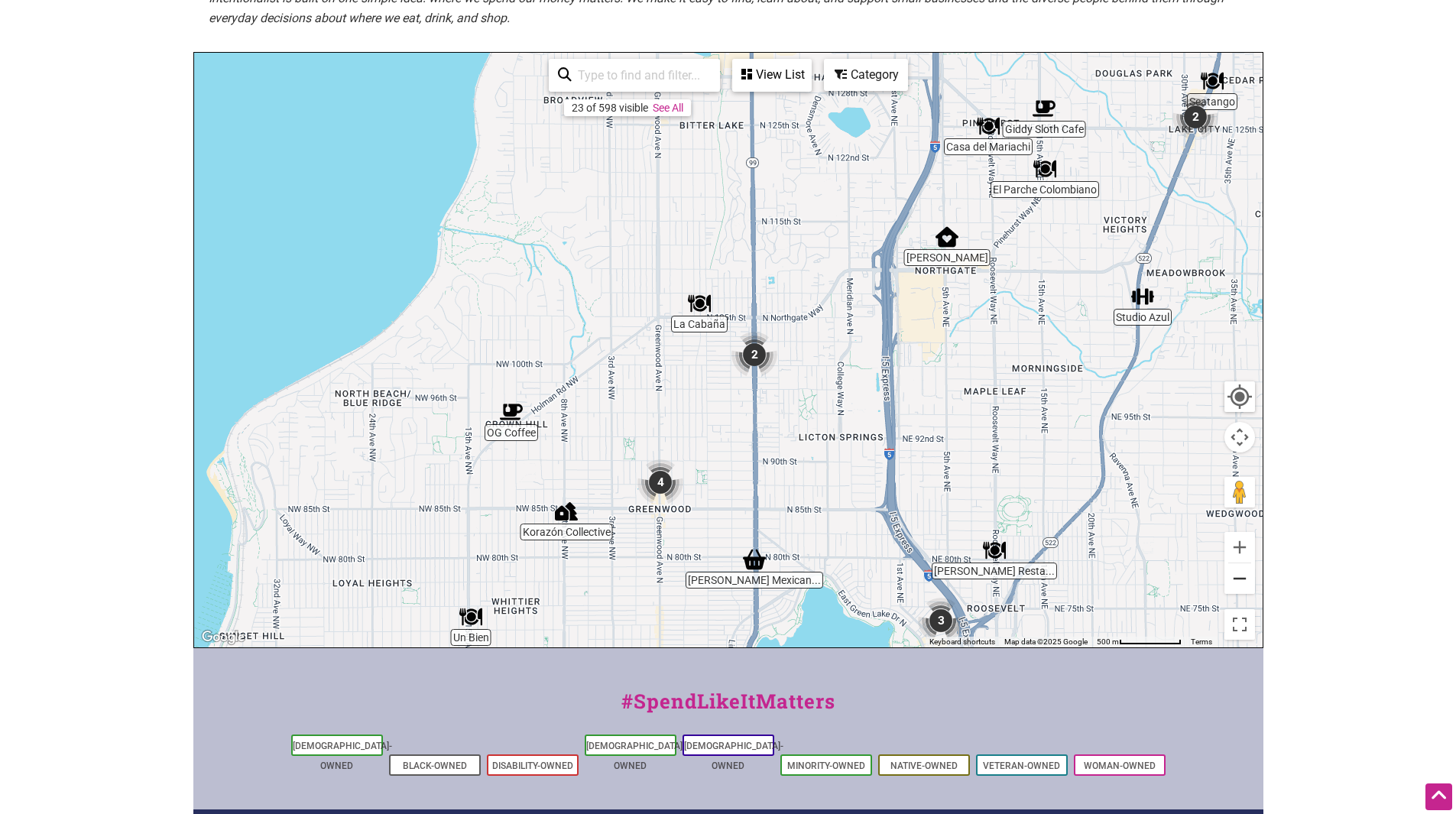
click at [1236, 577] on button "Zoom out" at bounding box center [1239, 578] width 30 height 30
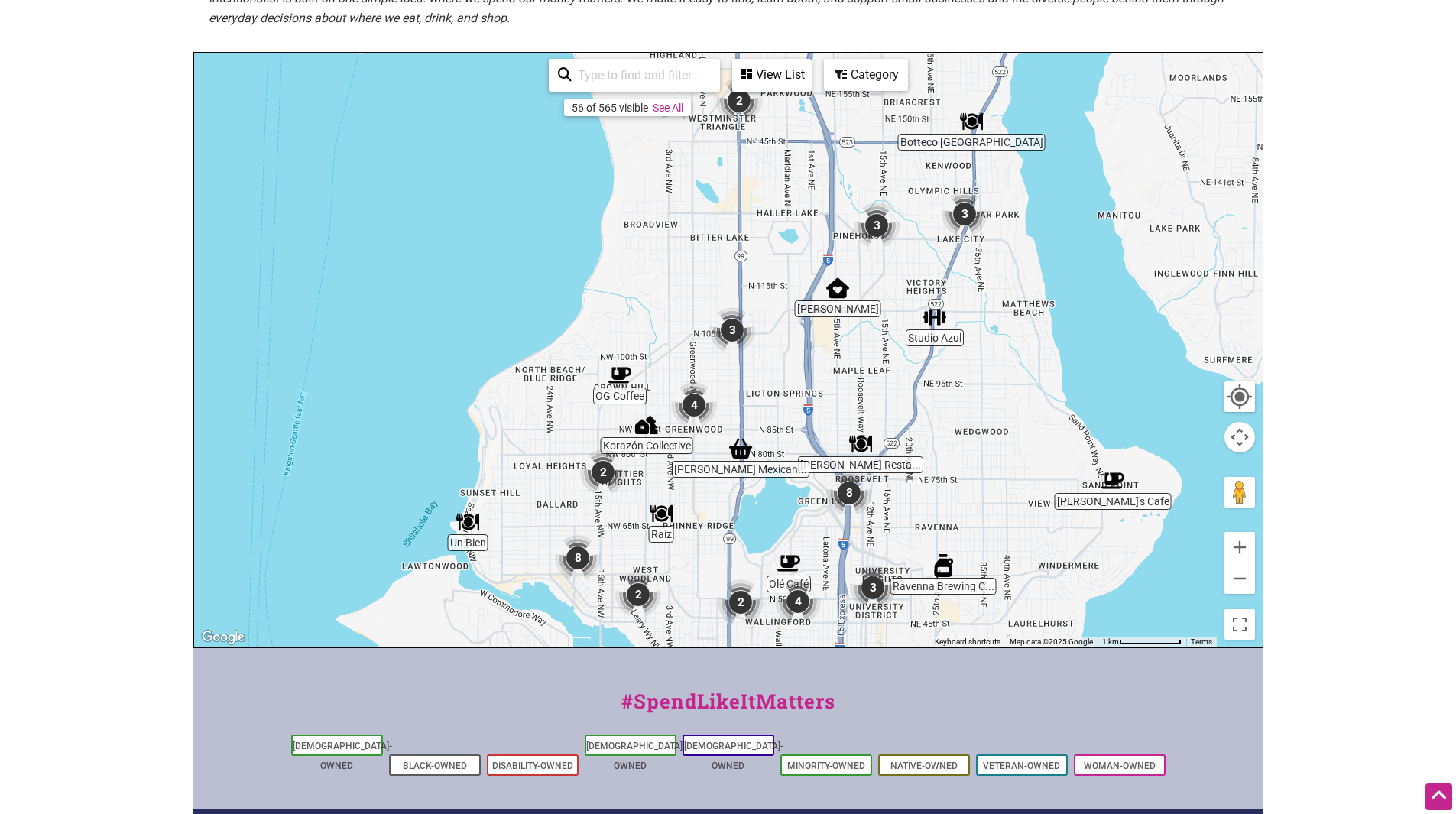
click at [742, 458] on img "Mendoza's Mexican Mercado" at bounding box center [741, 449] width 23 height 23
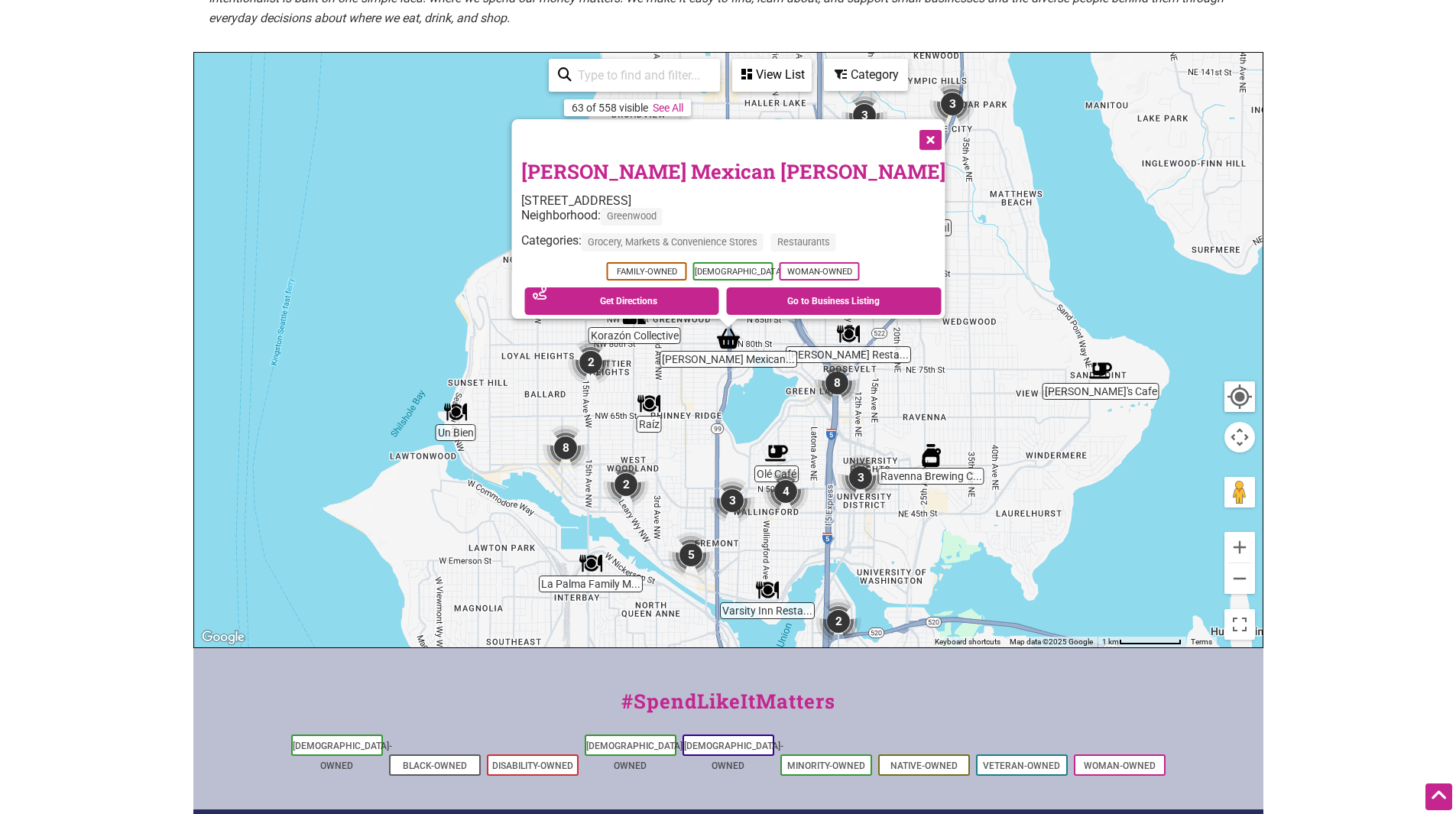
click at [909, 126] on button "Close" at bounding box center [928, 138] width 38 height 38
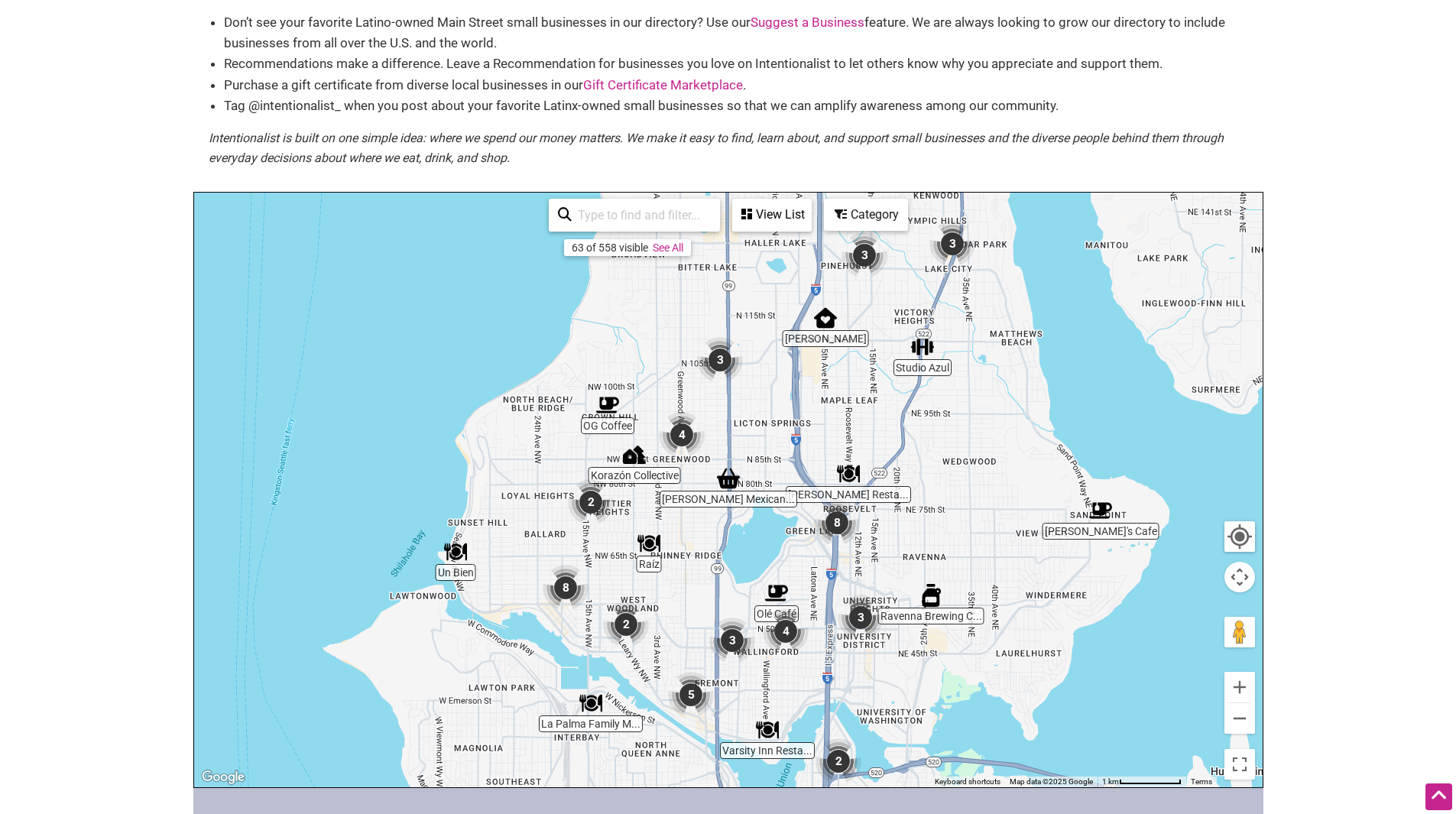
scroll to position [120, 0]
drag, startPoint x: 813, startPoint y: 447, endPoint x: 838, endPoint y: 580, distance: 135.3
click at [838, 578] on div "To navigate, press the arrow keys." at bounding box center [728, 490] width 1068 height 594
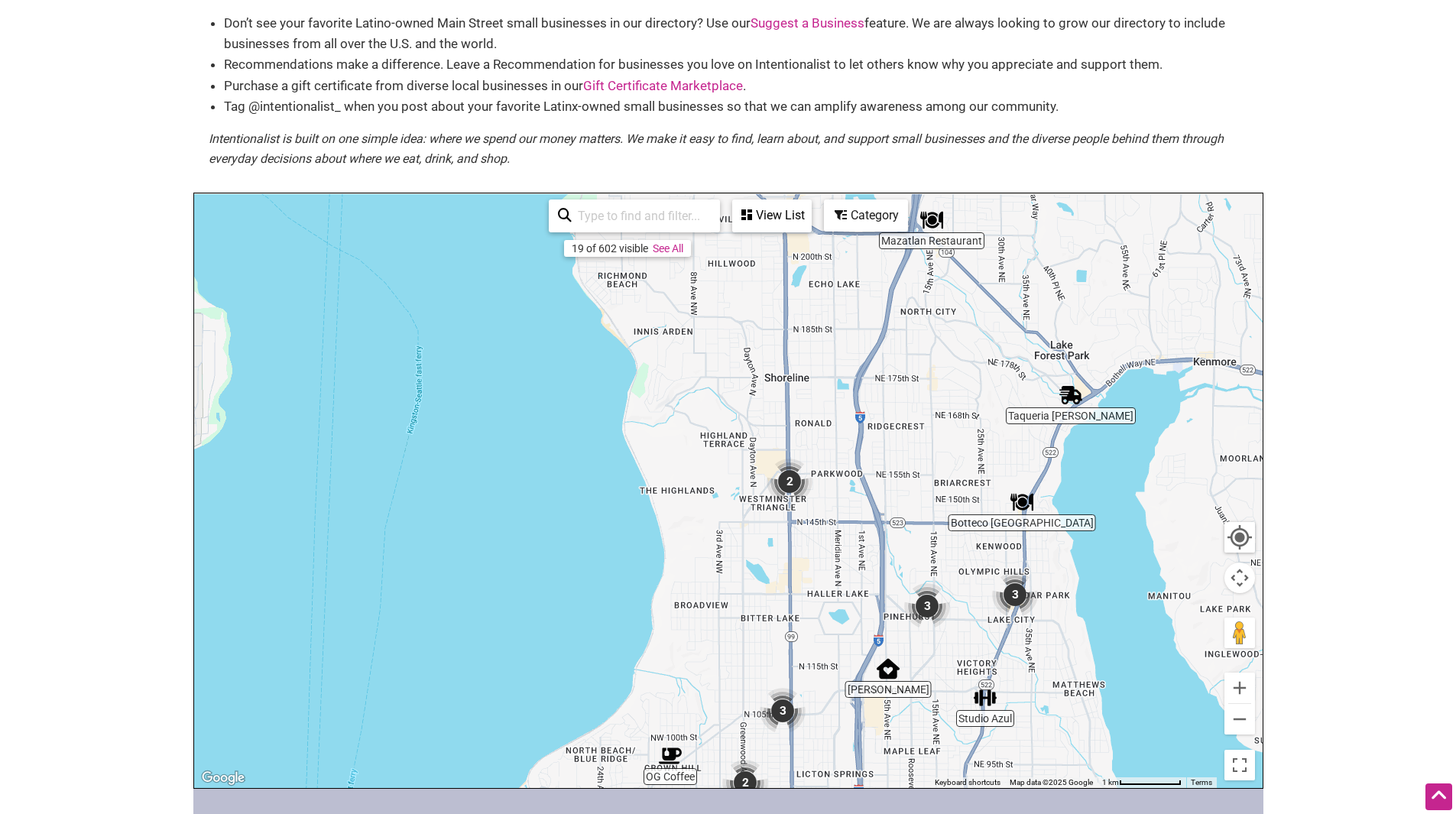
drag, startPoint x: 917, startPoint y: 422, endPoint x: 899, endPoint y: 531, distance: 110.5
click at [915, 507] on div "To navigate, press the arrow keys." at bounding box center [728, 490] width 1068 height 594
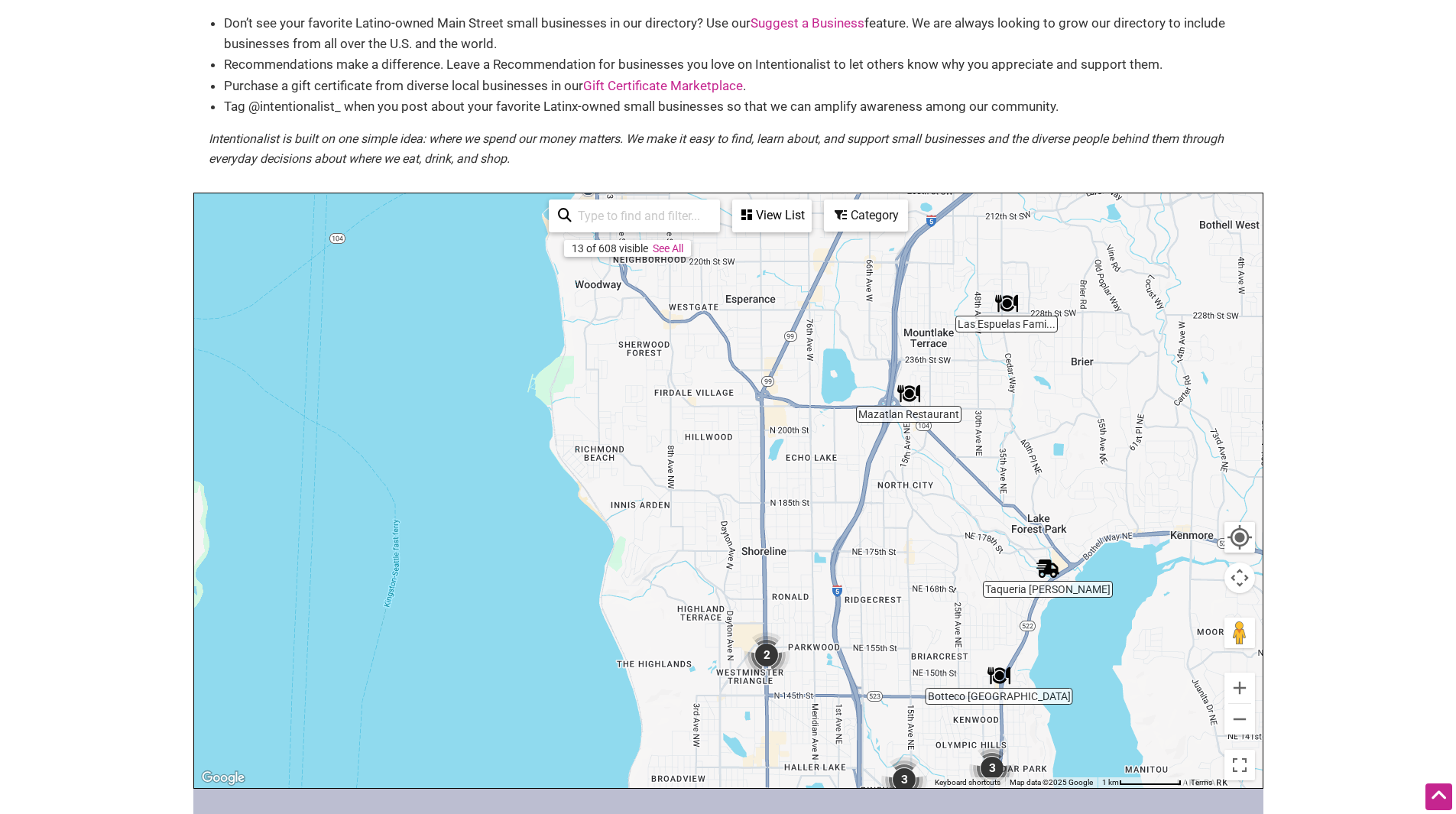
drag, startPoint x: 920, startPoint y: 401, endPoint x: 864, endPoint y: 546, distance: 155.4
click at [887, 511] on div "To navigate, press the arrow keys." at bounding box center [728, 490] width 1068 height 594
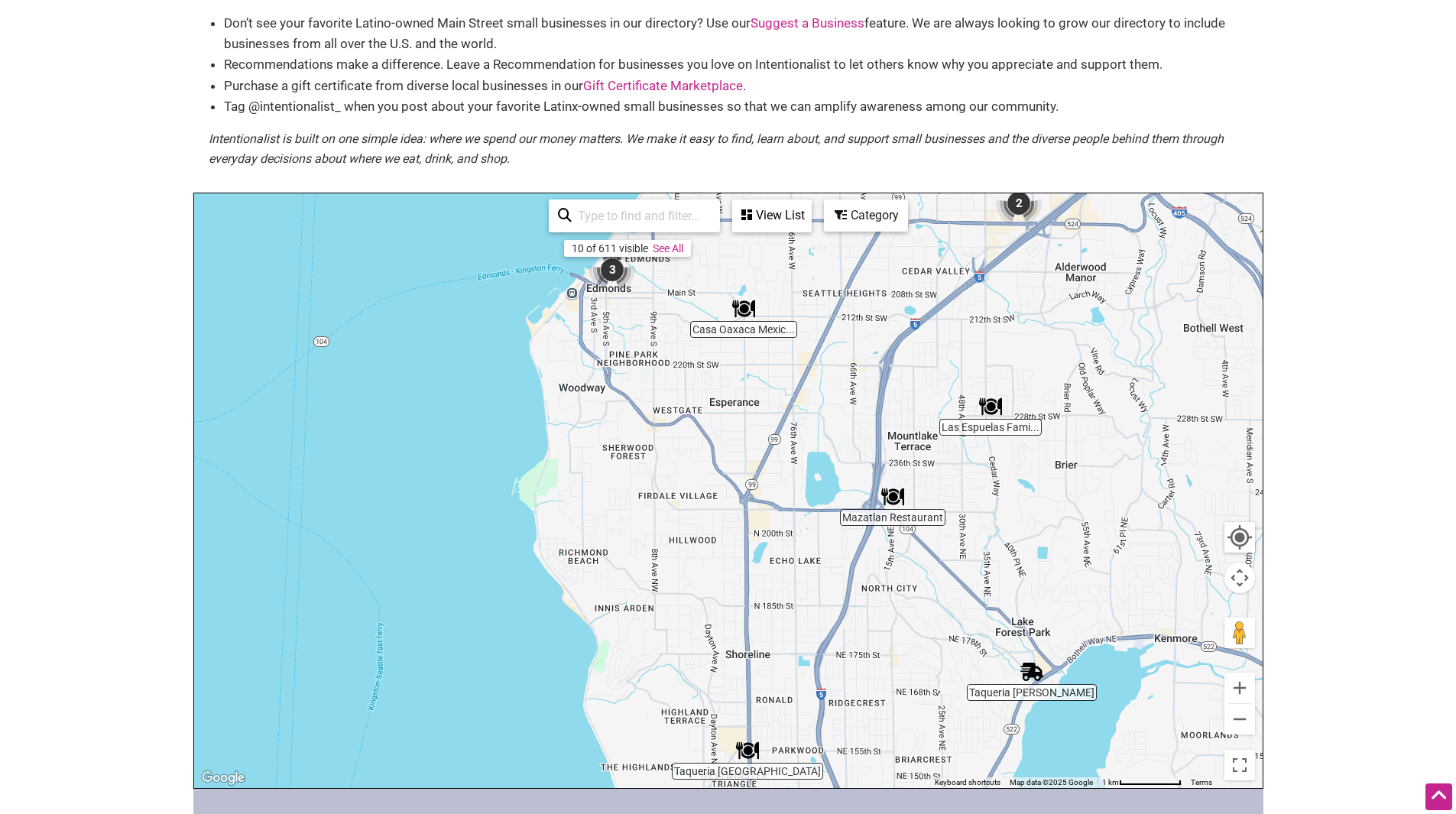
drag, startPoint x: 948, startPoint y: 475, endPoint x: 961, endPoint y: 572, distance: 97.9
click at [956, 527] on div "To navigate, press the arrow keys." at bounding box center [728, 490] width 1068 height 594
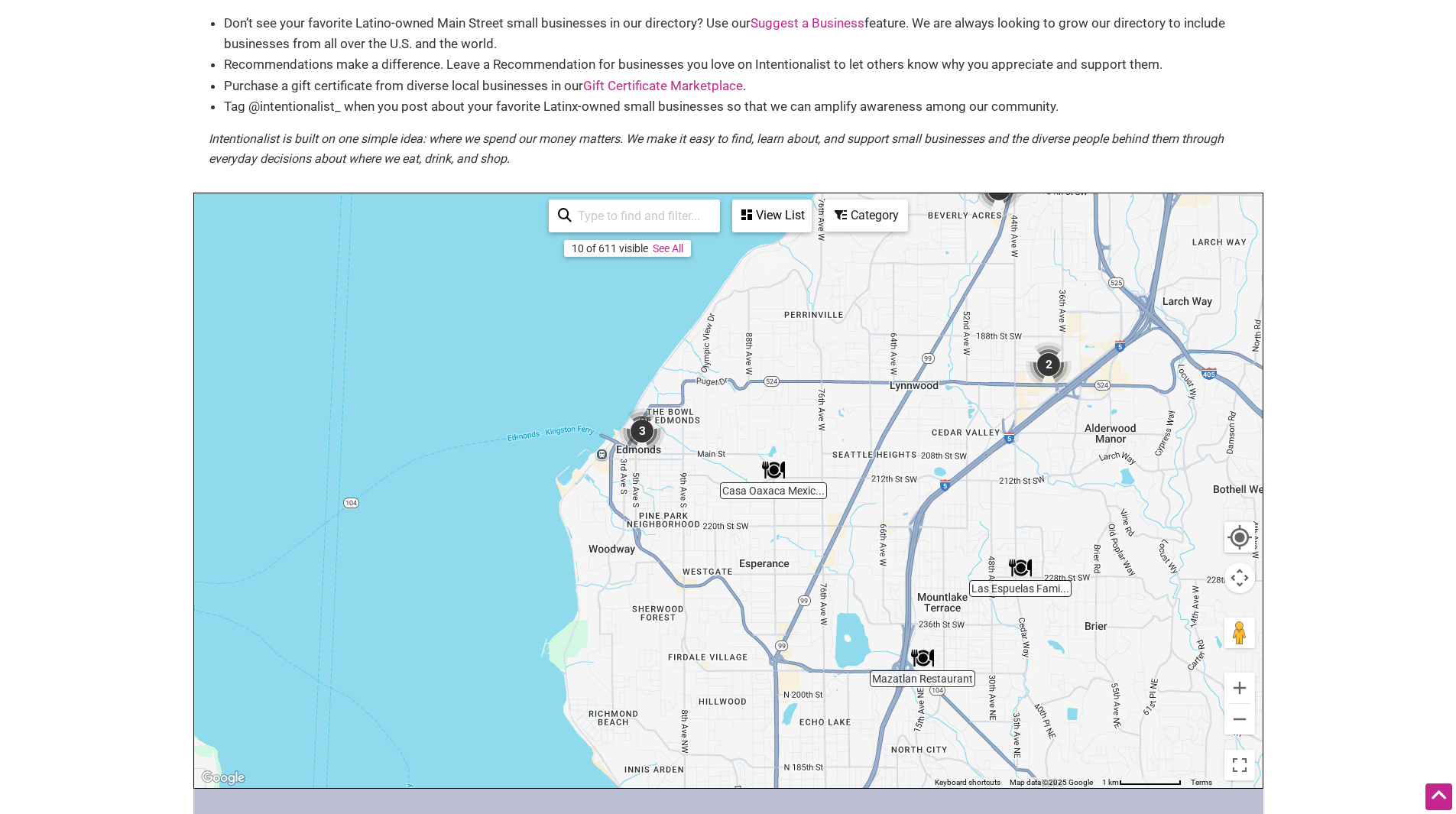
drag, startPoint x: 1017, startPoint y: 355, endPoint x: 935, endPoint y: 574, distance: 233.8
click at [937, 566] on div "To navigate, press the arrow keys." at bounding box center [728, 490] width 1068 height 594
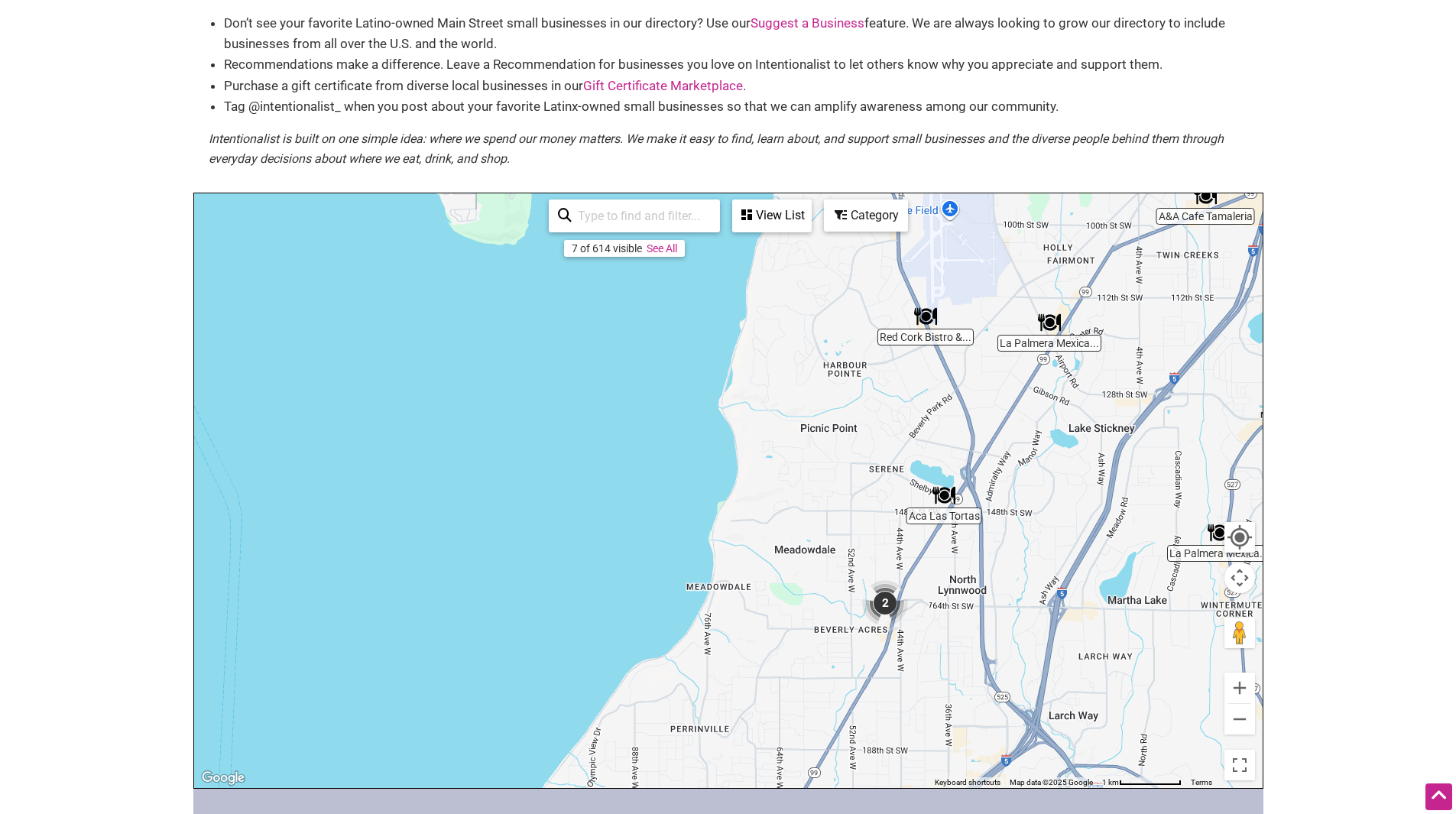
drag, startPoint x: 981, startPoint y: 391, endPoint x: 844, endPoint y: 539, distance: 201.7
click at [922, 493] on div "To navigate, press the arrow keys." at bounding box center [728, 490] width 1068 height 594
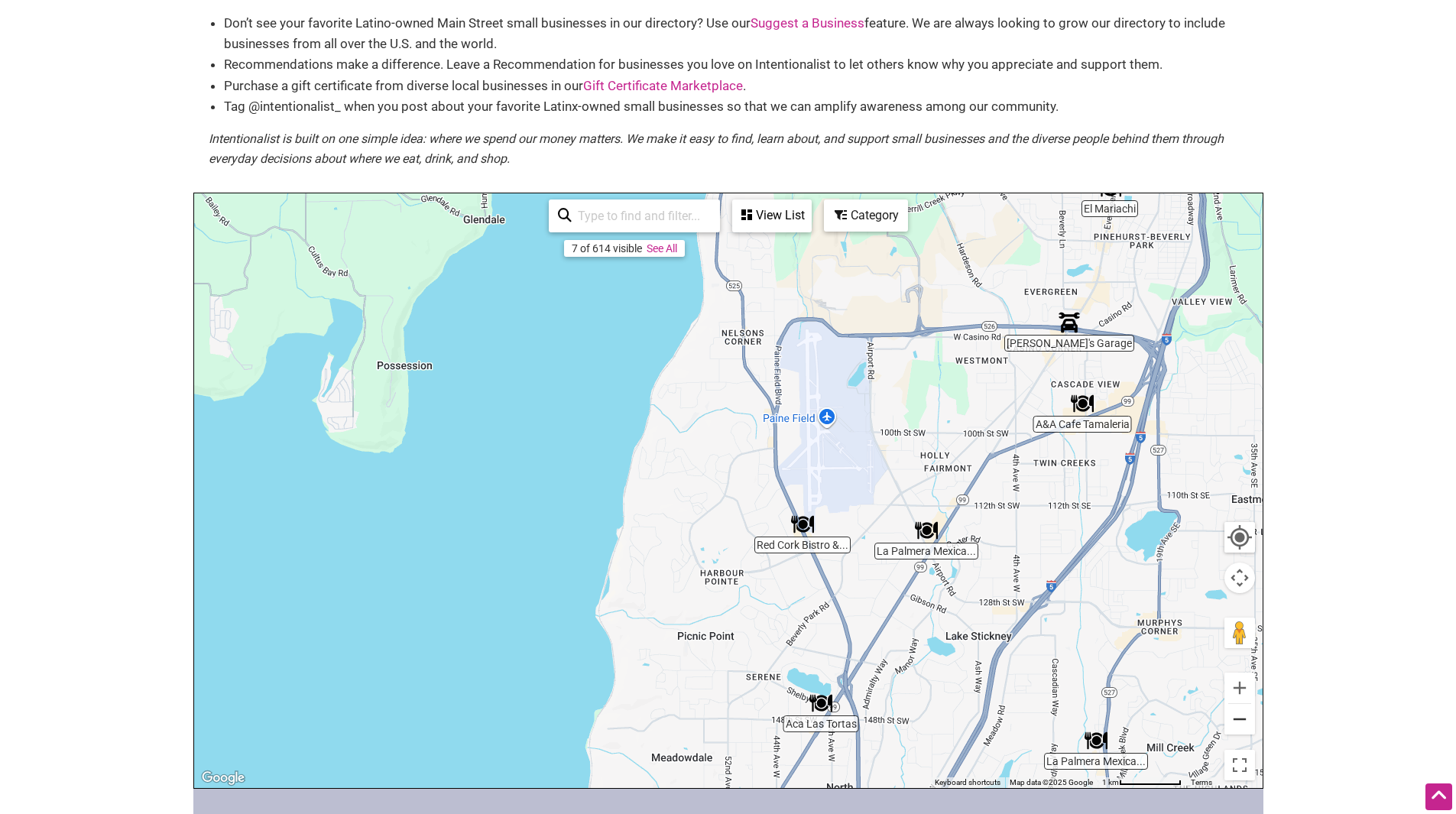
click at [1244, 718] on button "Zoom out" at bounding box center [1239, 719] width 30 height 30
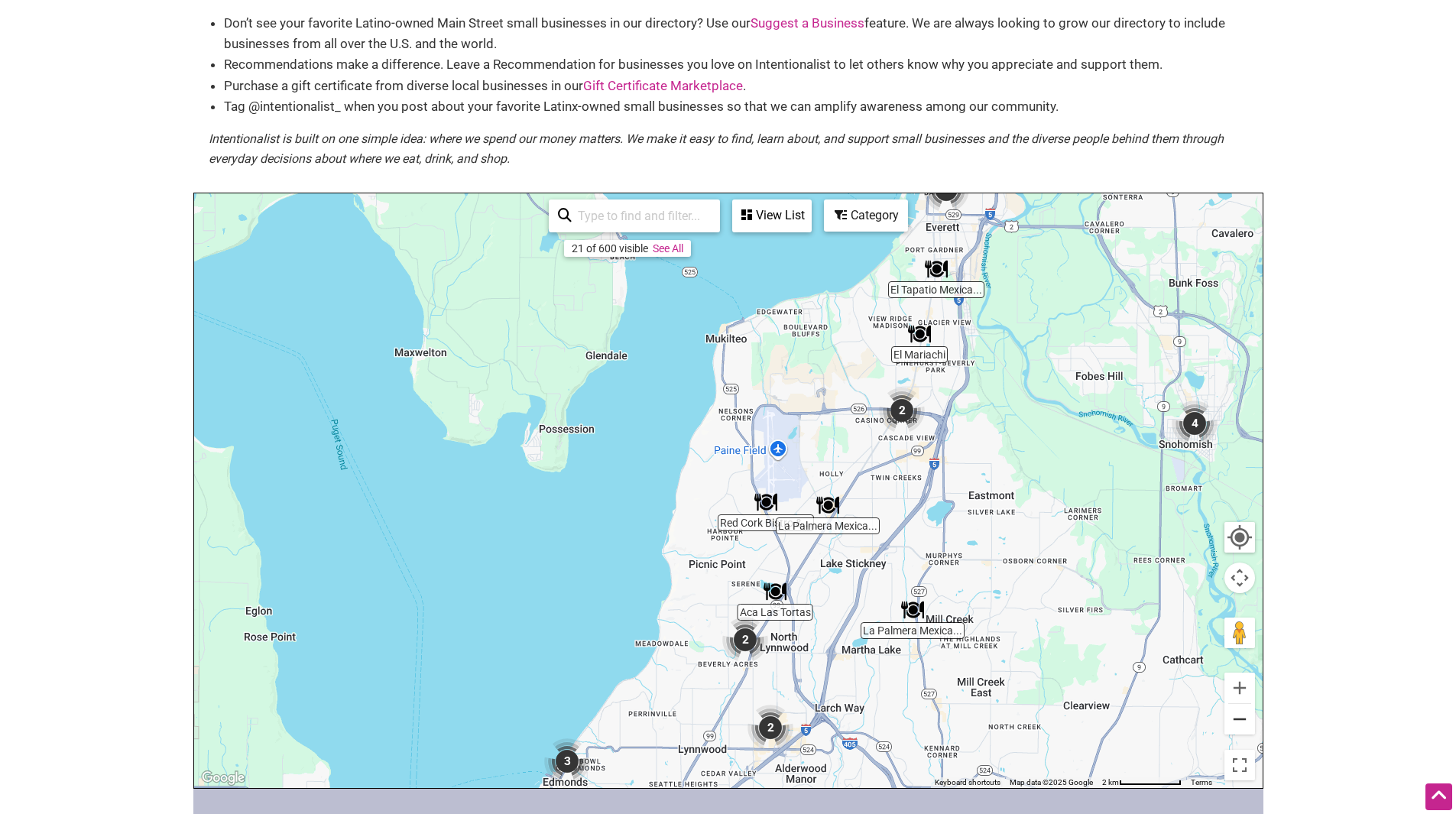
click at [1244, 718] on button "Zoom out" at bounding box center [1239, 719] width 30 height 30
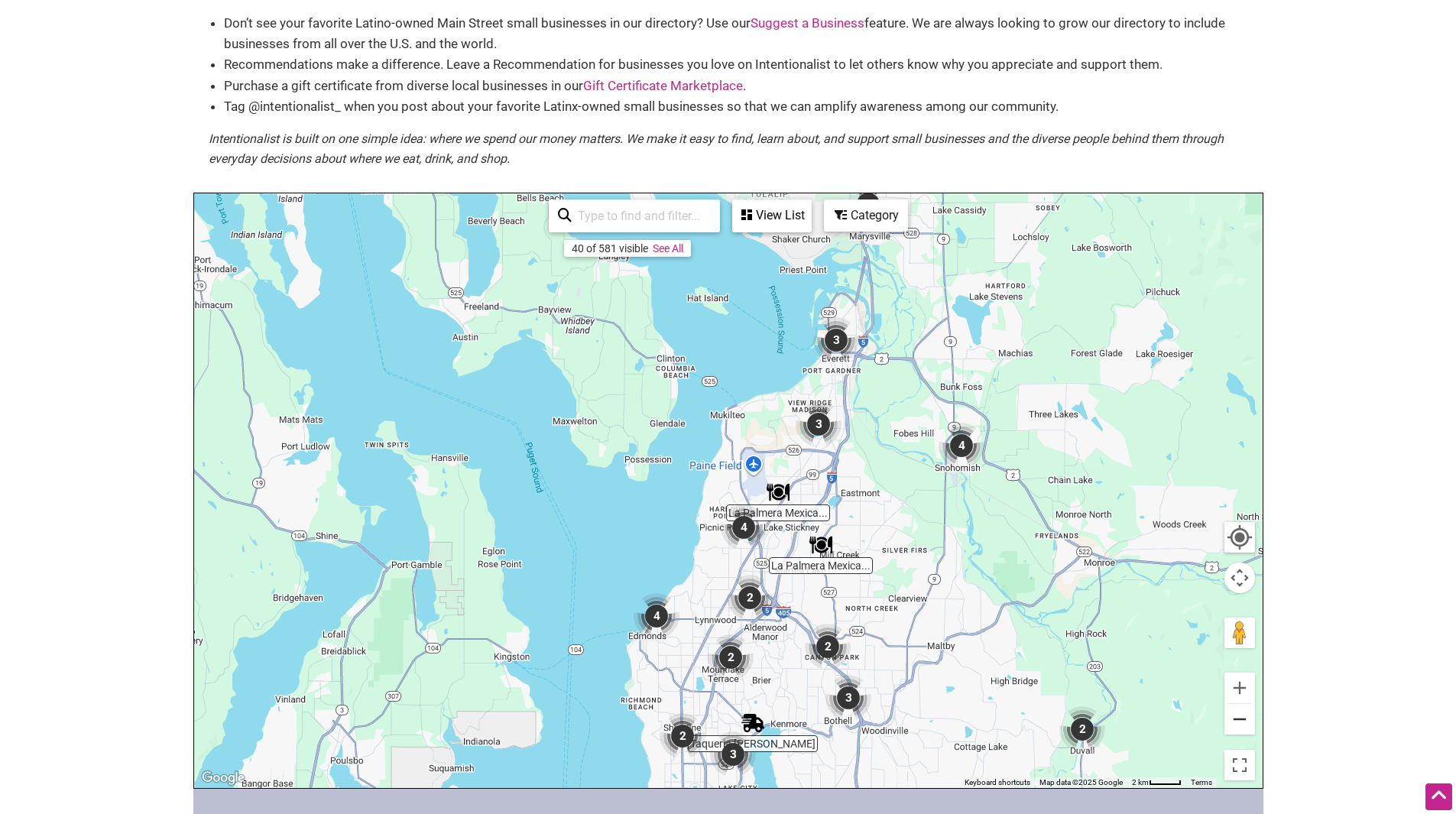
click at [1244, 718] on button "Zoom out" at bounding box center [1239, 719] width 30 height 30
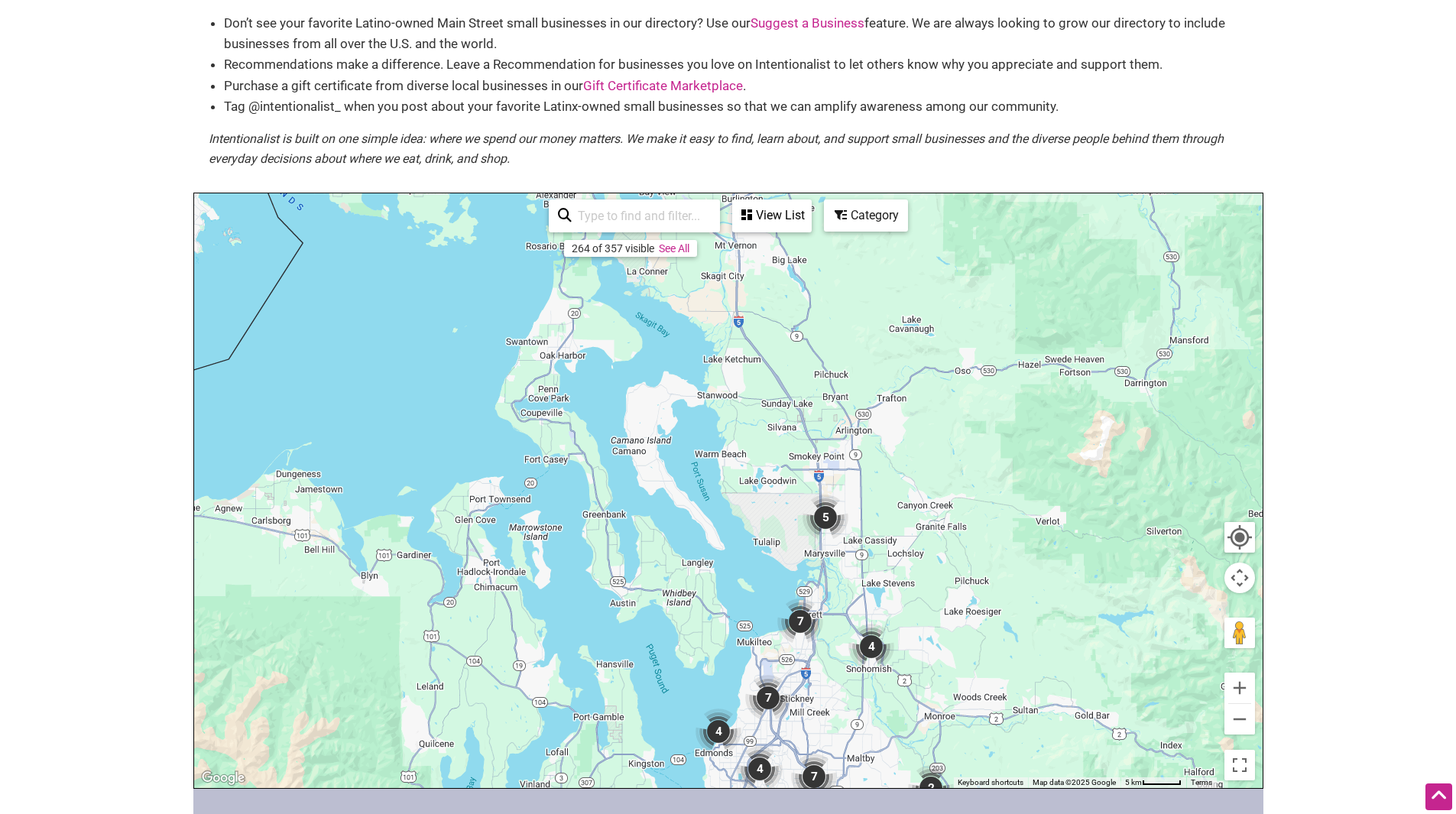
drag, startPoint x: 1057, startPoint y: 358, endPoint x: 1084, endPoint y: 525, distance: 169.2
click at [1084, 525] on div "To navigate, press the arrow keys." at bounding box center [728, 490] width 1068 height 594
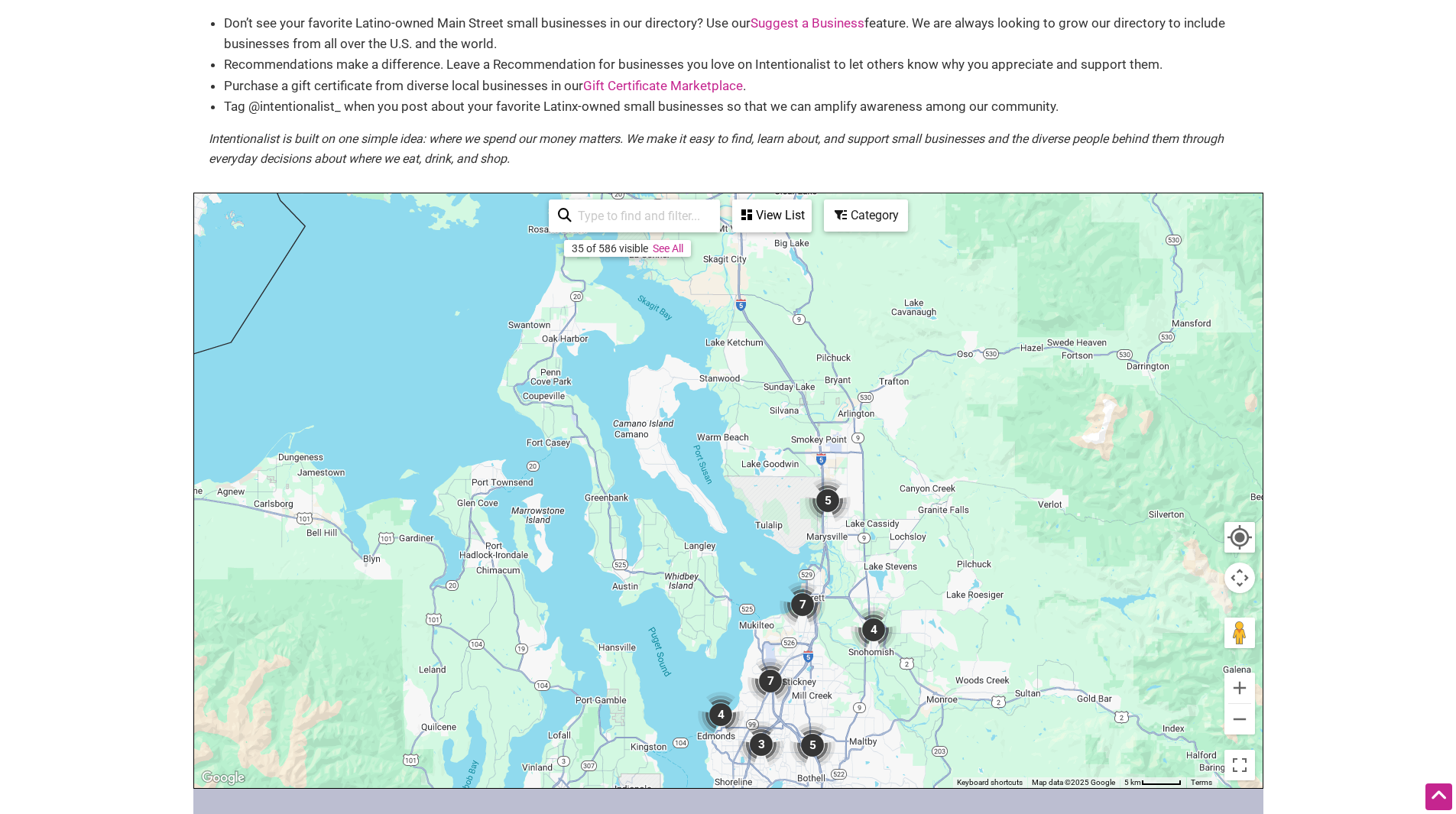
click at [824, 500] on img "5" at bounding box center [827, 500] width 46 height 46
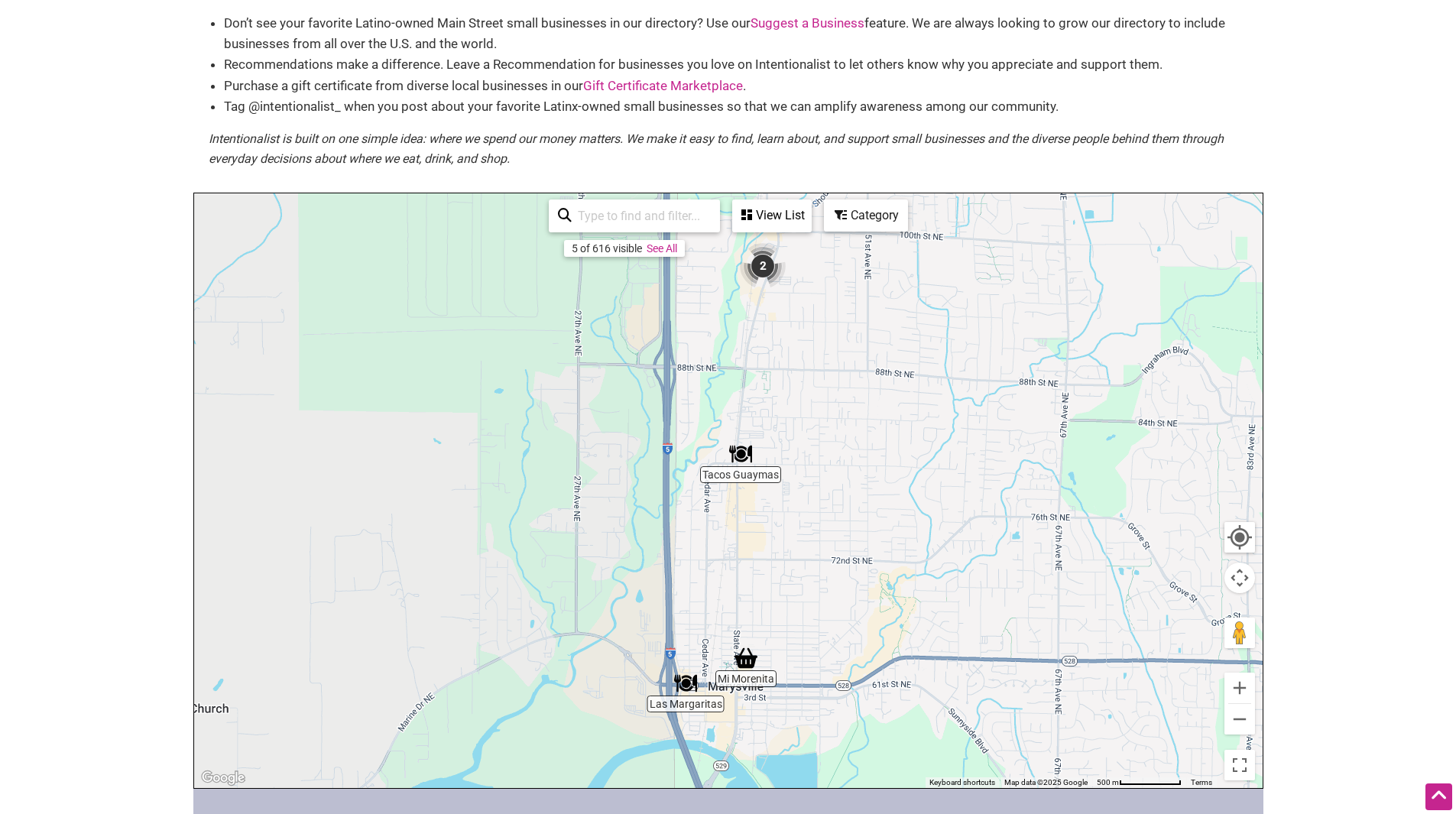
click at [738, 452] on img "Tacos Guaymas" at bounding box center [741, 454] width 23 height 23
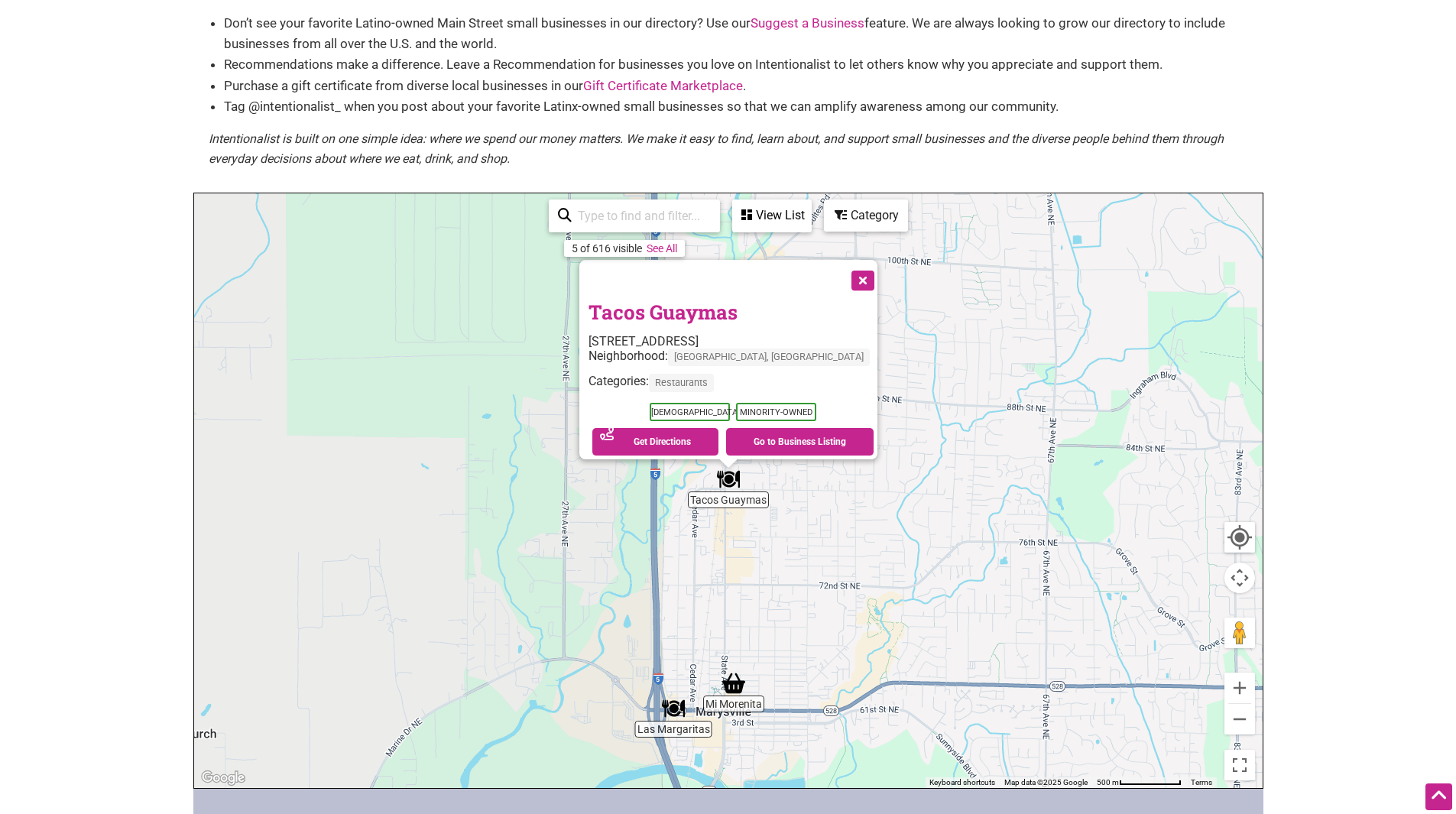
click at [843, 271] on button "Close" at bounding box center [862, 279] width 38 height 38
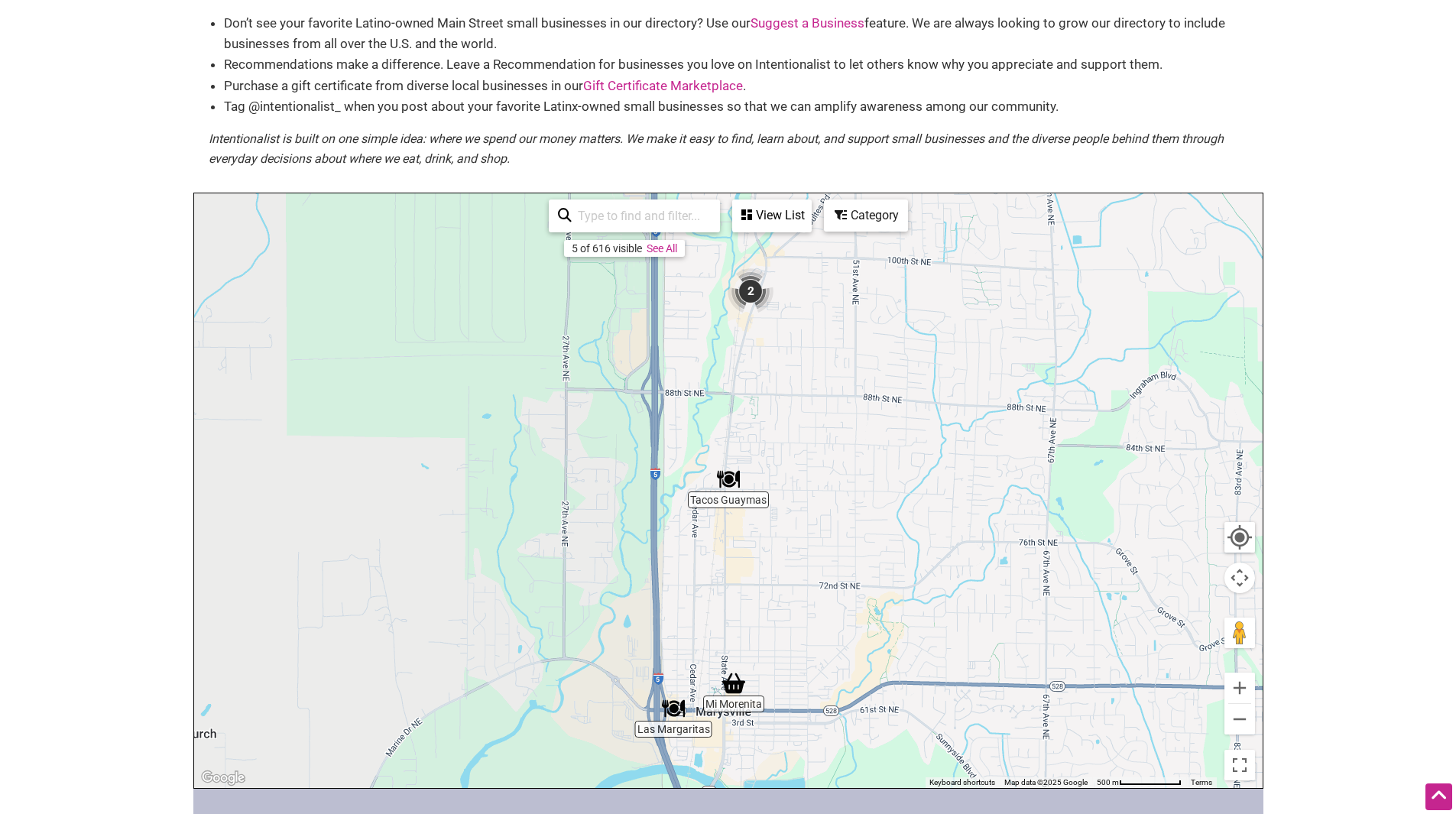
click at [738, 289] on img "2" at bounding box center [750, 291] width 46 height 46
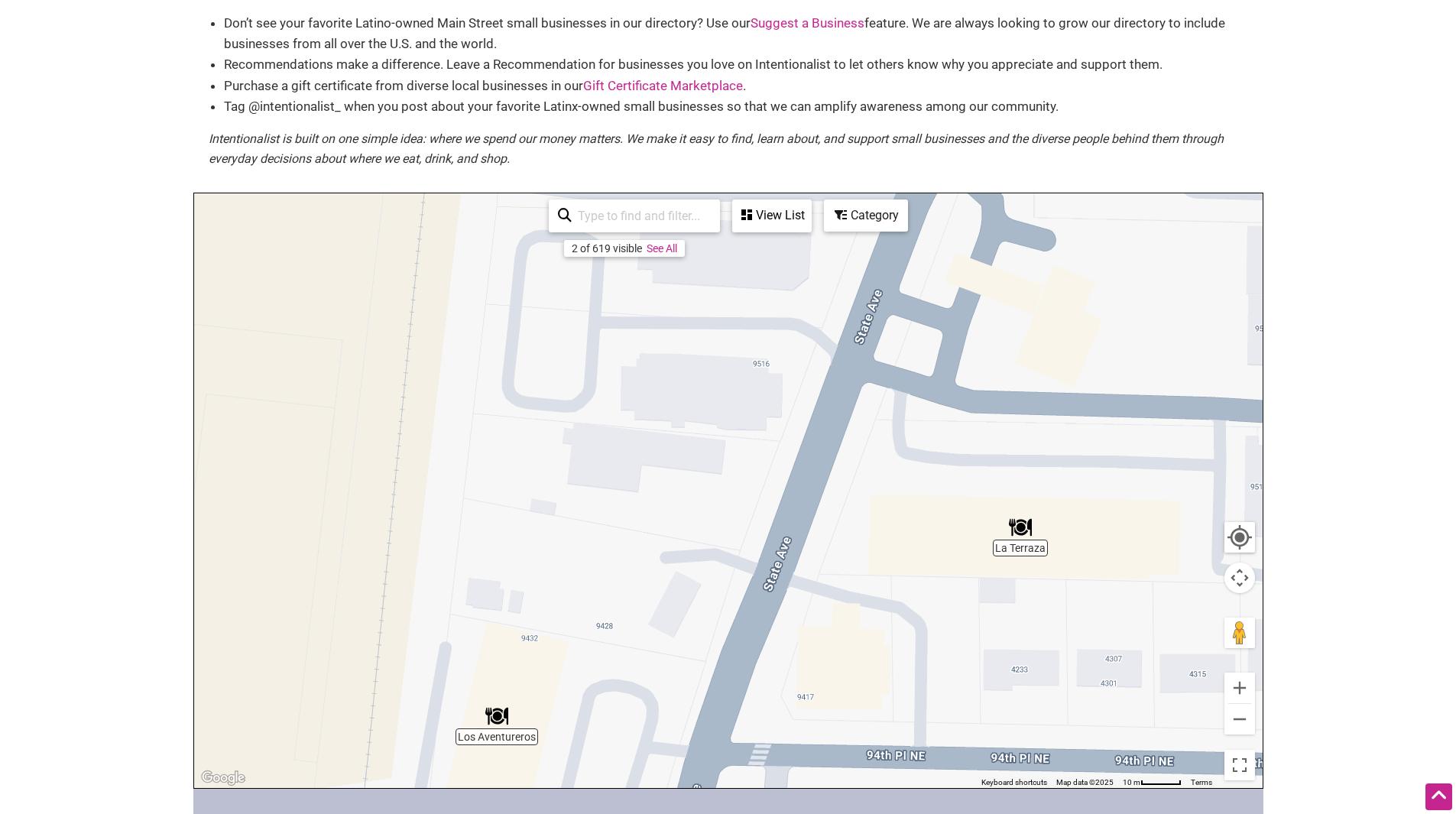
drag, startPoint x: 889, startPoint y: 462, endPoint x: 919, endPoint y: 608, distance: 149.1
click at [919, 608] on div "To navigate, press the arrow keys." at bounding box center [728, 490] width 1068 height 594
click at [1020, 521] on img "La Terraza" at bounding box center [1020, 527] width 23 height 23
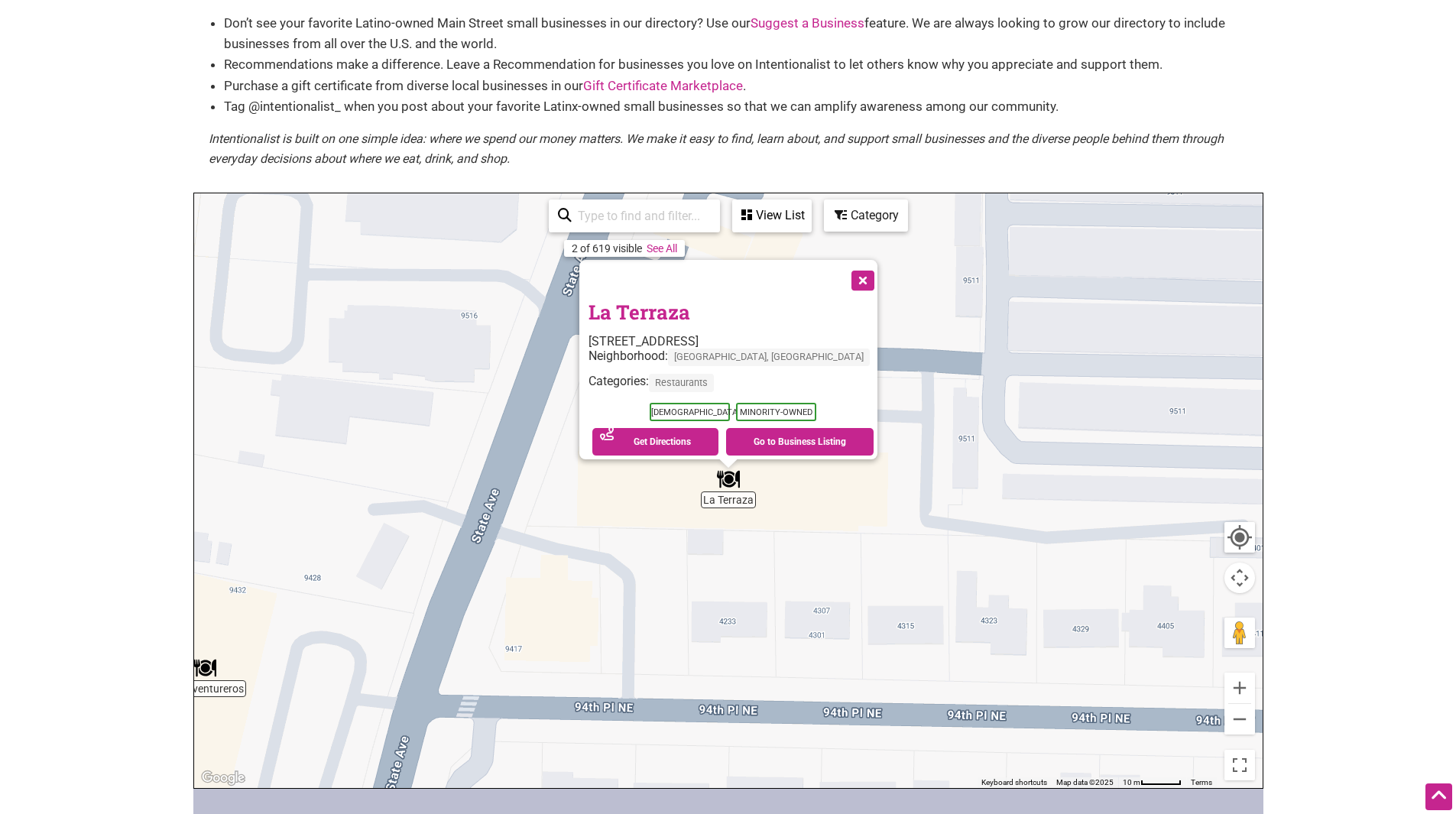
click at [843, 268] on button "Close" at bounding box center [862, 279] width 38 height 38
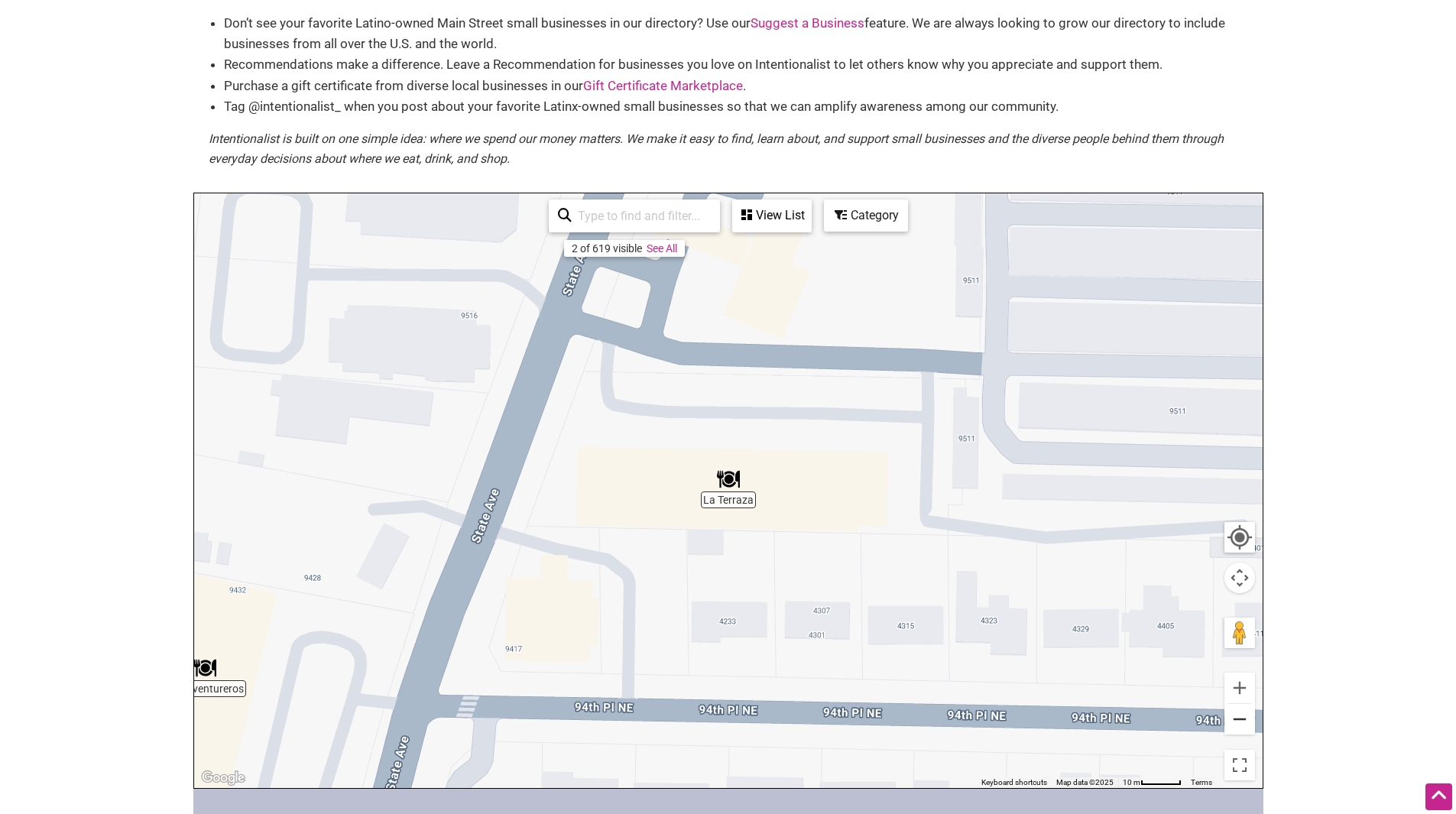
click at [1241, 720] on button "Zoom out" at bounding box center [1239, 719] width 30 height 30
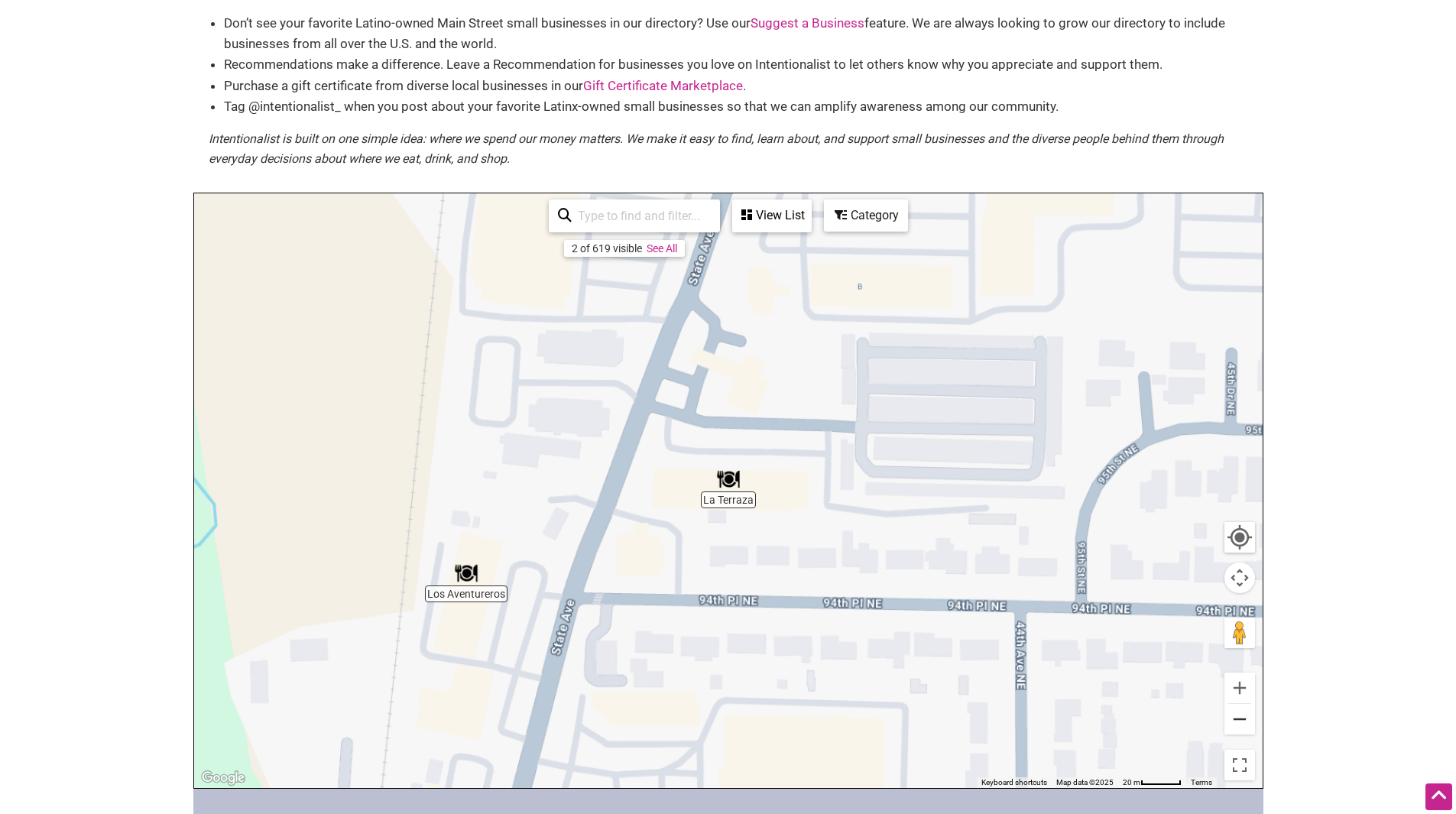
click at [1241, 720] on button "Zoom out" at bounding box center [1239, 719] width 30 height 30
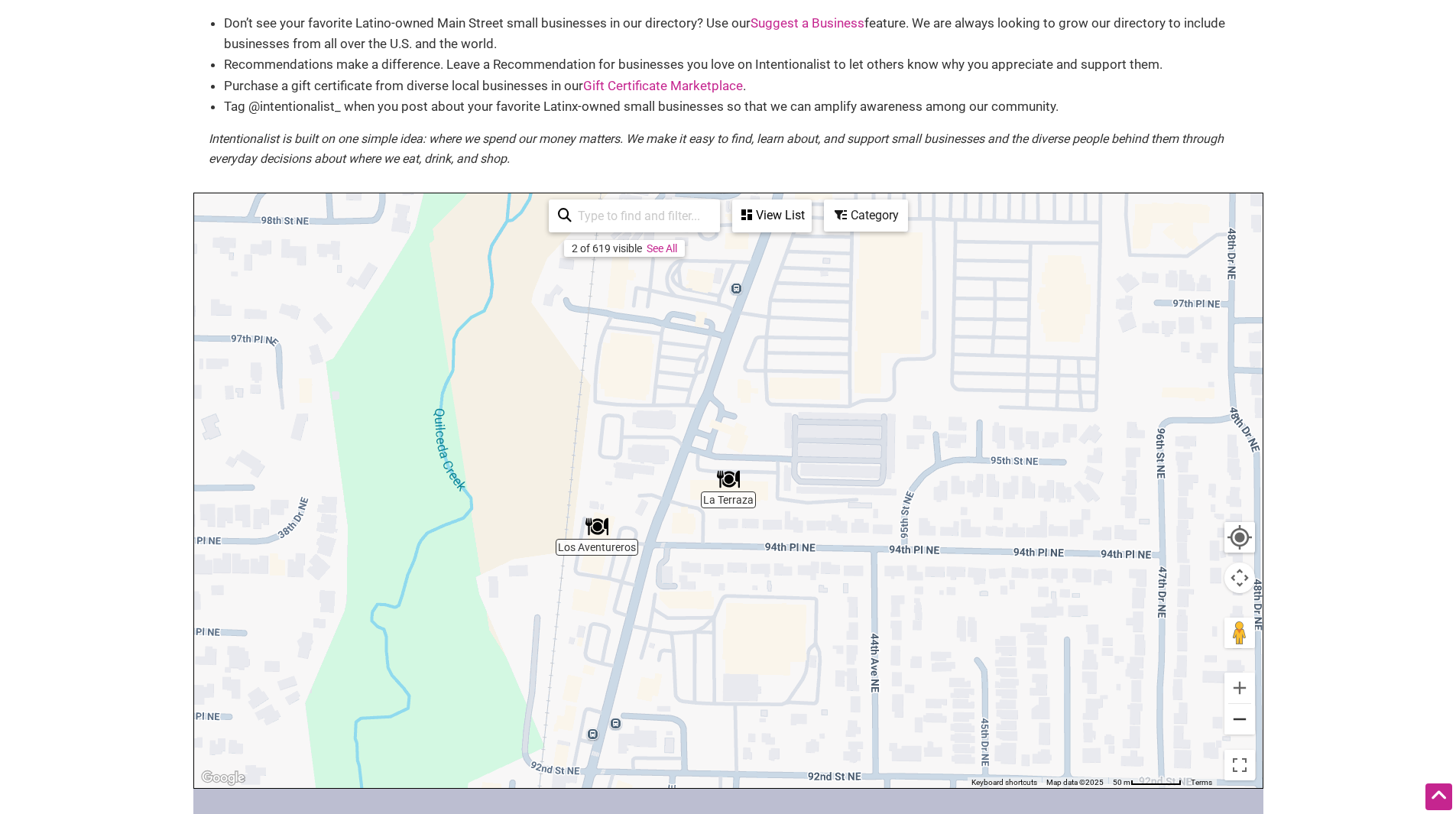
click at [1241, 720] on button "Zoom out" at bounding box center [1239, 719] width 30 height 30
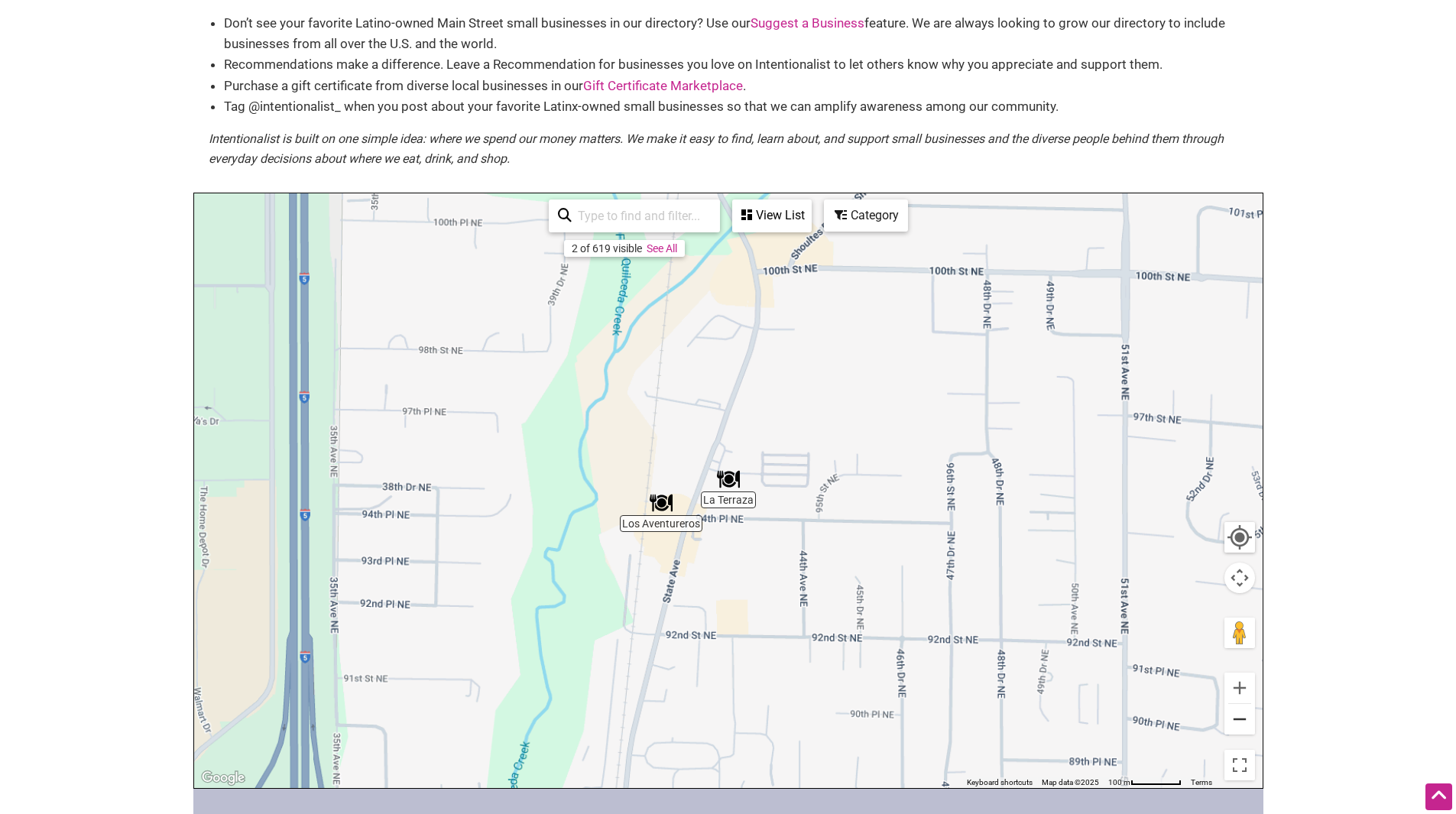
click at [1241, 720] on button "Zoom out" at bounding box center [1239, 719] width 30 height 30
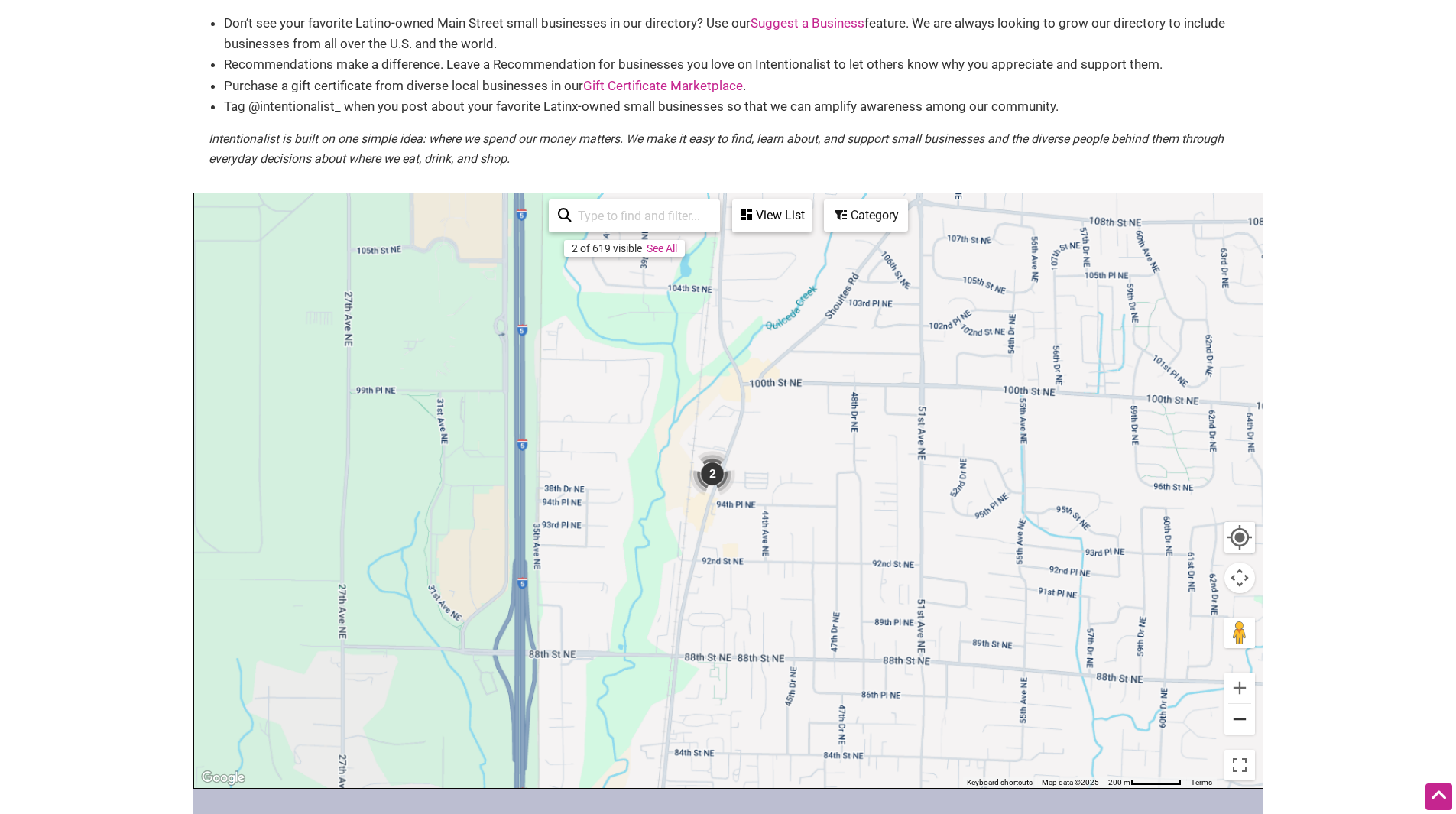
click at [1241, 720] on button "Zoom out" at bounding box center [1239, 719] width 30 height 30
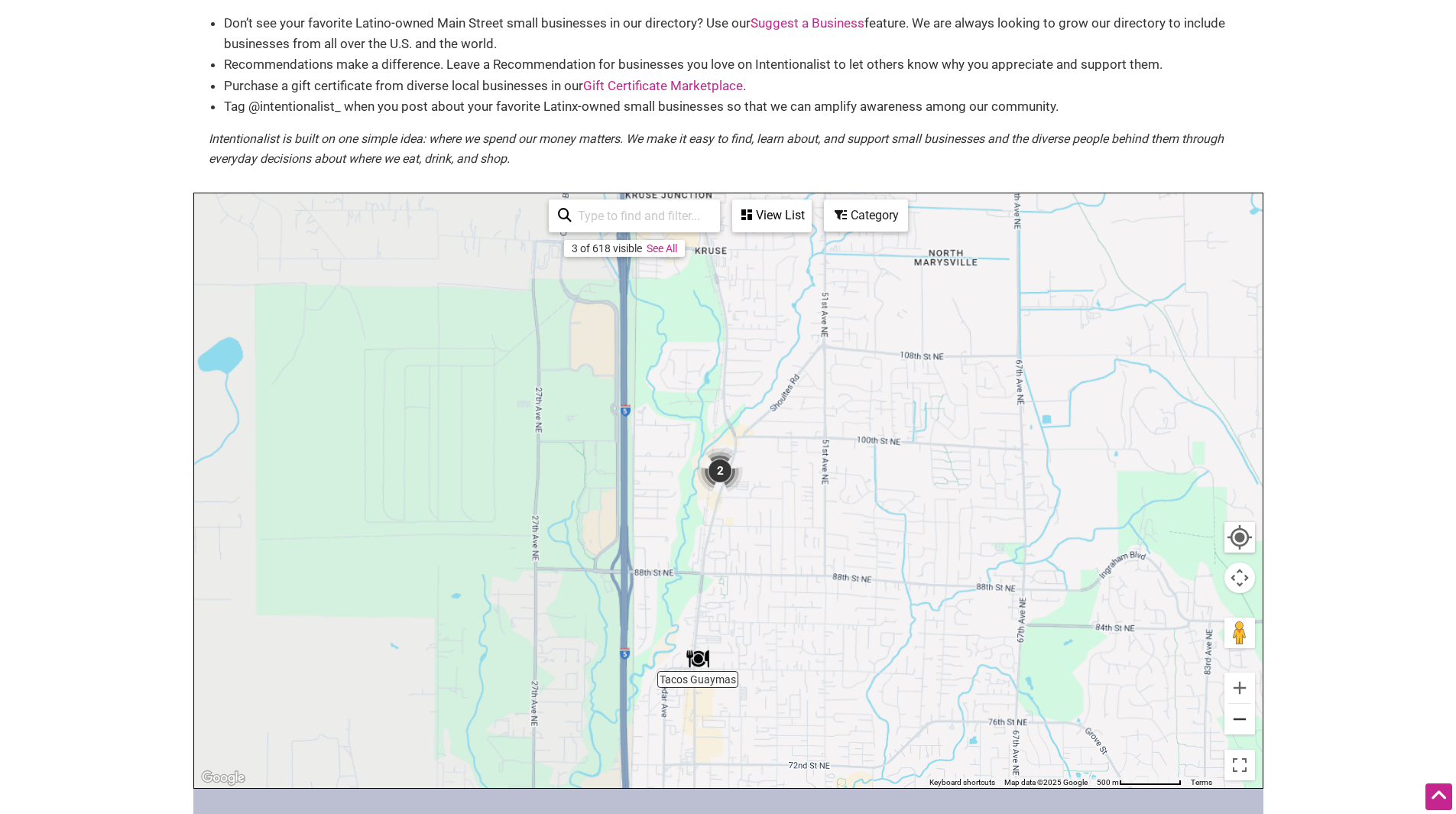
click at [1241, 720] on button "Zoom out" at bounding box center [1239, 719] width 30 height 30
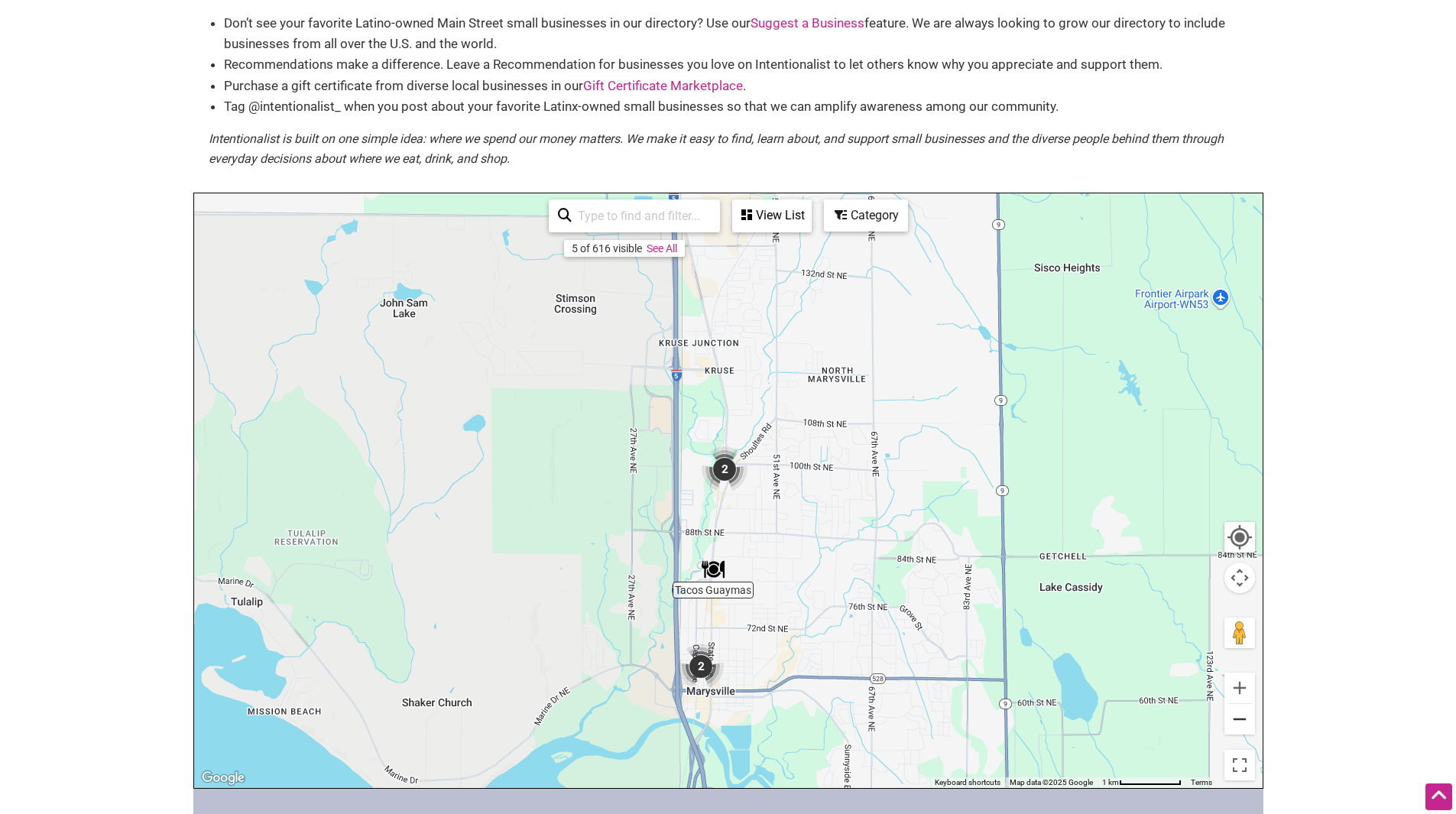
click at [1241, 720] on button "Zoom out" at bounding box center [1239, 719] width 30 height 30
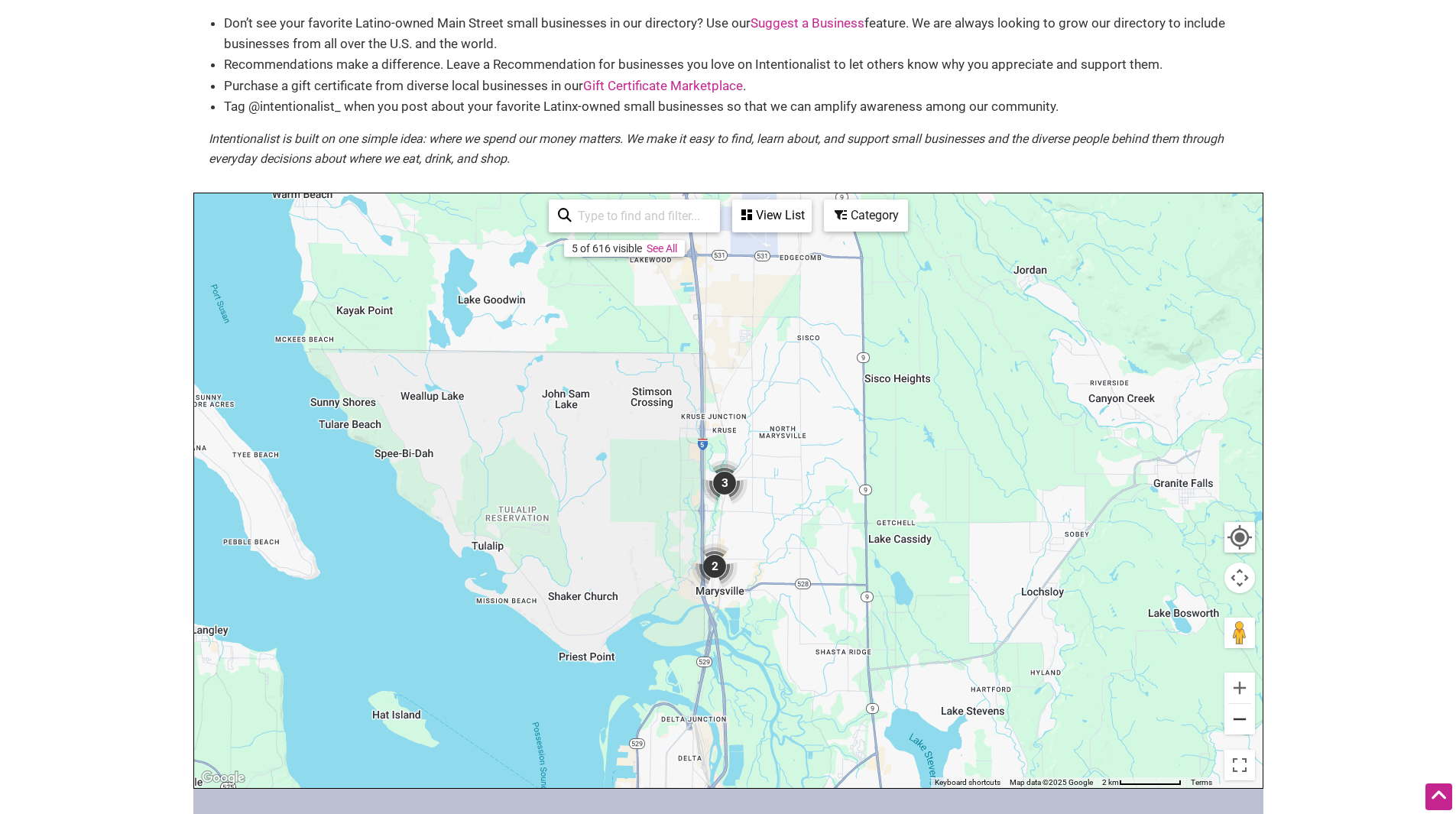
click at [1241, 720] on button "Zoom out" at bounding box center [1239, 719] width 30 height 30
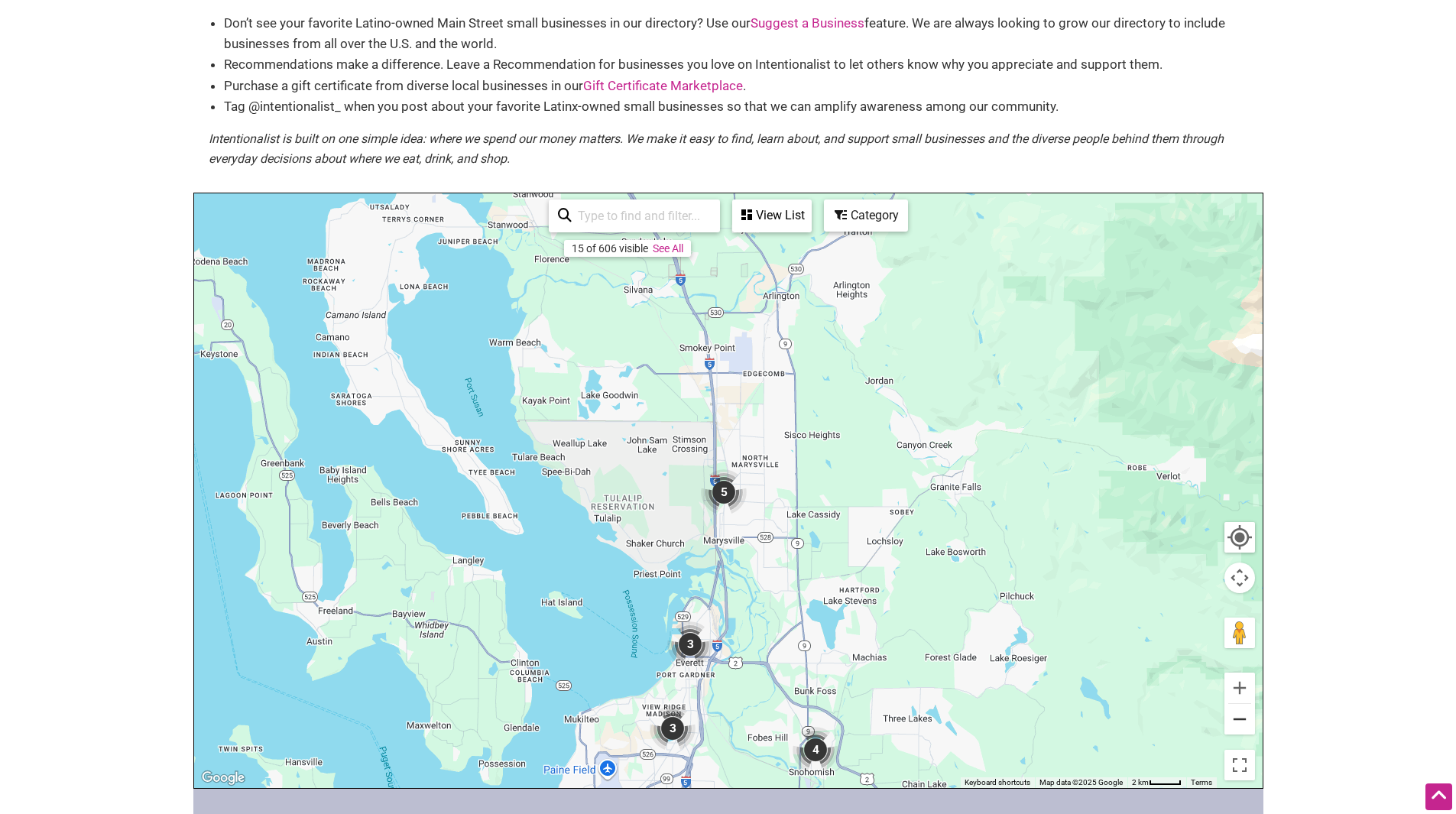
click at [1241, 720] on button "Zoom out" at bounding box center [1239, 719] width 30 height 30
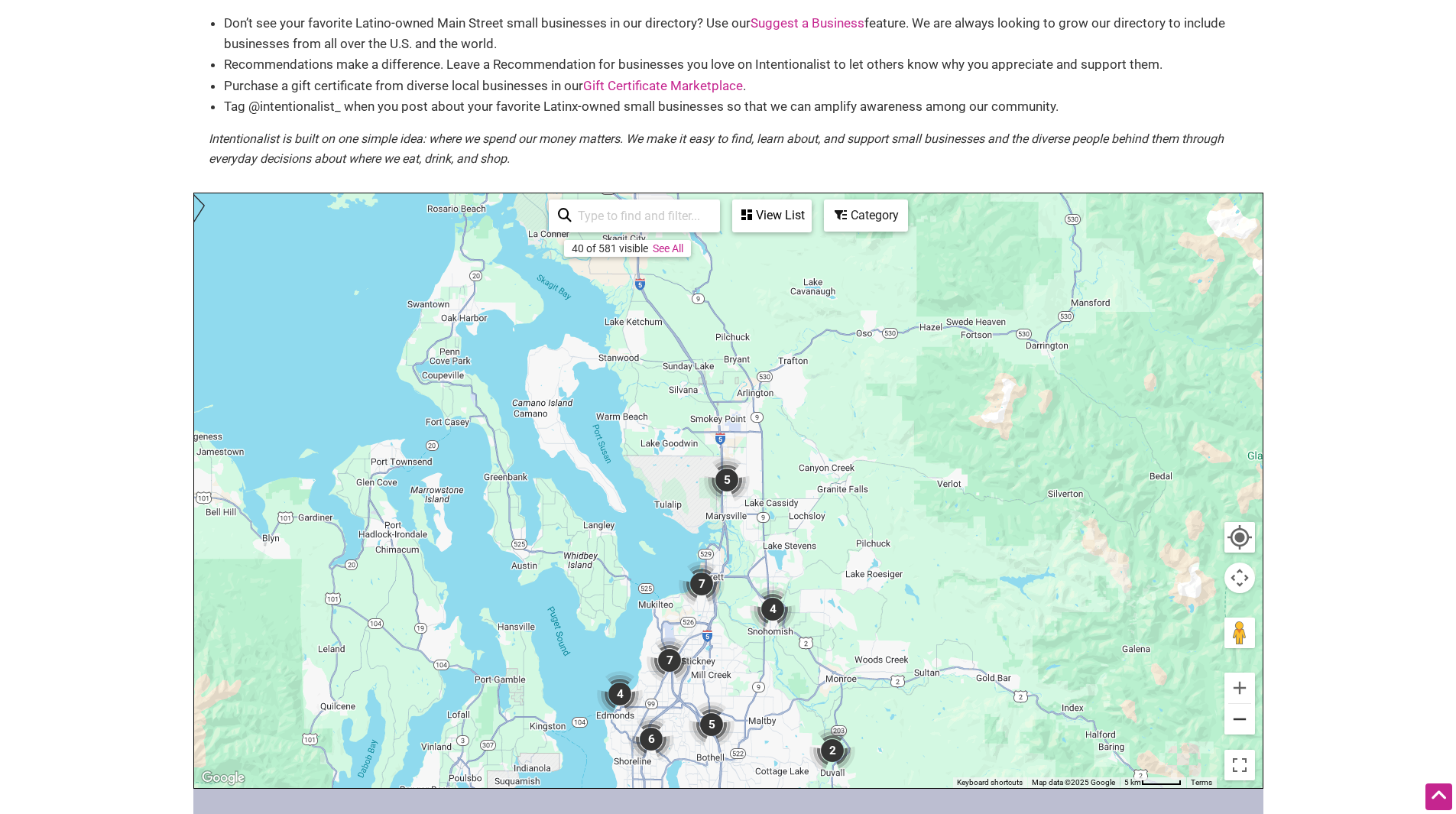
click at [1241, 720] on button "Zoom out" at bounding box center [1239, 719] width 30 height 30
